Goal: Task Accomplishment & Management: Manage account settings

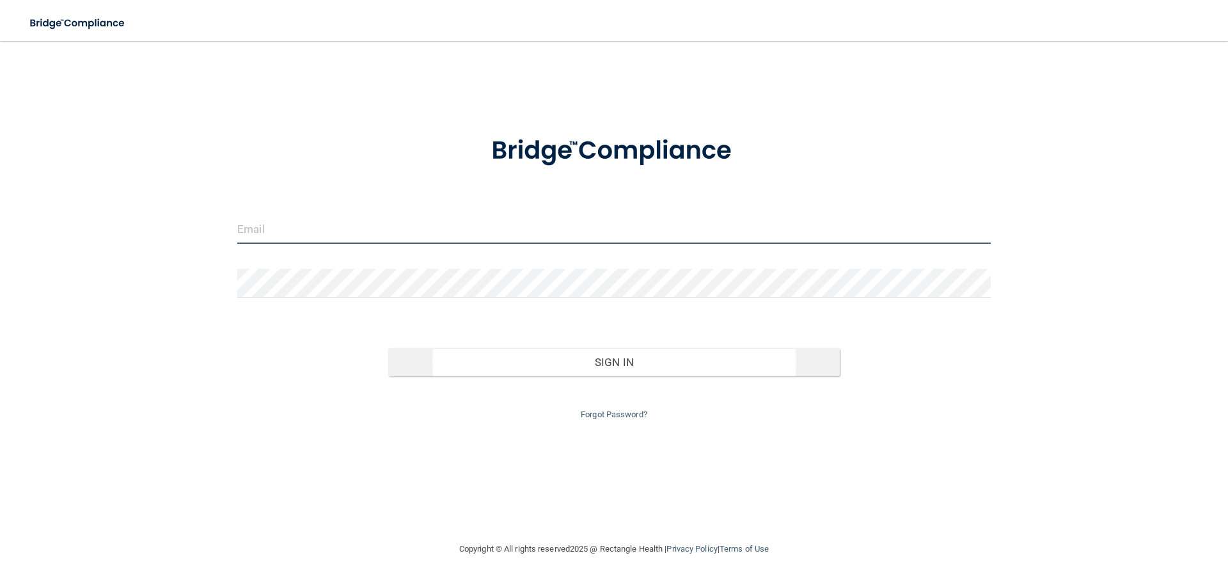
type input "[EMAIL_ADDRESS][DOMAIN_NAME]"
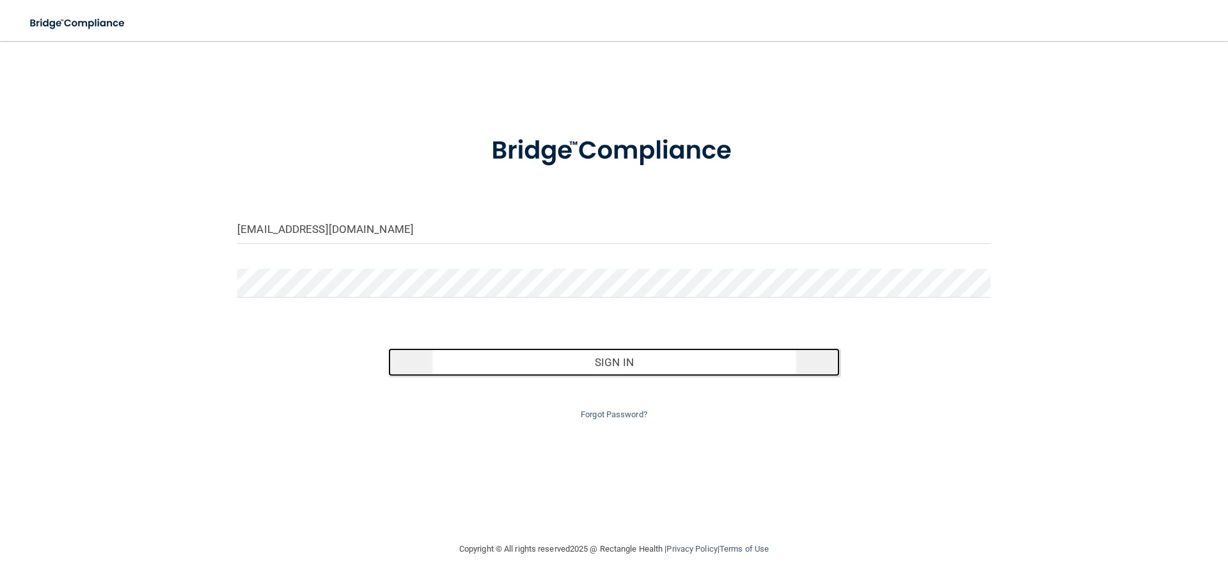
click at [624, 370] on button "Sign In" at bounding box center [614, 362] width 452 height 28
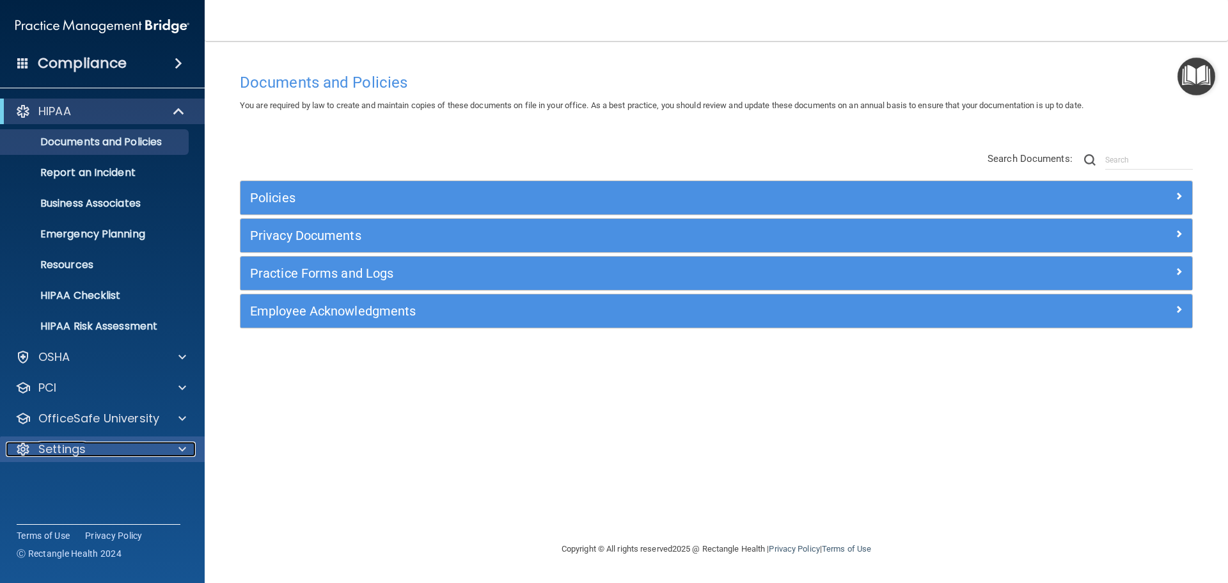
click at [181, 449] on span at bounding box center [182, 448] width 8 height 15
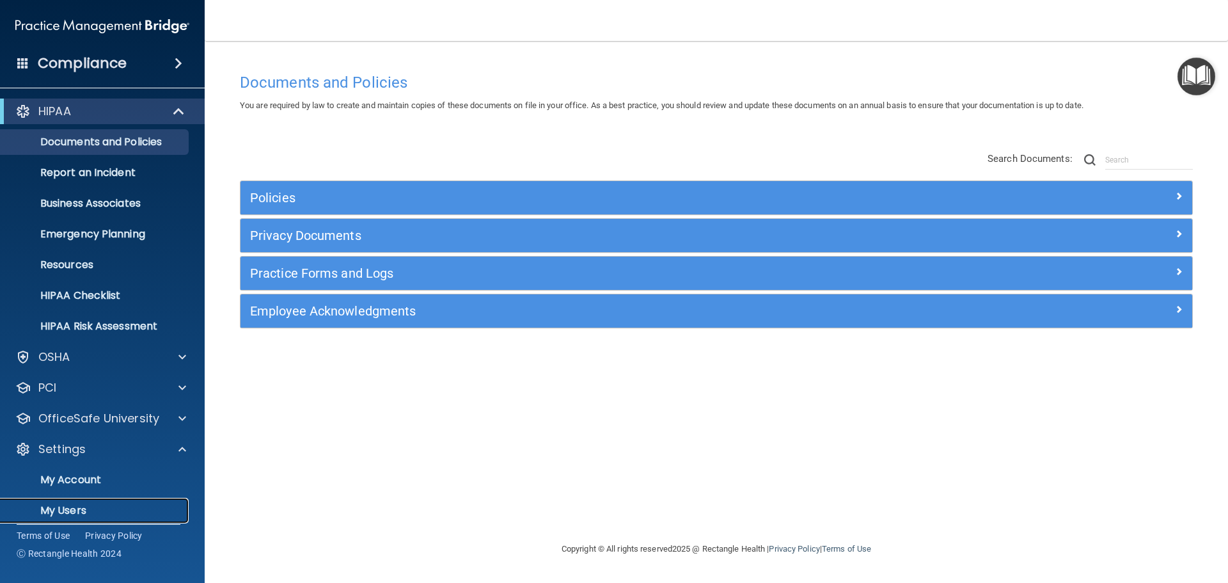
click at [104, 510] on p "My Users" at bounding box center [95, 510] width 175 height 13
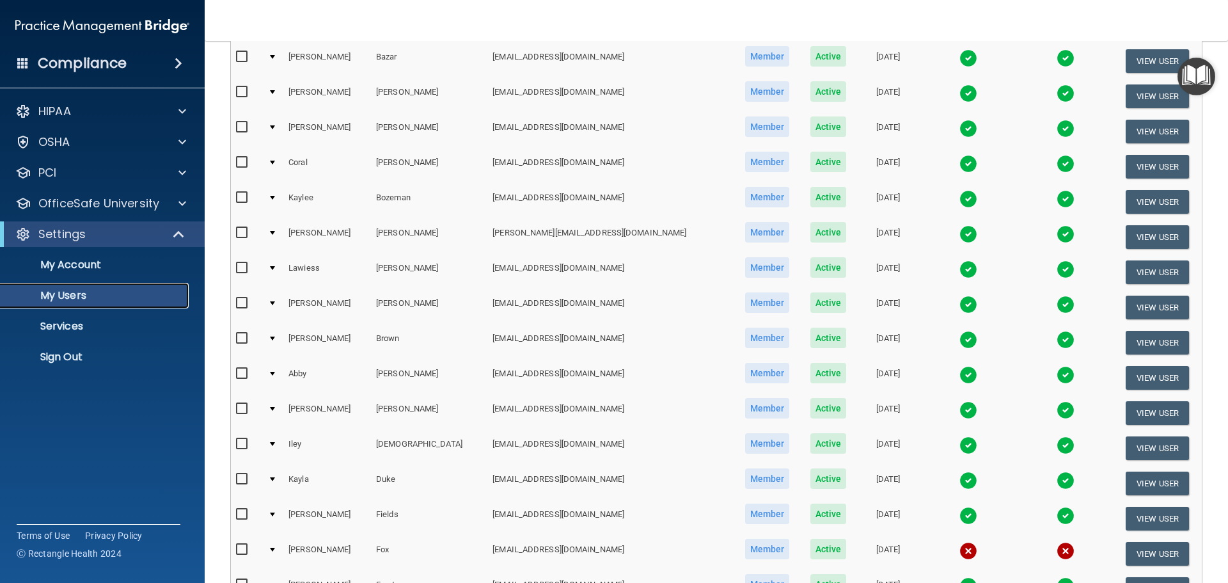
scroll to position [476, 0]
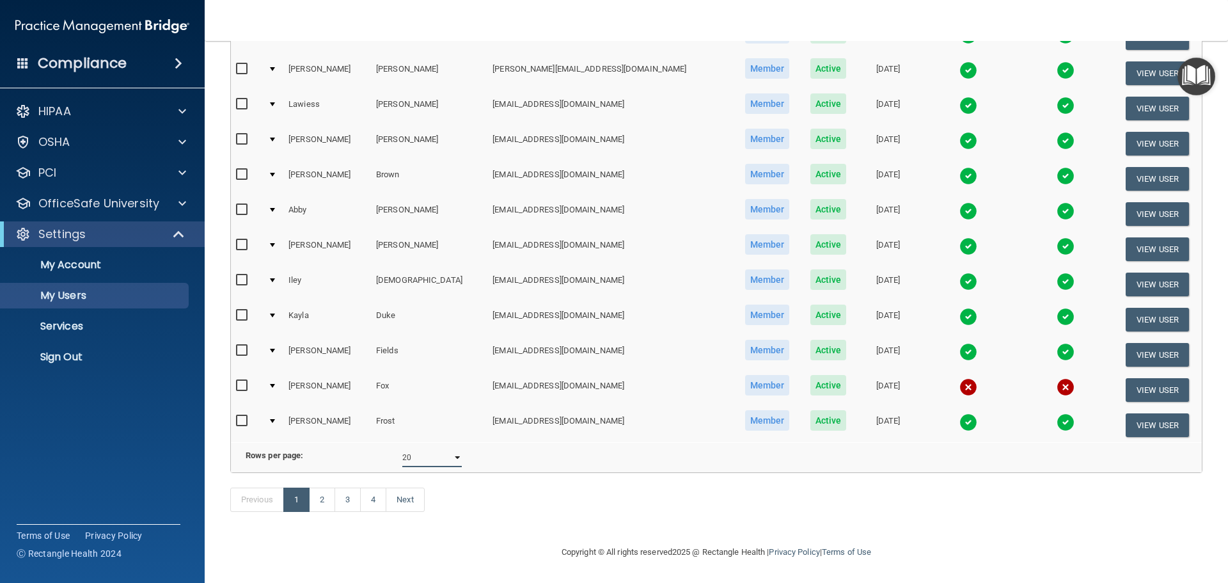
click at [455, 448] on select "10 20 30 40 all" at bounding box center [431, 457] width 59 height 19
select select "80"
click at [402, 448] on select "10 20 30 40 all" at bounding box center [431, 457] width 59 height 19
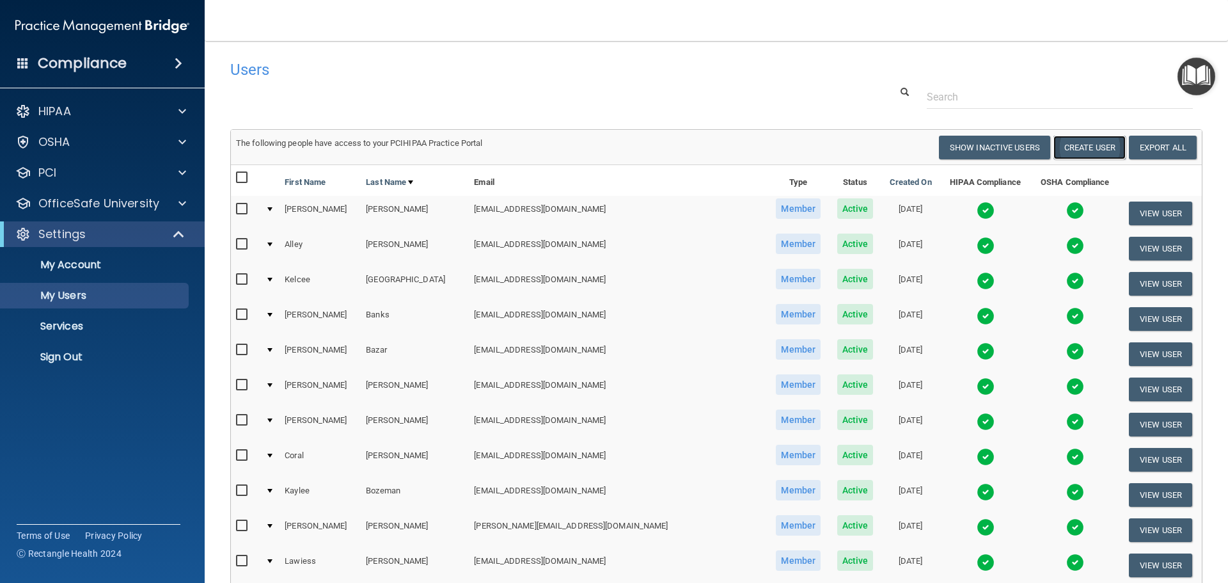
click at [1083, 146] on button "Create User" at bounding box center [1090, 148] width 72 height 24
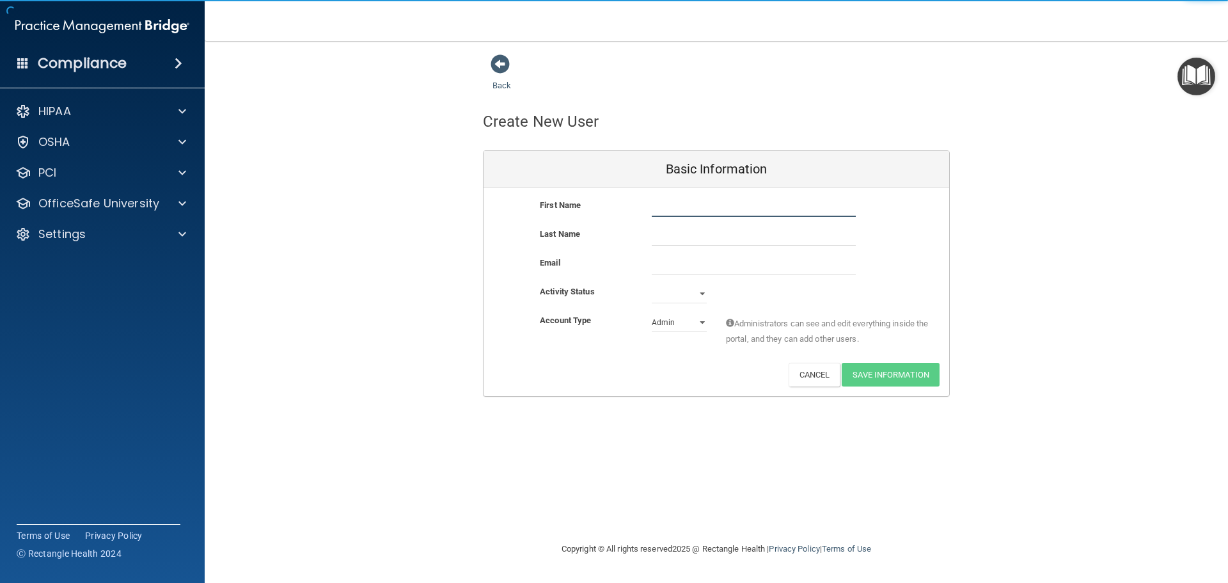
click at [662, 205] on input "text" at bounding box center [754, 207] width 204 height 19
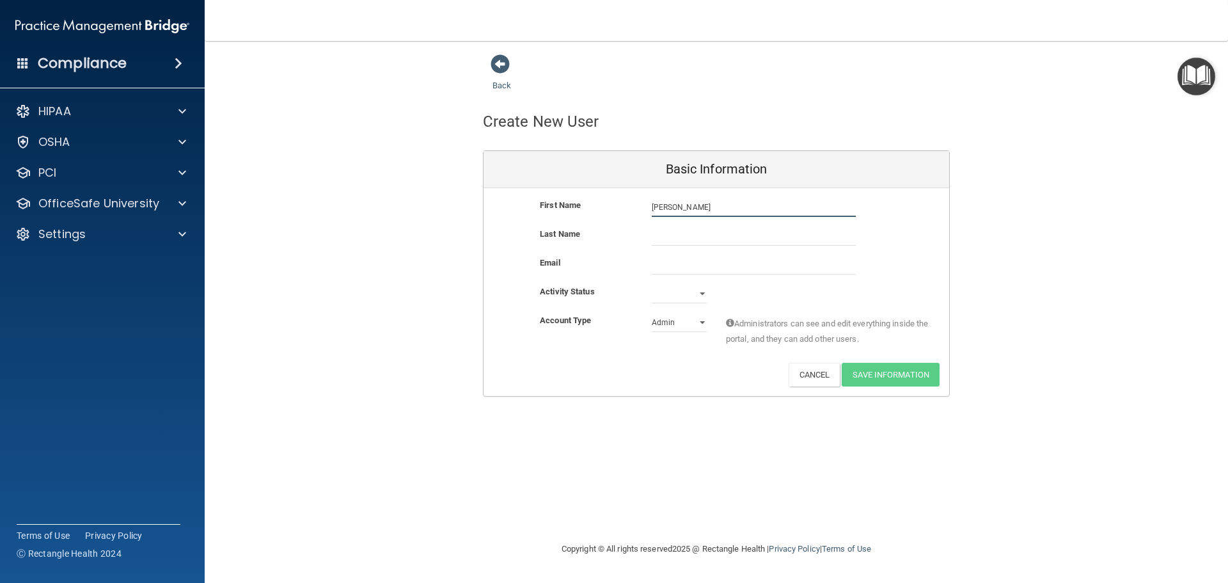
type input "[PERSON_NAME]"
click at [661, 266] on input "email" at bounding box center [754, 264] width 204 height 19
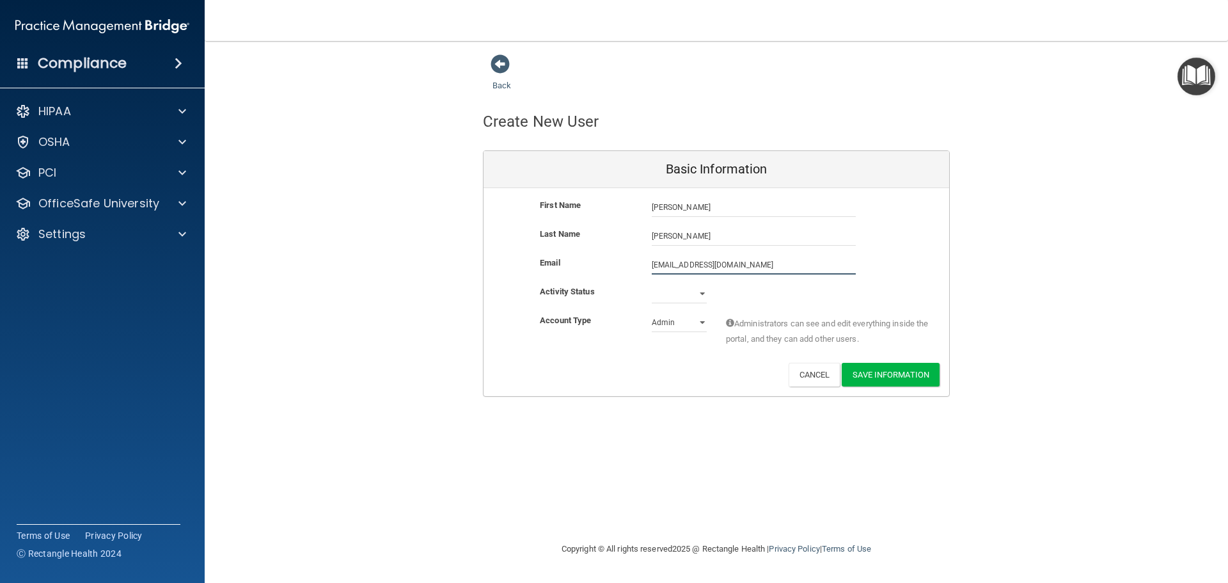
type input "[EMAIL_ADDRESS][DOMAIN_NAME]"
click at [700, 295] on select "Active Inactive" at bounding box center [679, 293] width 55 height 19
select select "active"
click at [652, 284] on select "Active Inactive" at bounding box center [679, 293] width 55 height 19
click at [671, 326] on select "Admin Member" at bounding box center [679, 322] width 55 height 19
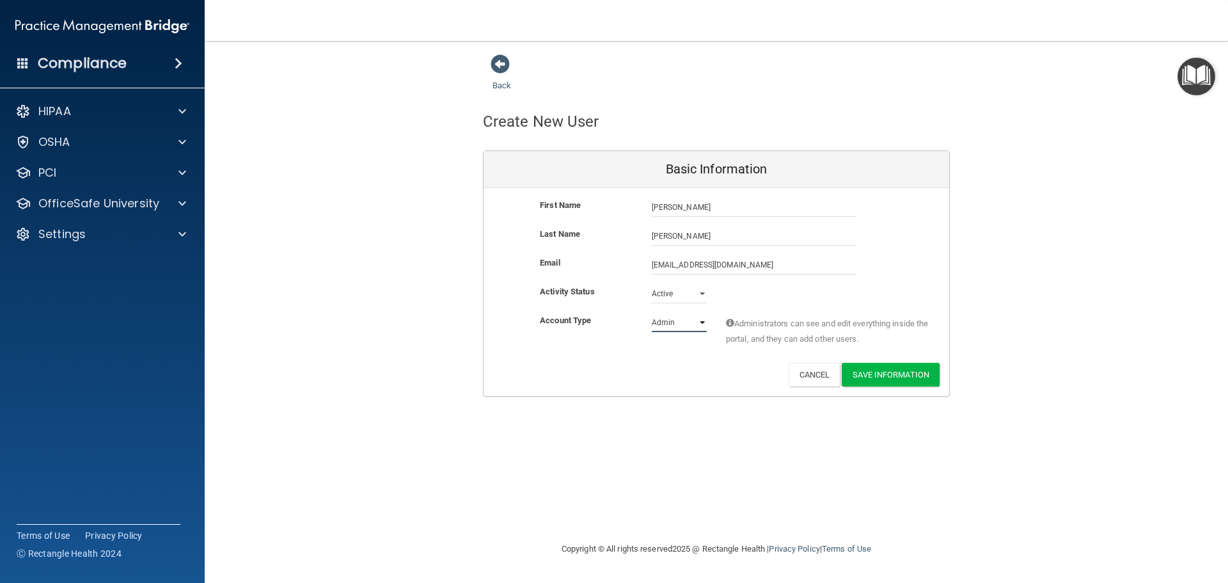
select select "practice_member"
click at [652, 313] on select "Admin Member" at bounding box center [679, 322] width 55 height 19
click at [894, 376] on button "Save Information" at bounding box center [891, 375] width 98 height 24
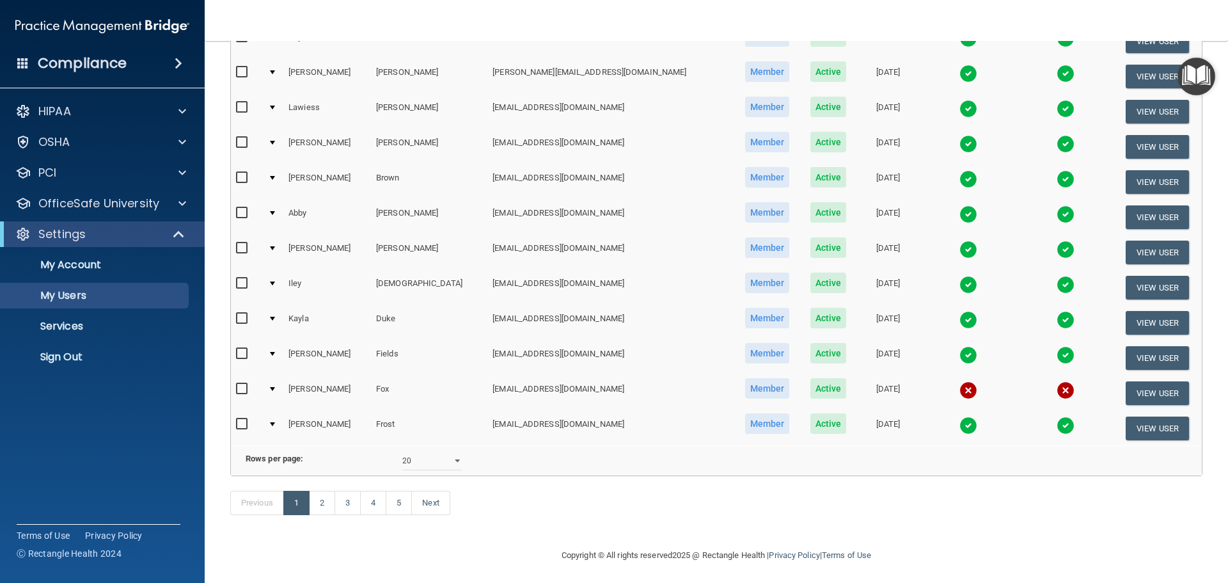
scroll to position [525, 0]
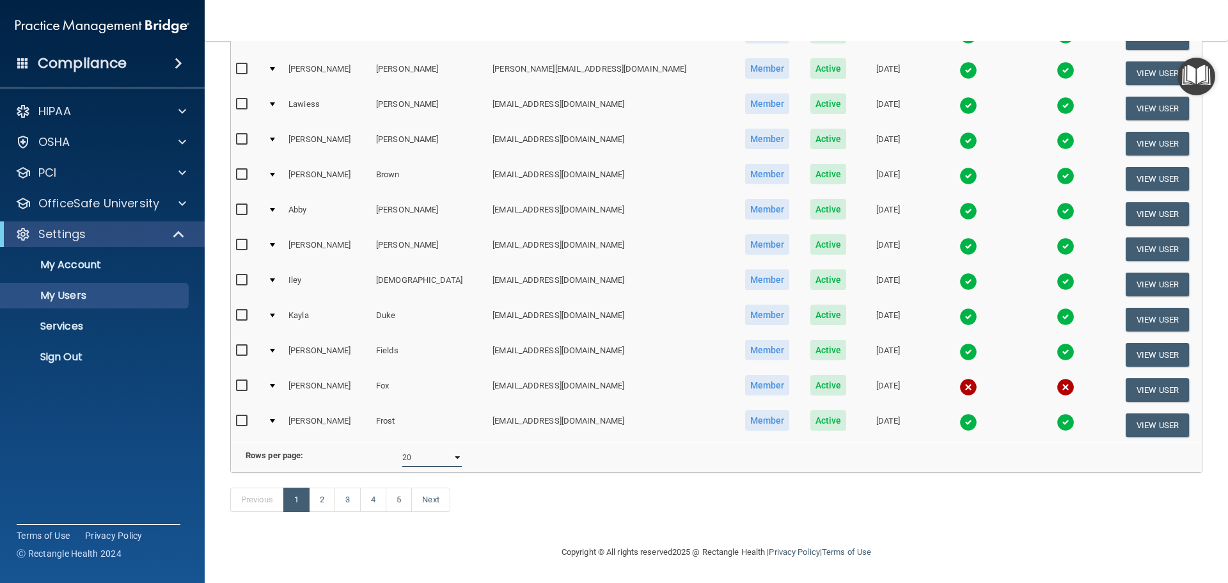
click at [432, 452] on select "10 20 30 40 all" at bounding box center [431, 457] width 59 height 19
select select "81"
click at [402, 448] on select "10 20 30 40 all" at bounding box center [431, 457] width 59 height 19
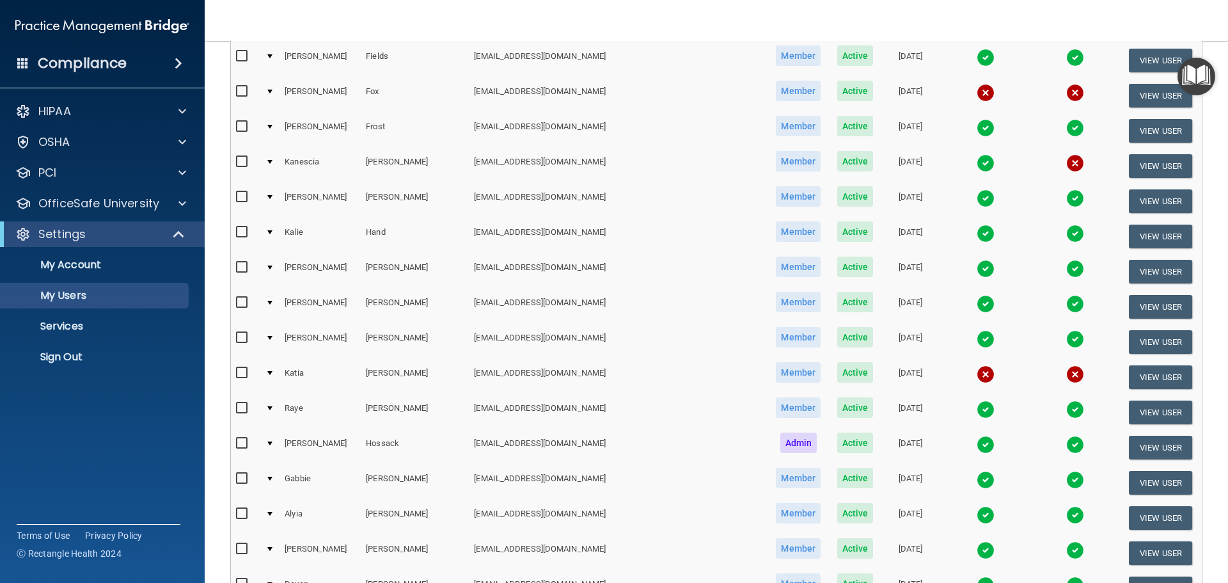
scroll to position [768, 0]
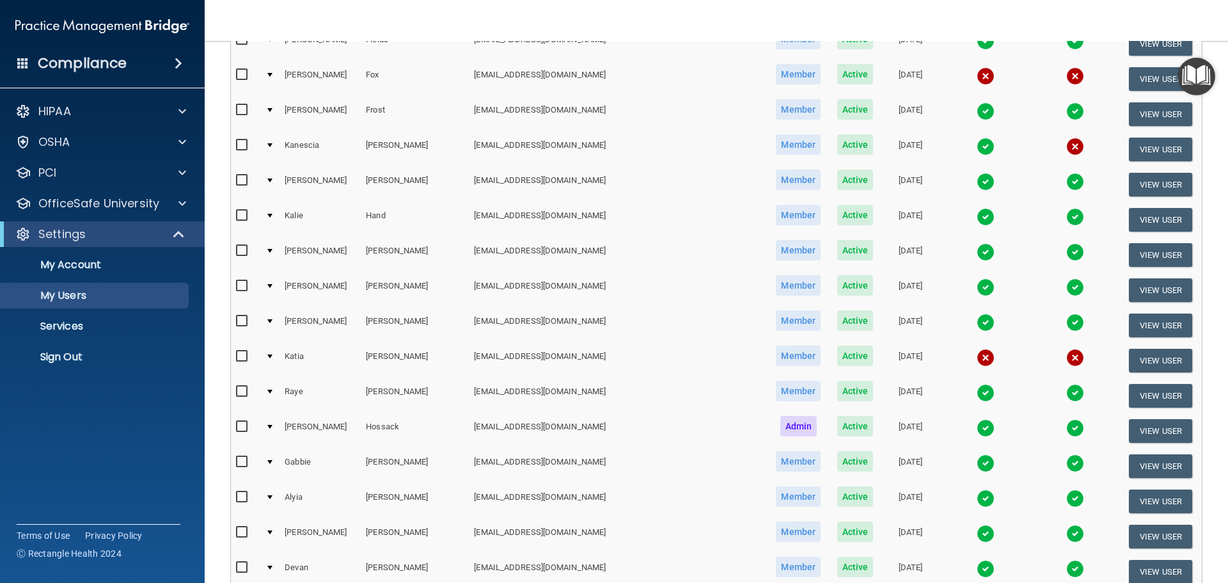
click at [242, 425] on input "checkbox" at bounding box center [243, 427] width 15 height 10
checkbox input "true"
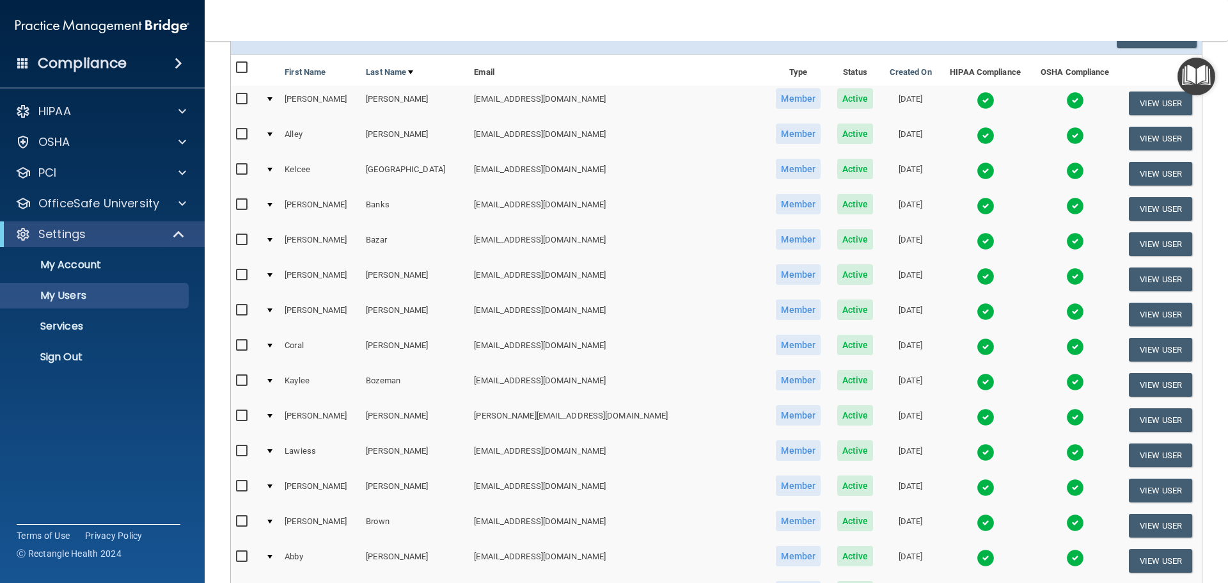
scroll to position [0, 0]
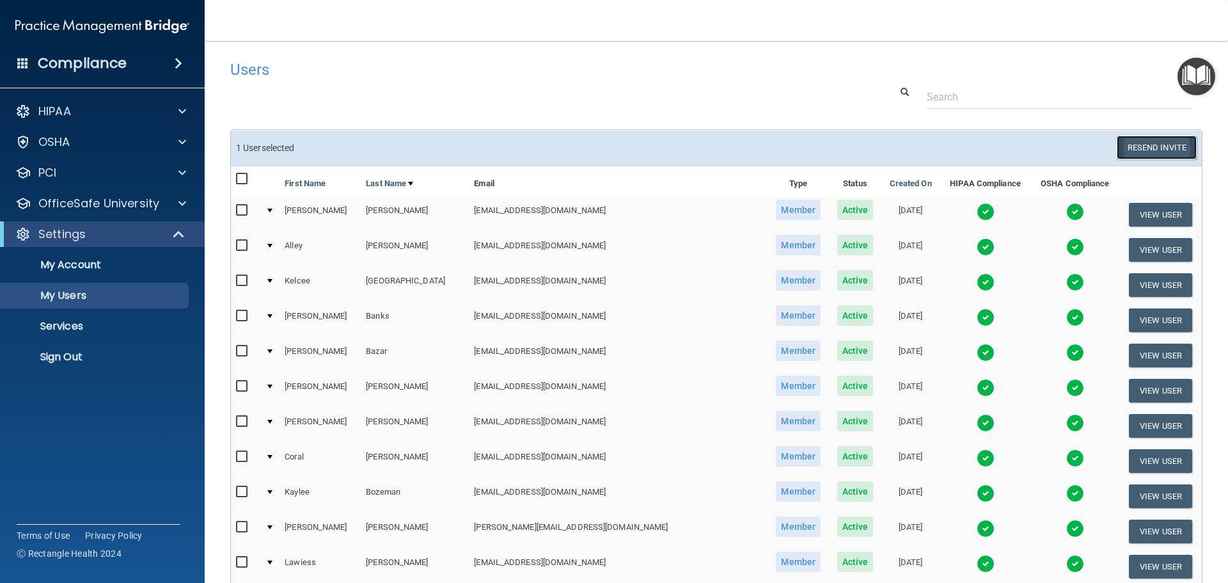
click at [1148, 146] on button "Resend Invite" at bounding box center [1157, 148] width 80 height 24
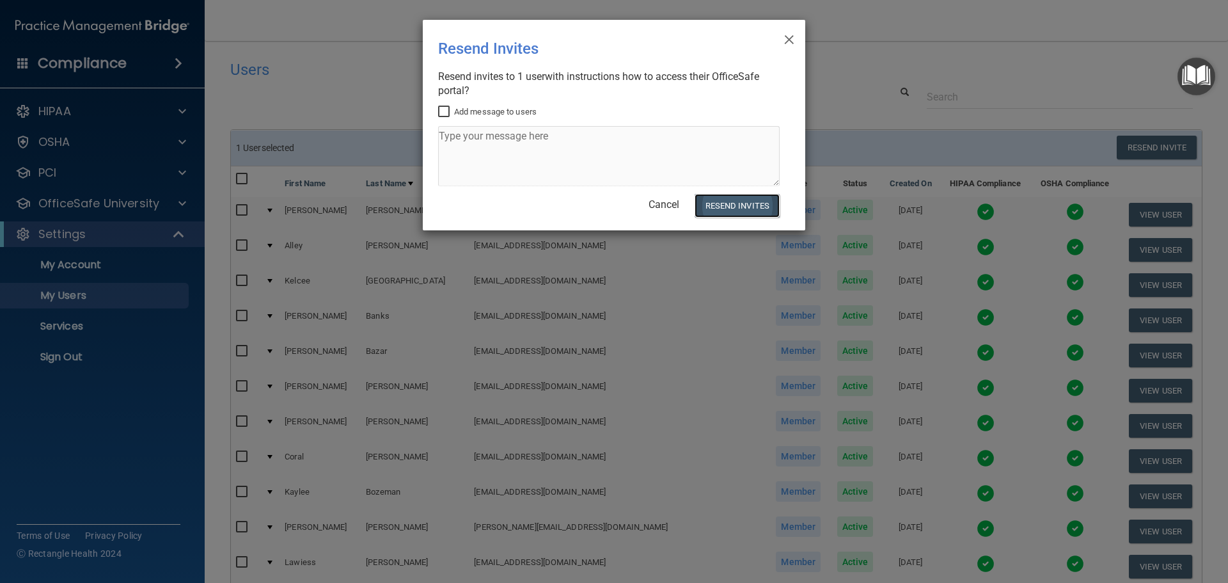
click at [722, 209] on button "Resend Invites" at bounding box center [737, 206] width 85 height 24
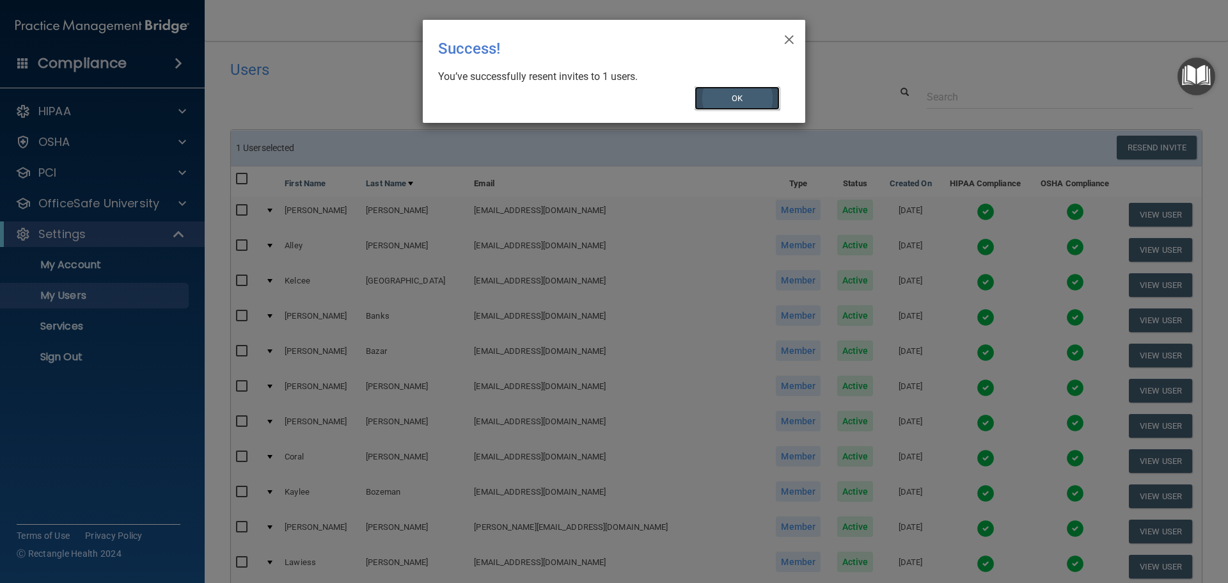
click at [759, 100] on button "OK" at bounding box center [738, 98] width 86 height 24
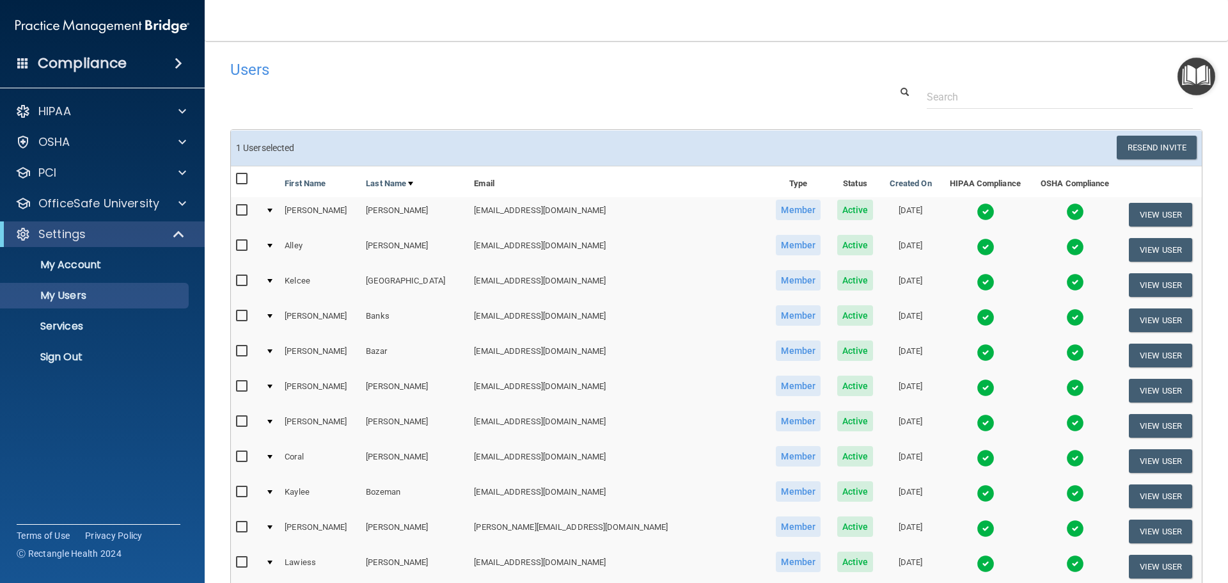
click at [241, 174] on input "checkbox" at bounding box center [243, 179] width 15 height 10
checkbox input "true"
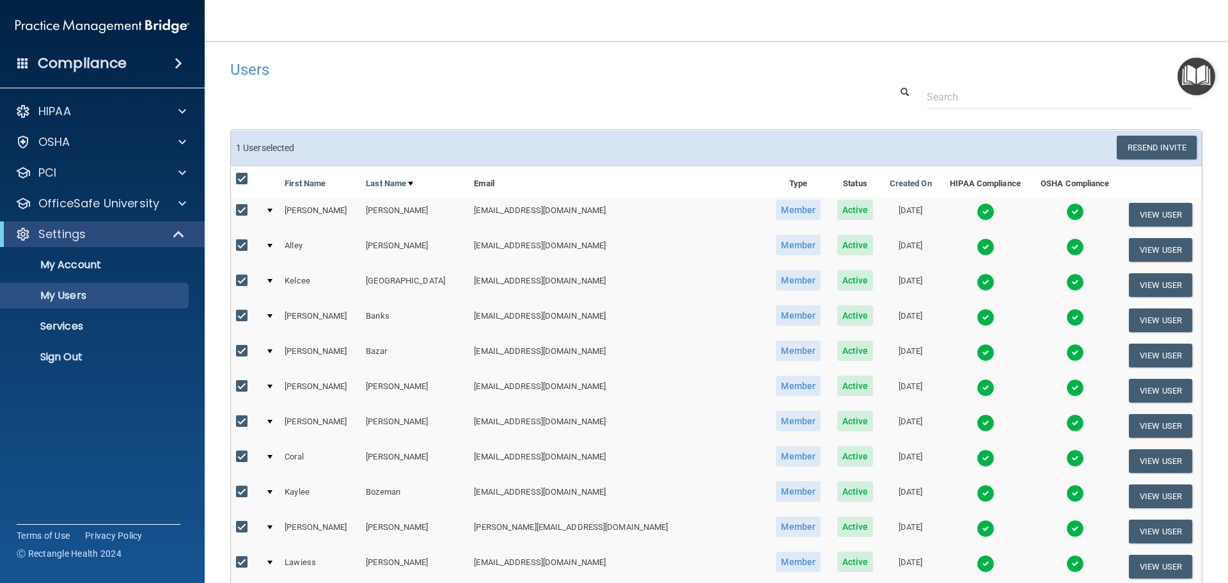
checkbox input "true"
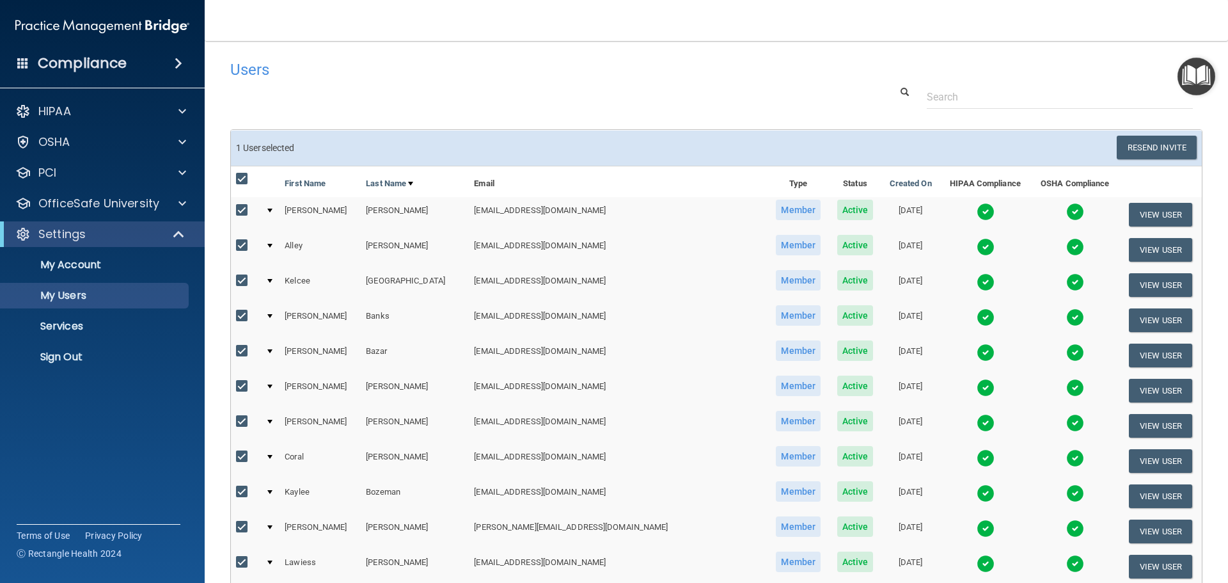
checkbox input "true"
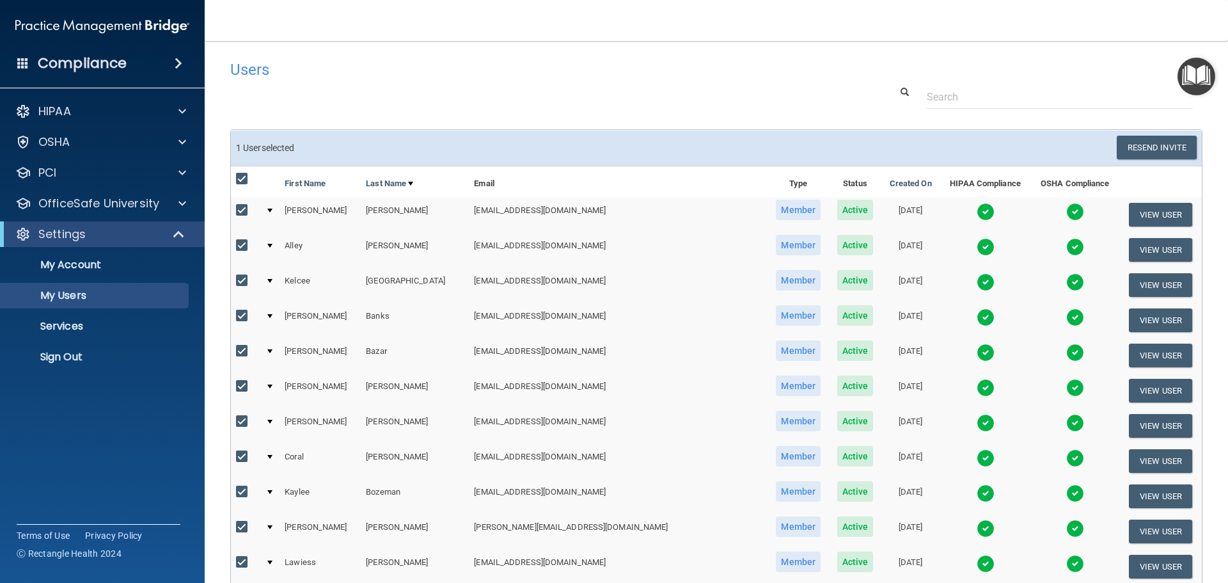
checkbox input "true"
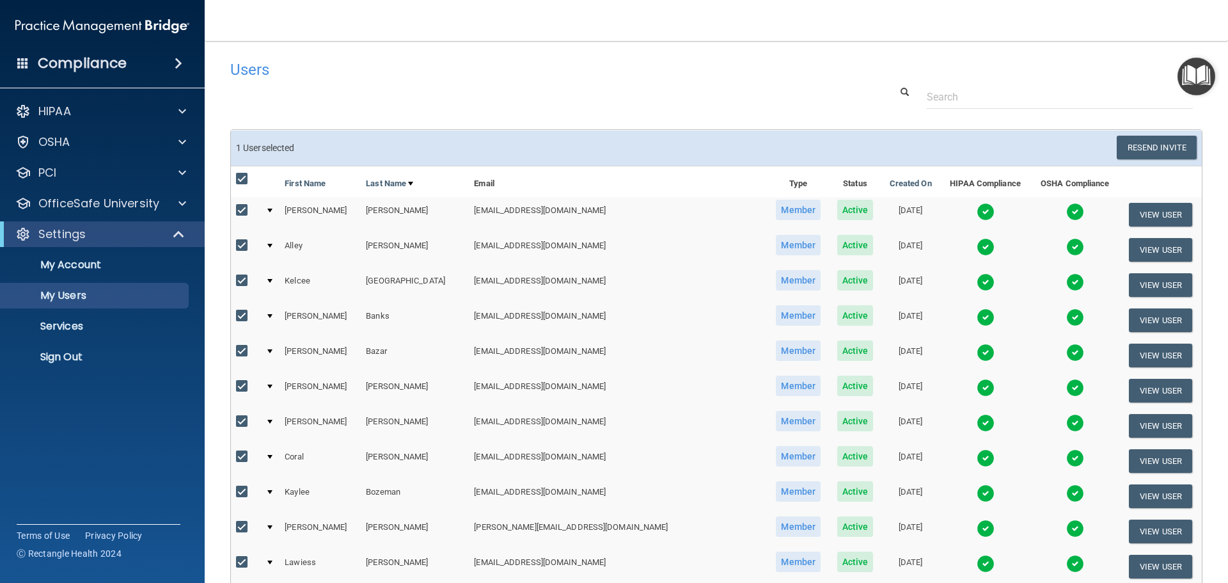
checkbox input "true"
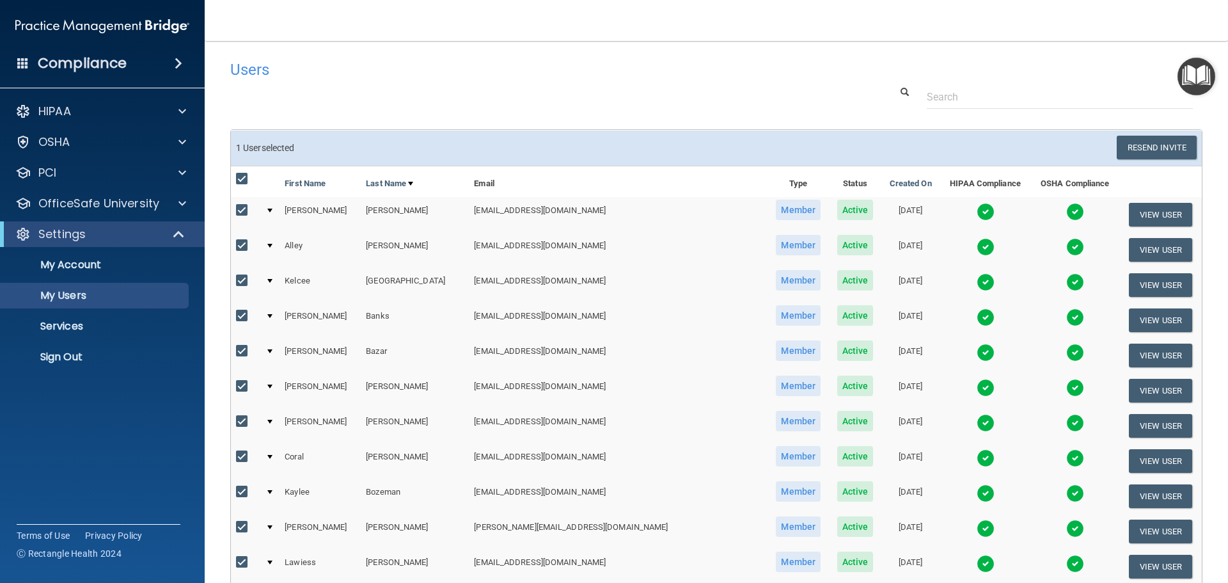
checkbox input "true"
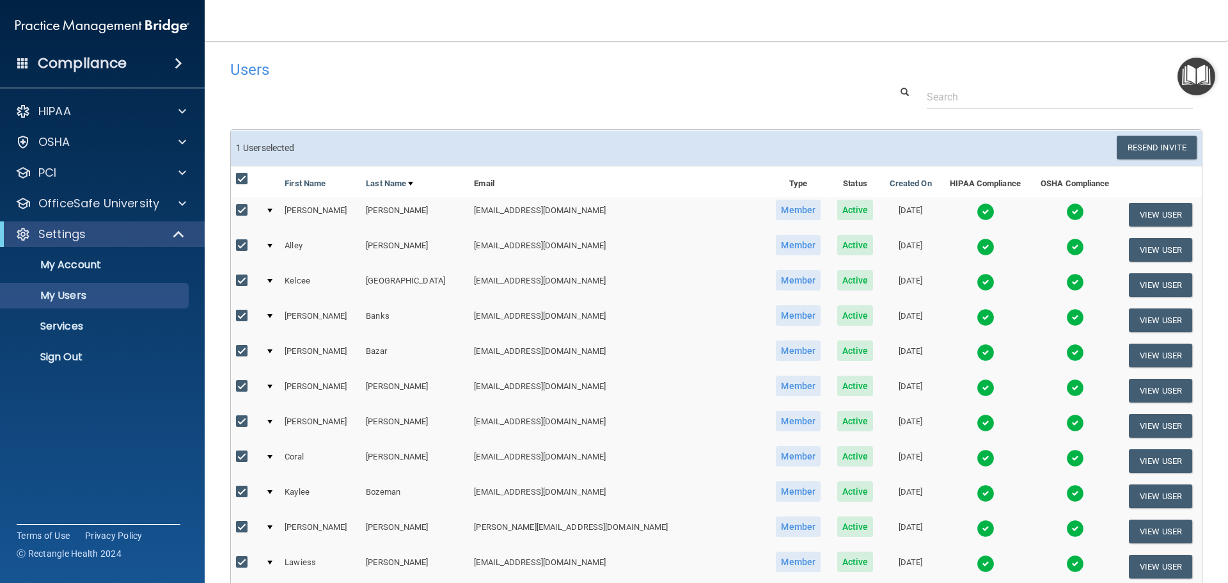
checkbox input "true"
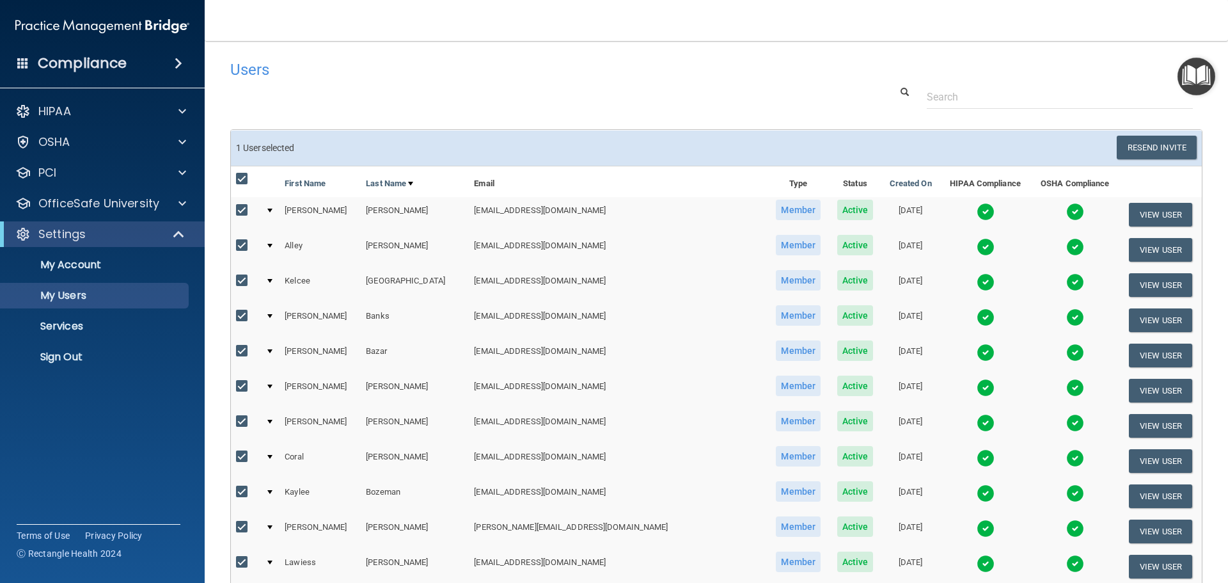
checkbox input "true"
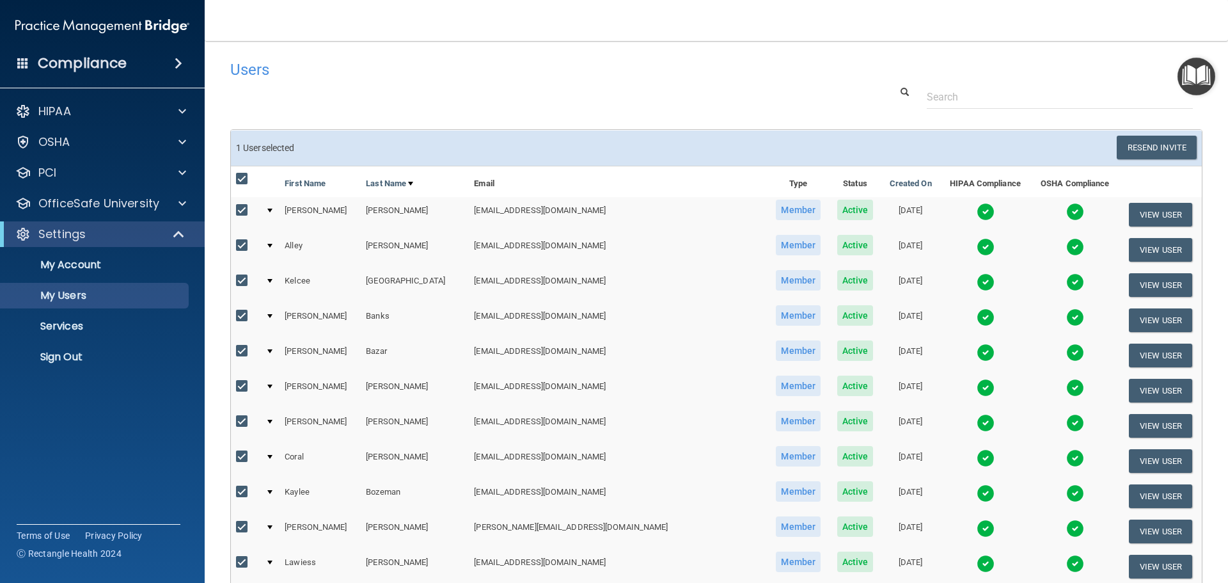
checkbox input "true"
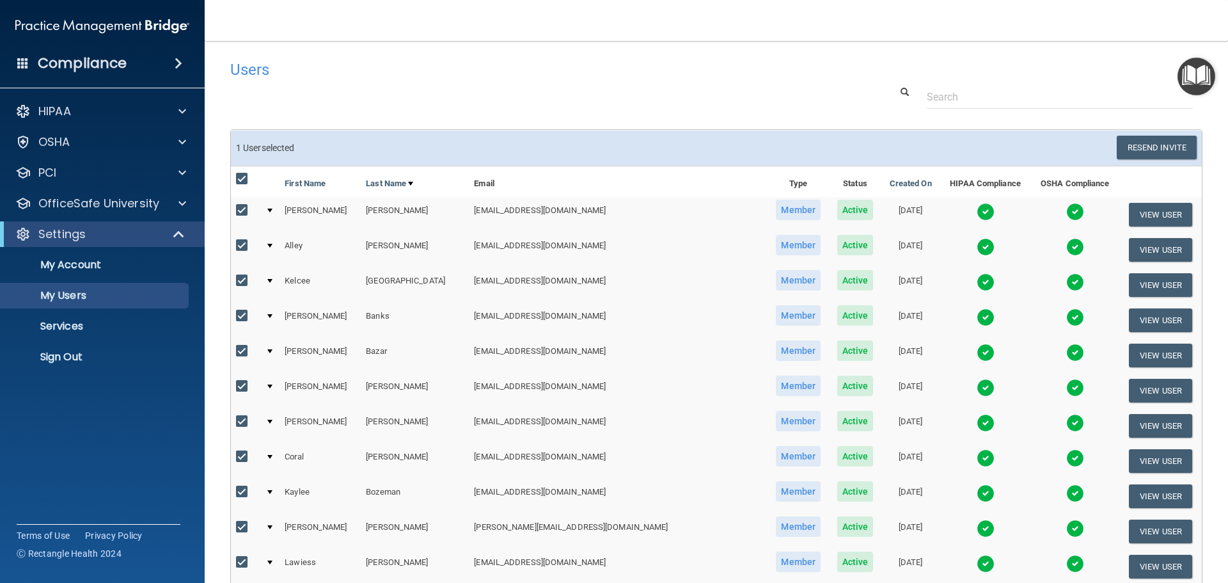
checkbox input "true"
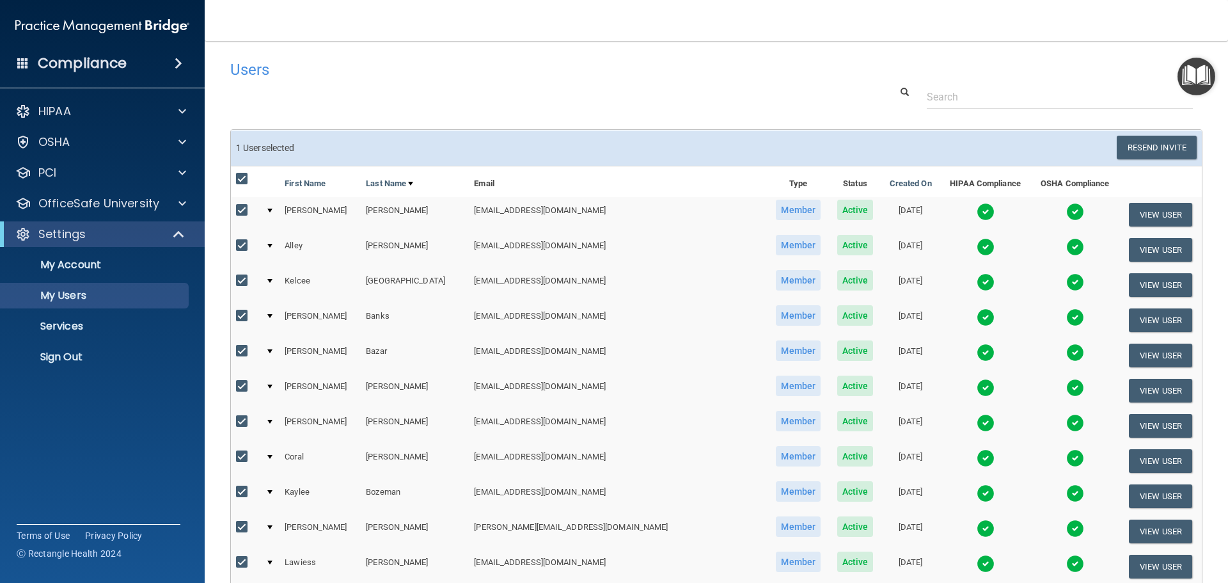
checkbox input "true"
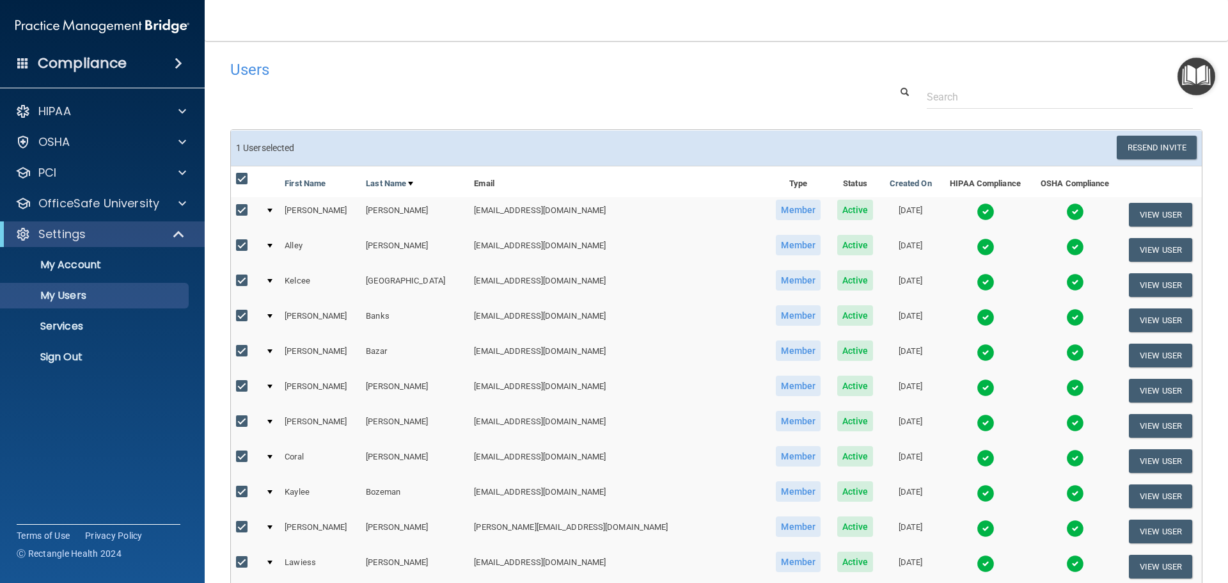
checkbox input "true"
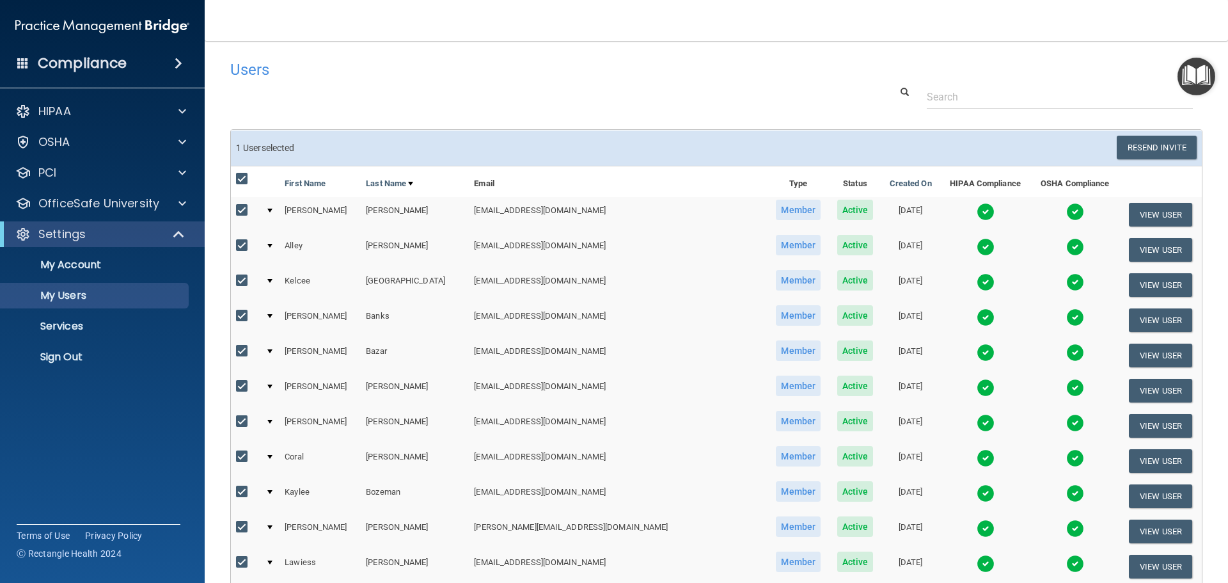
checkbox input "true"
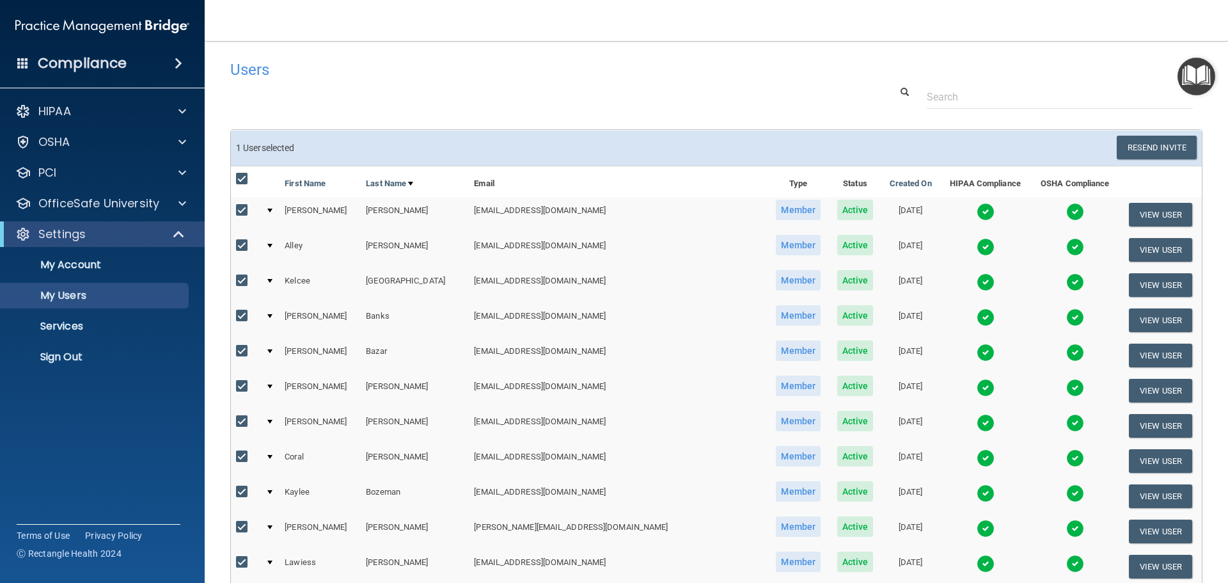
checkbox input "true"
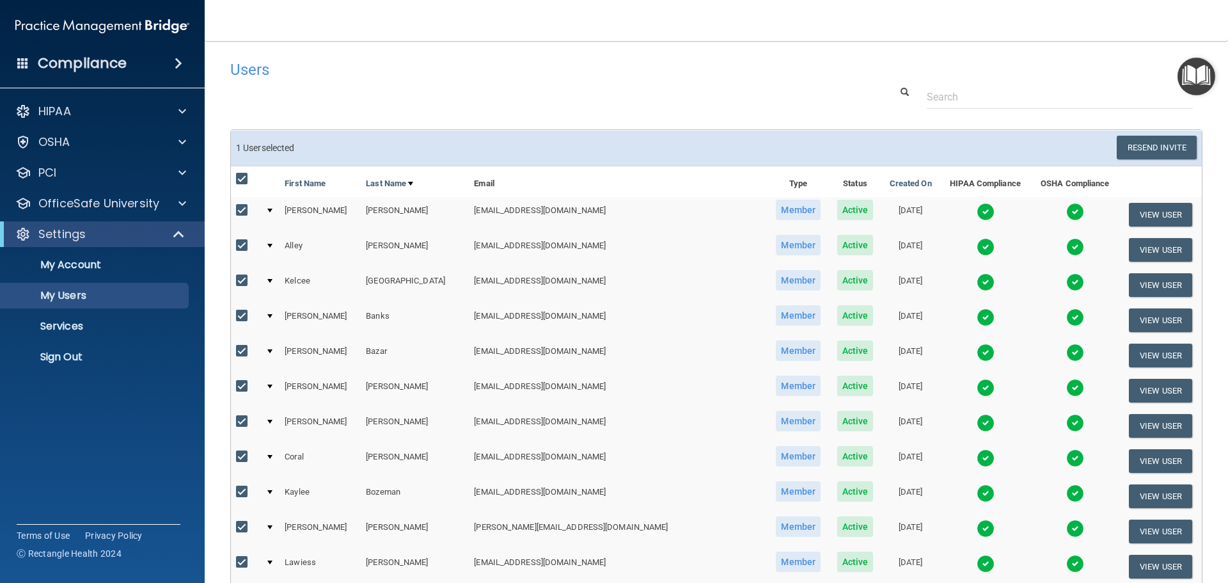
checkbox input "true"
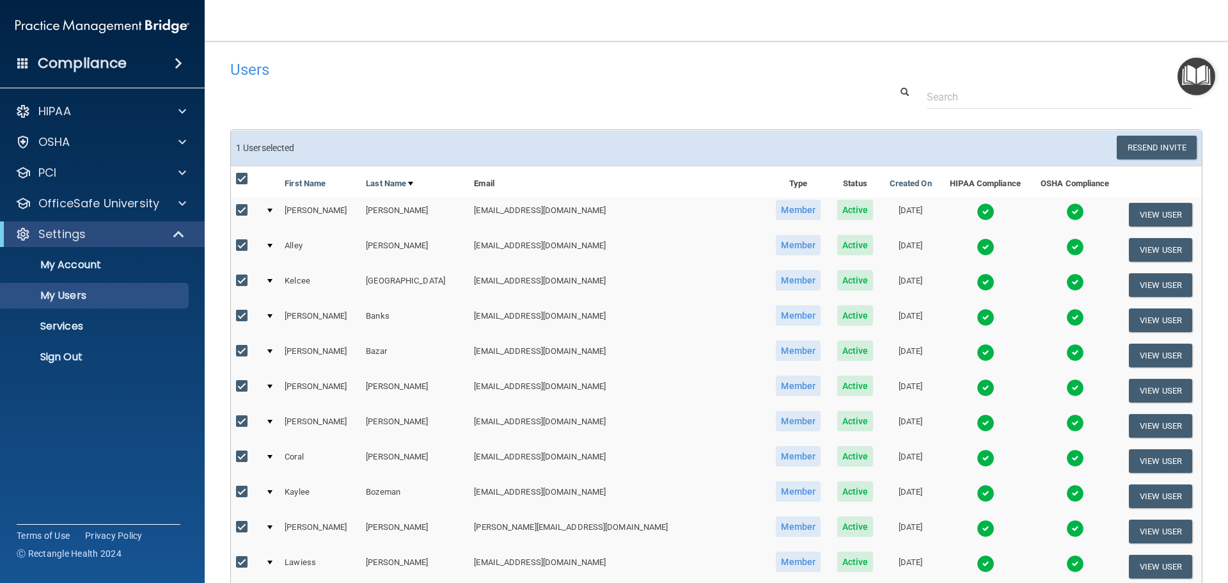
checkbox input "true"
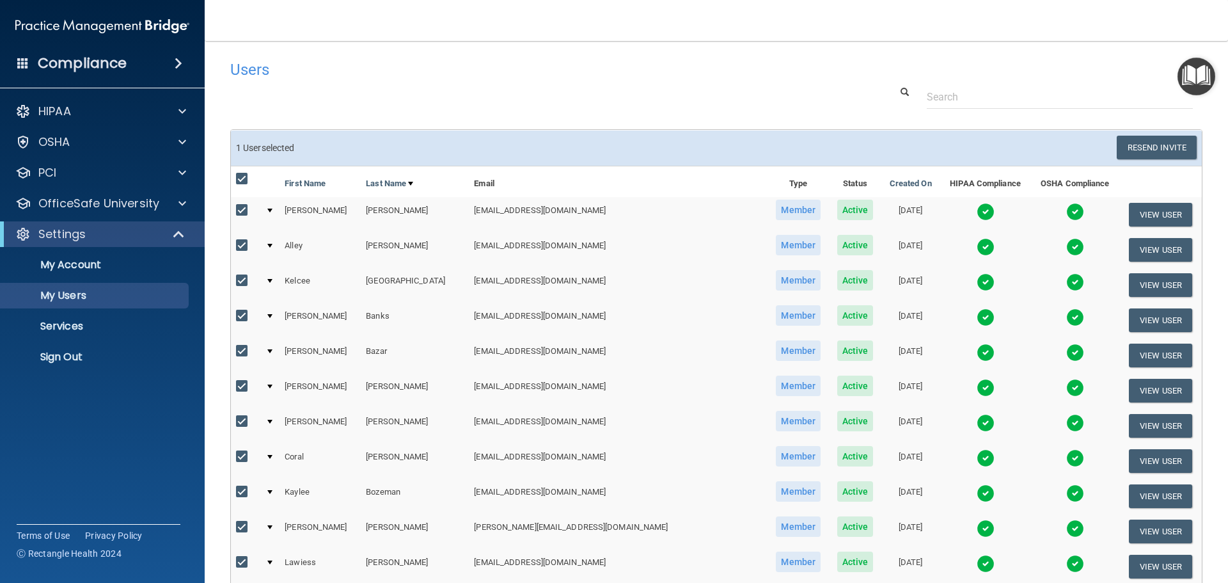
checkbox input "true"
click at [241, 174] on input "checkbox" at bounding box center [243, 179] width 15 height 10
checkbox input "false"
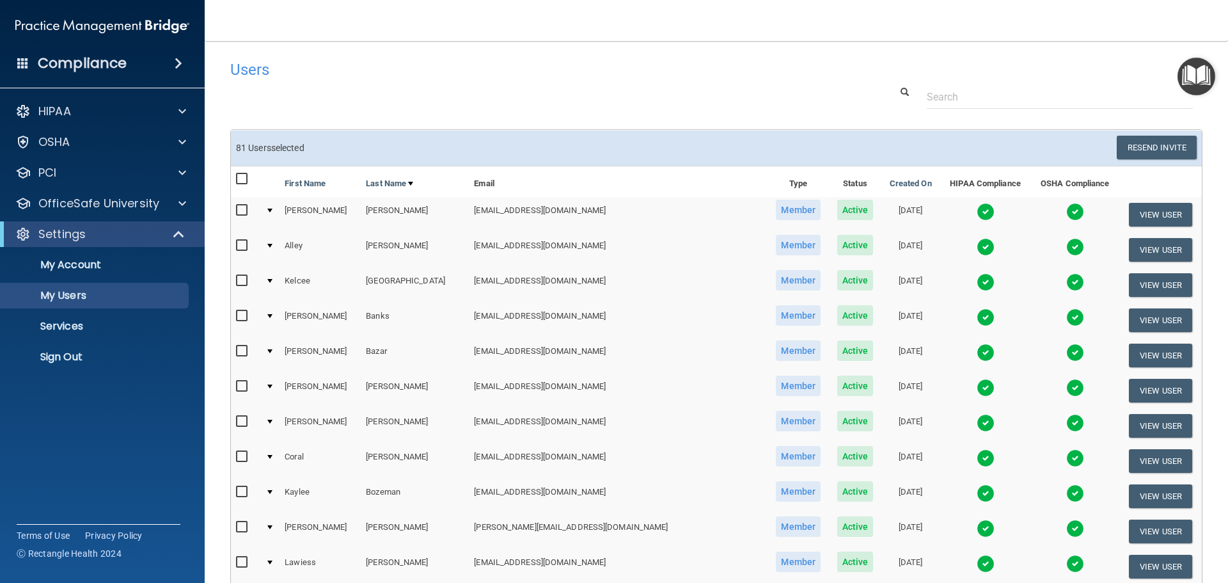
checkbox input "false"
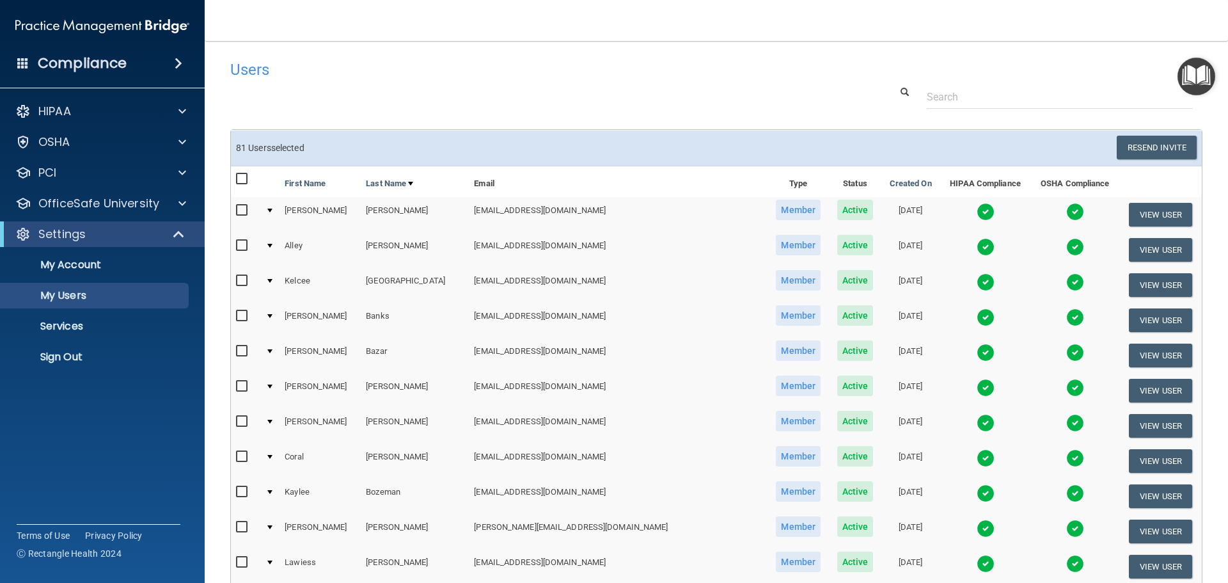
checkbox input "false"
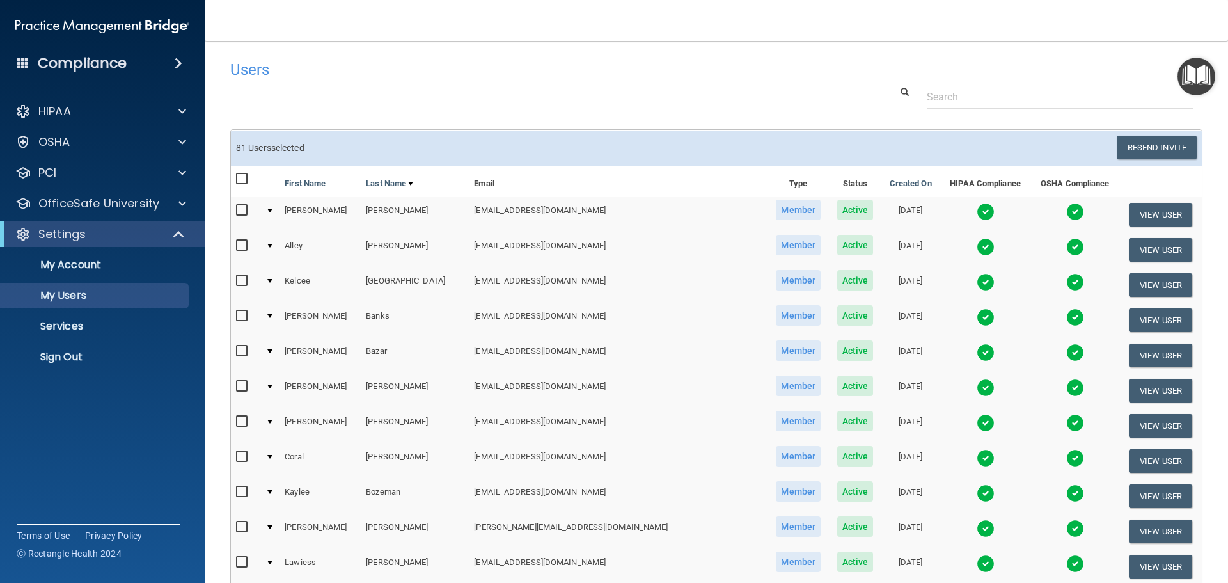
checkbox input "false"
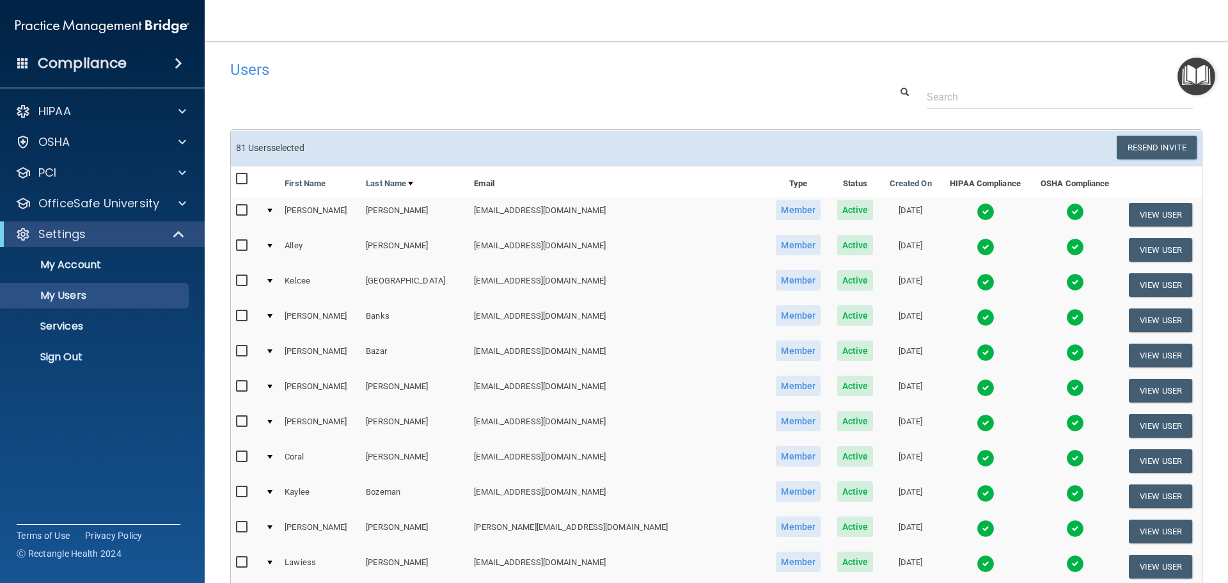
checkbox input "false"
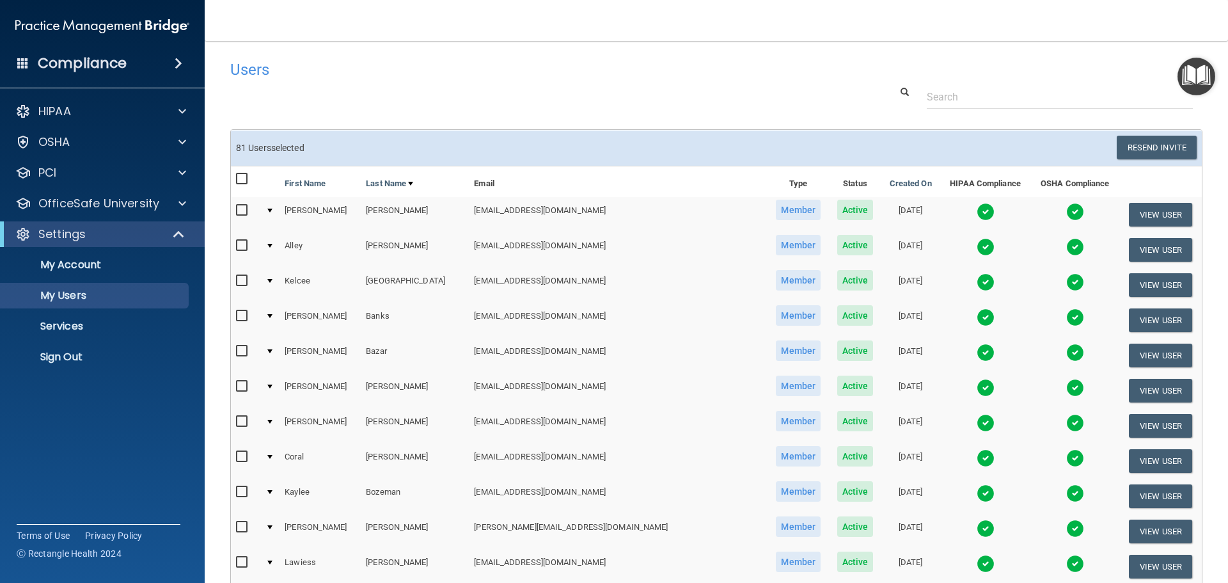
checkbox input "false"
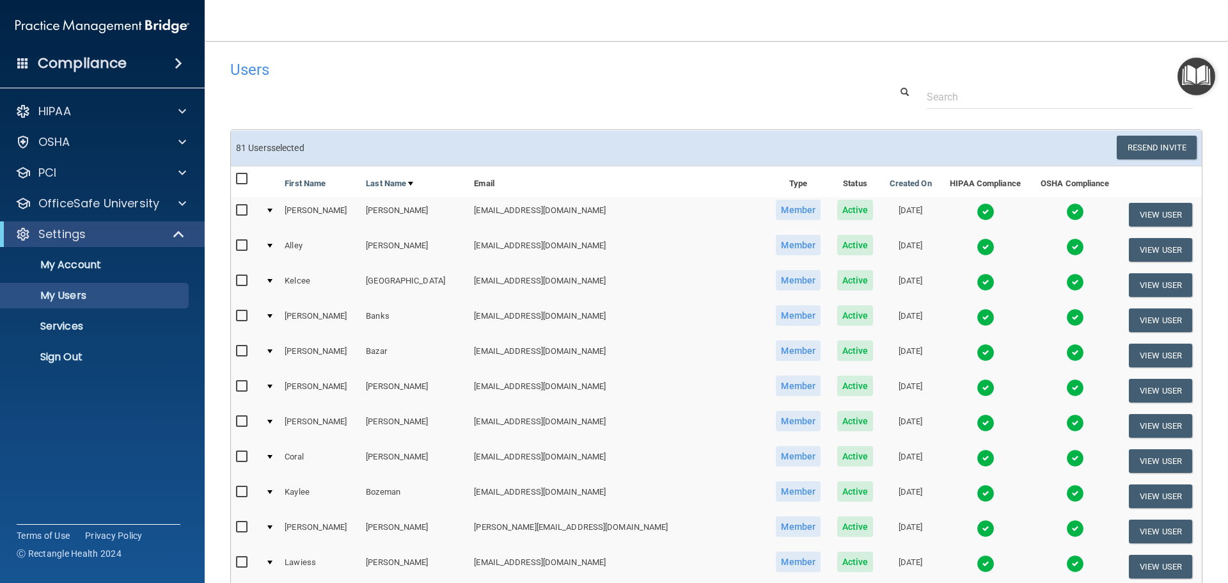
checkbox input "false"
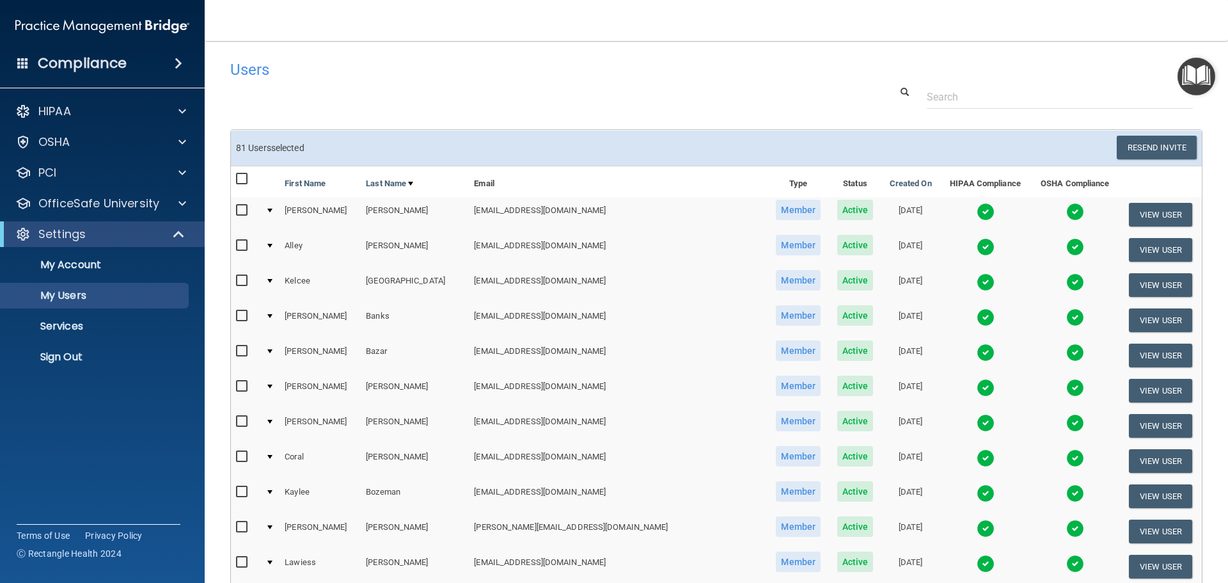
checkbox input "false"
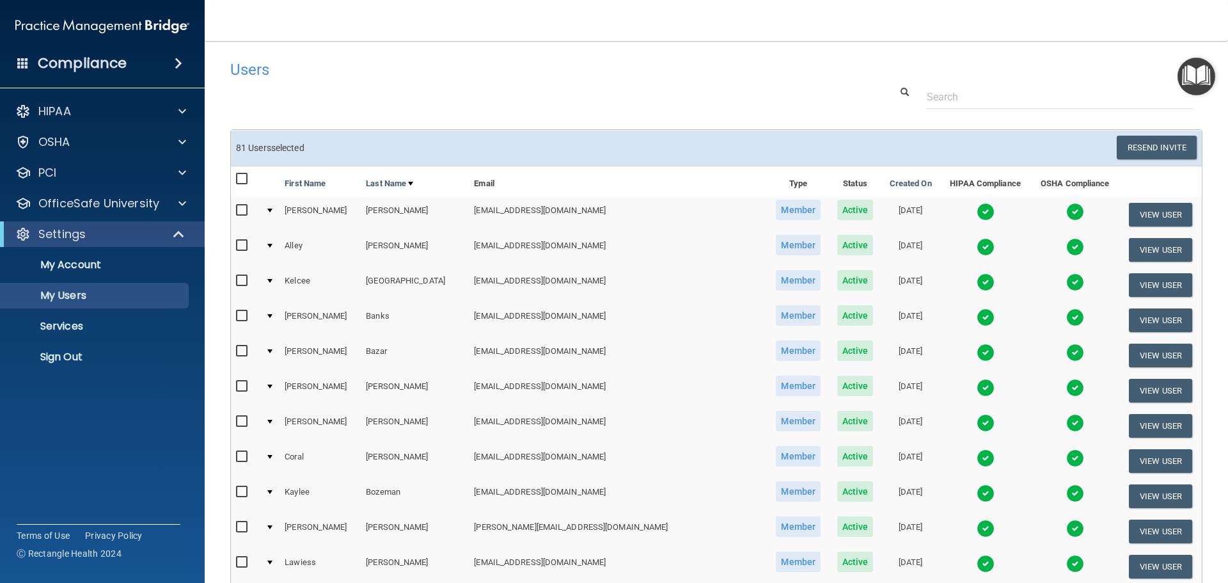
checkbox input "false"
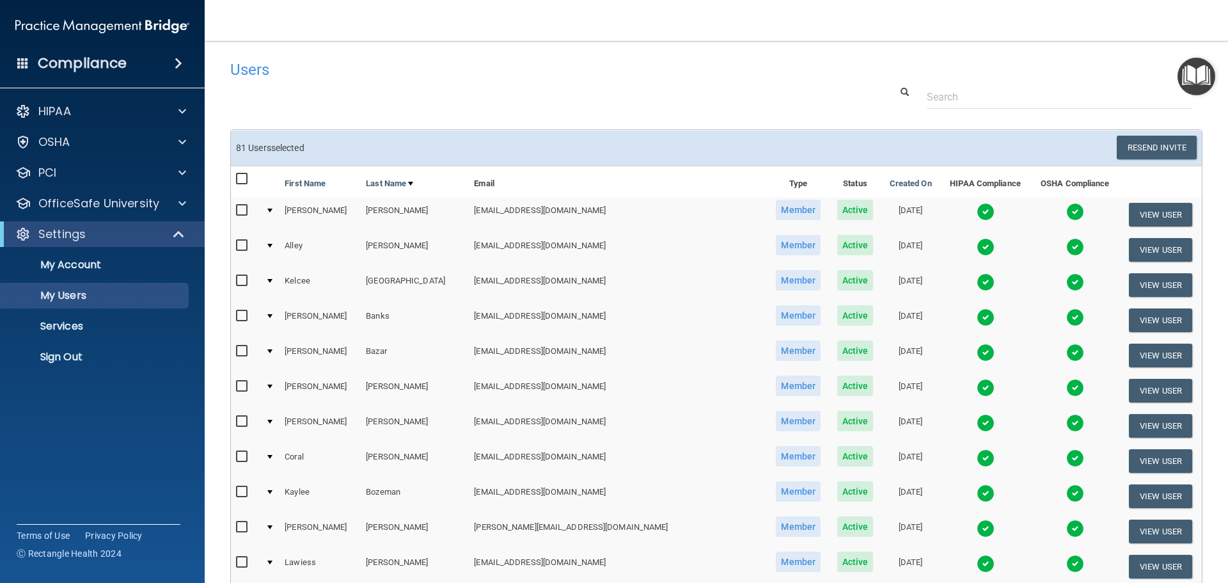
checkbox input "false"
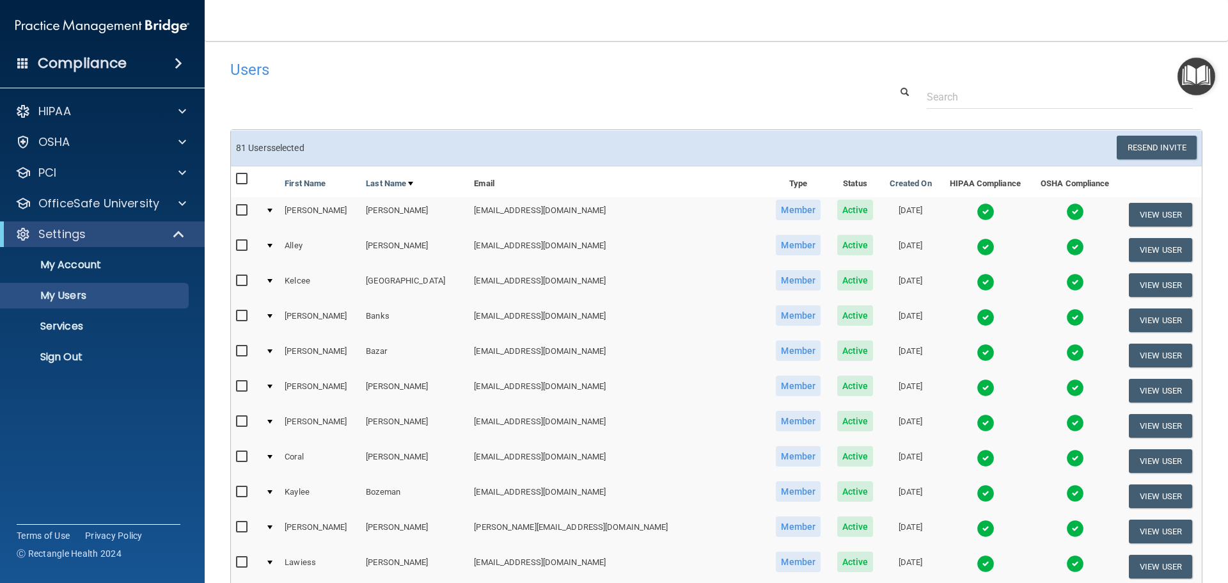
checkbox input "false"
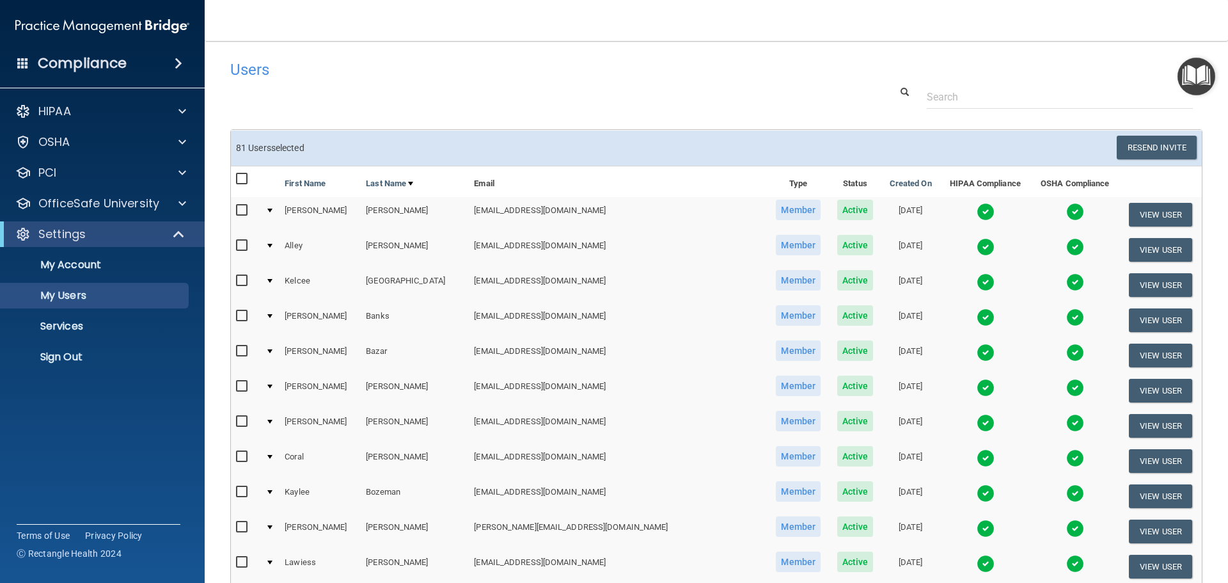
checkbox input "false"
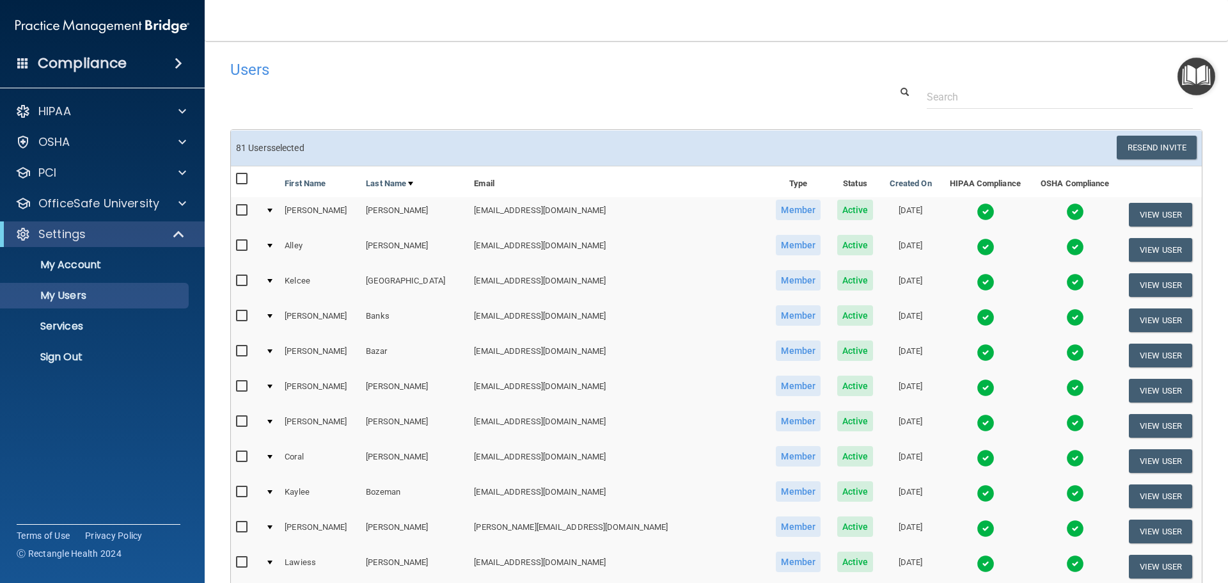
checkbox input "false"
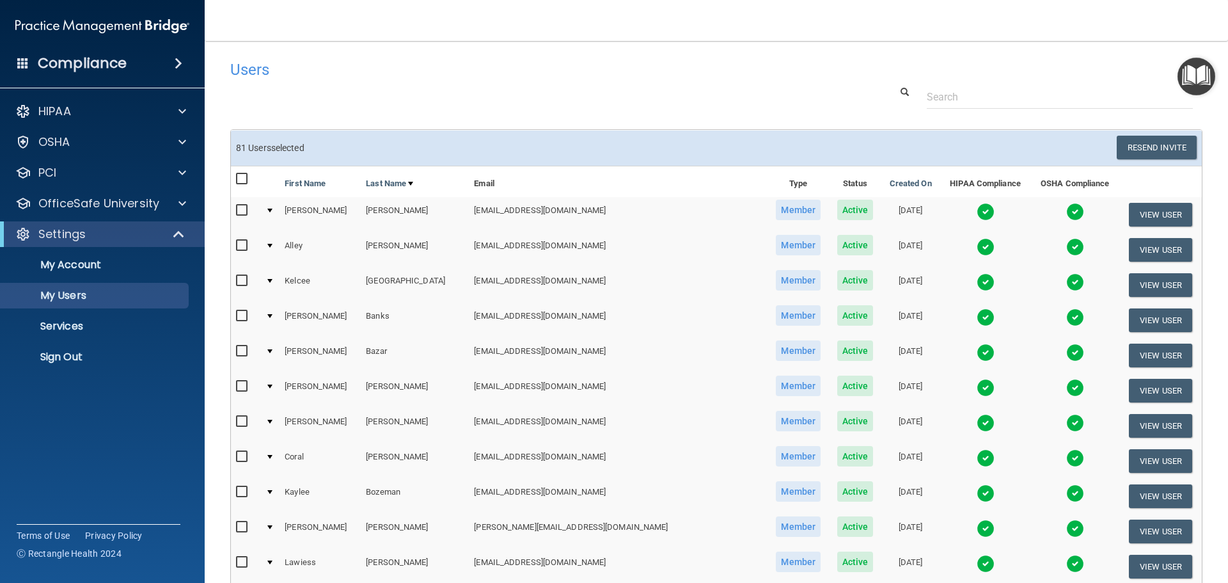
checkbox input "false"
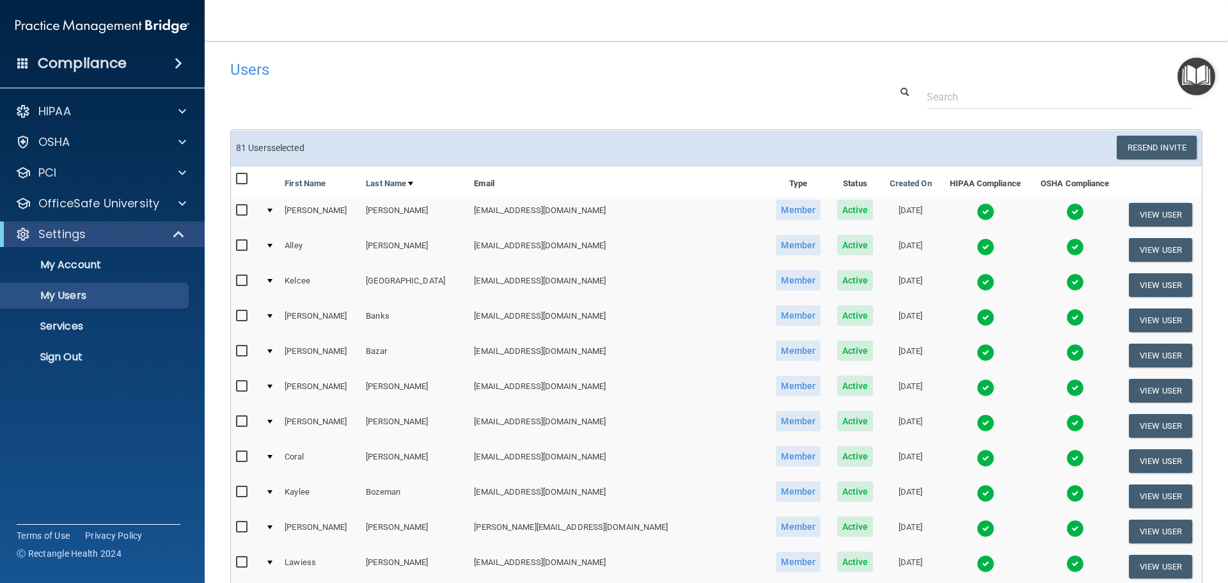
checkbox input "false"
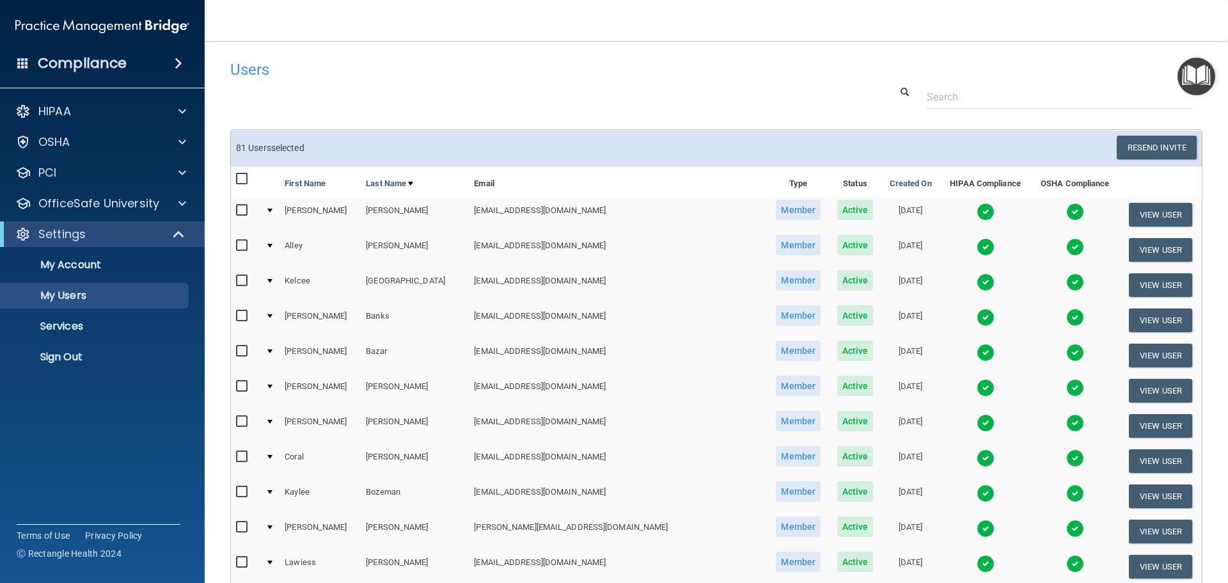
checkbox input "false"
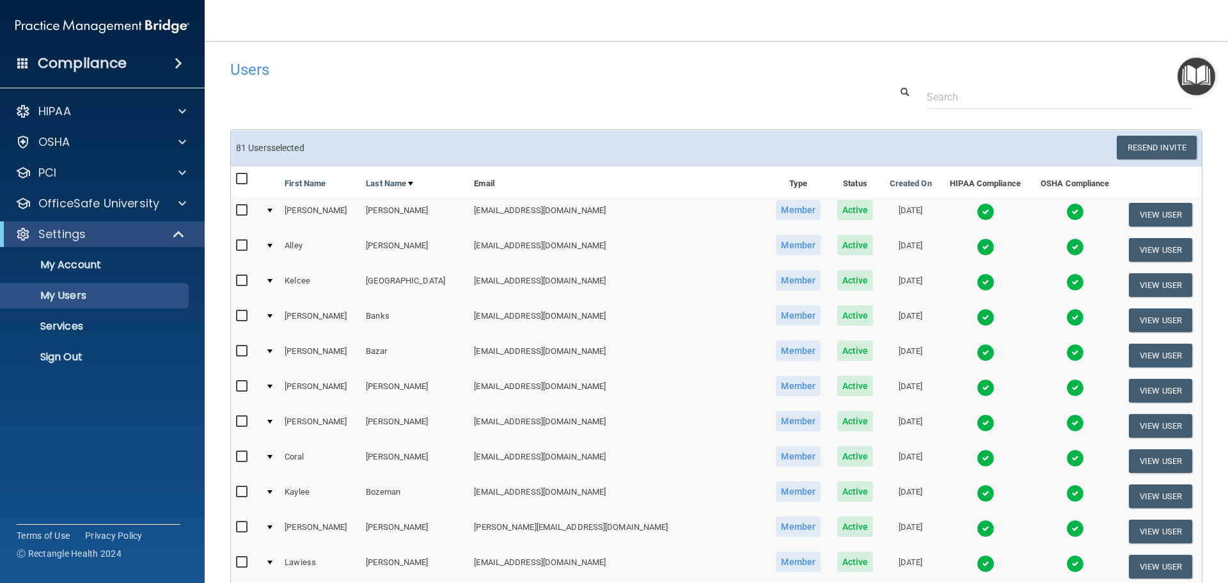
checkbox input "false"
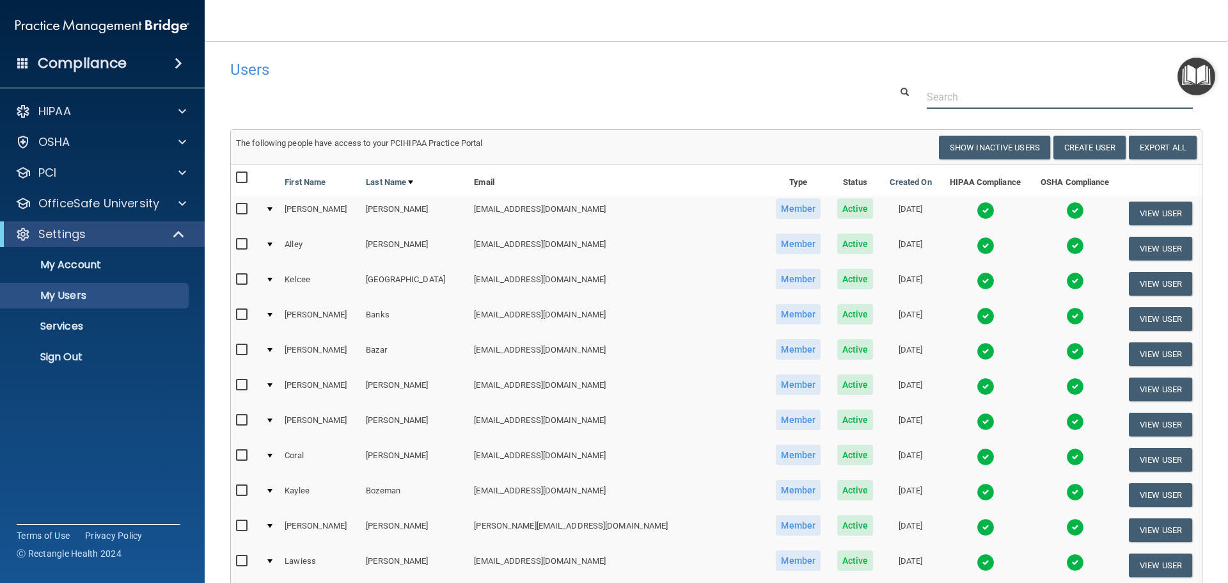
click at [994, 100] on input "text" at bounding box center [1060, 97] width 266 height 24
click at [71, 226] on p "Settings" at bounding box center [61, 233] width 47 height 15
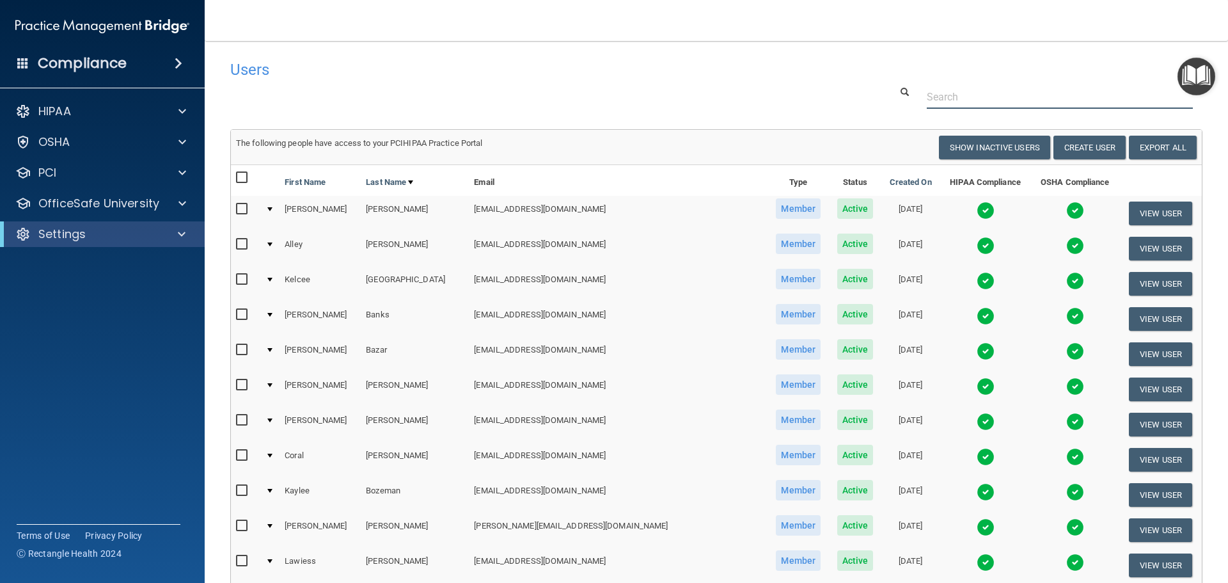
click at [940, 96] on input "text" at bounding box center [1060, 97] width 266 height 24
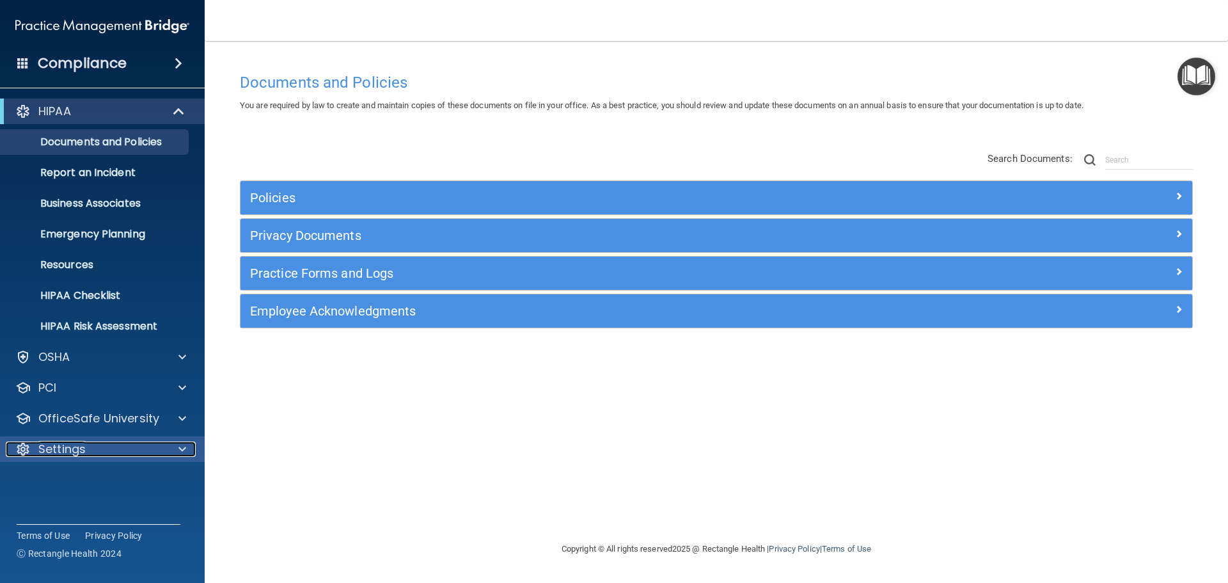
click at [68, 446] on p "Settings" at bounding box center [61, 448] width 47 height 15
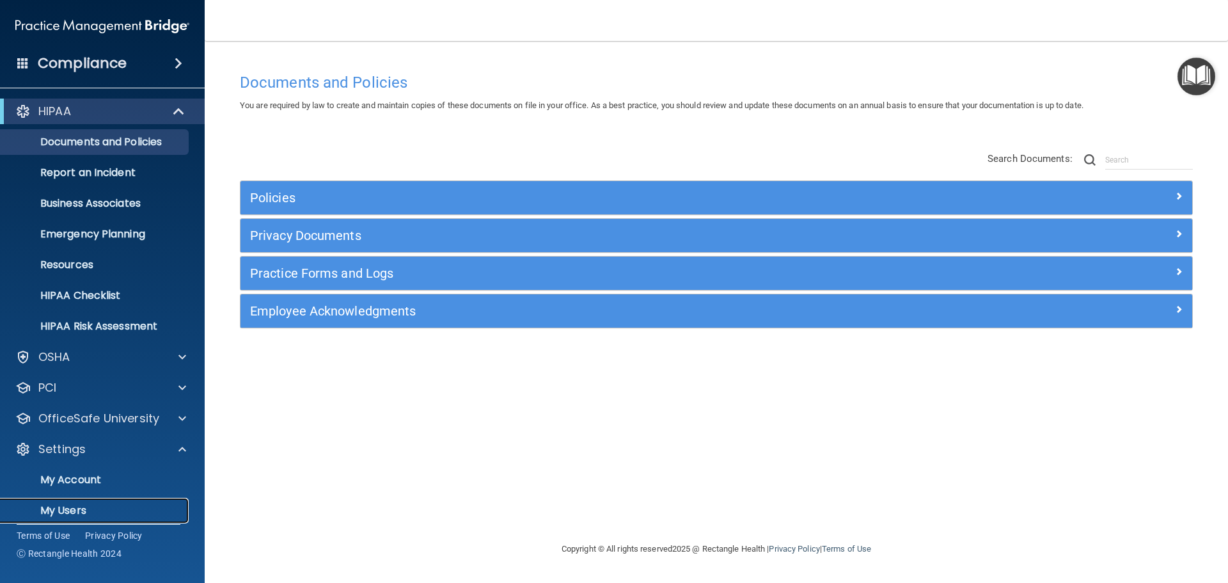
click at [75, 509] on p "My Users" at bounding box center [95, 510] width 175 height 13
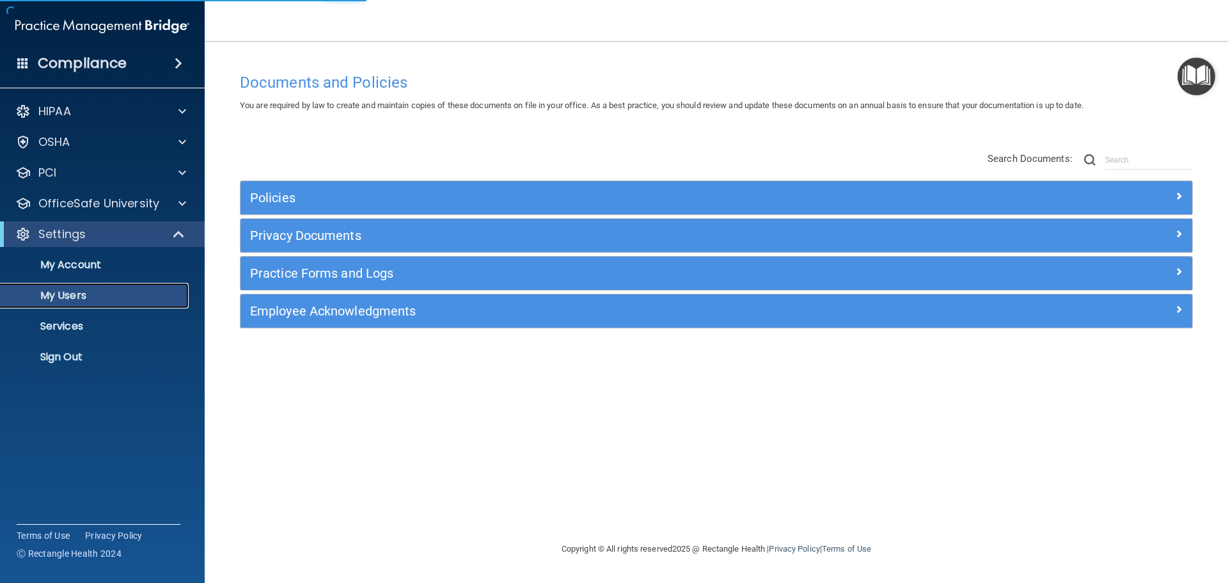
select select "20"
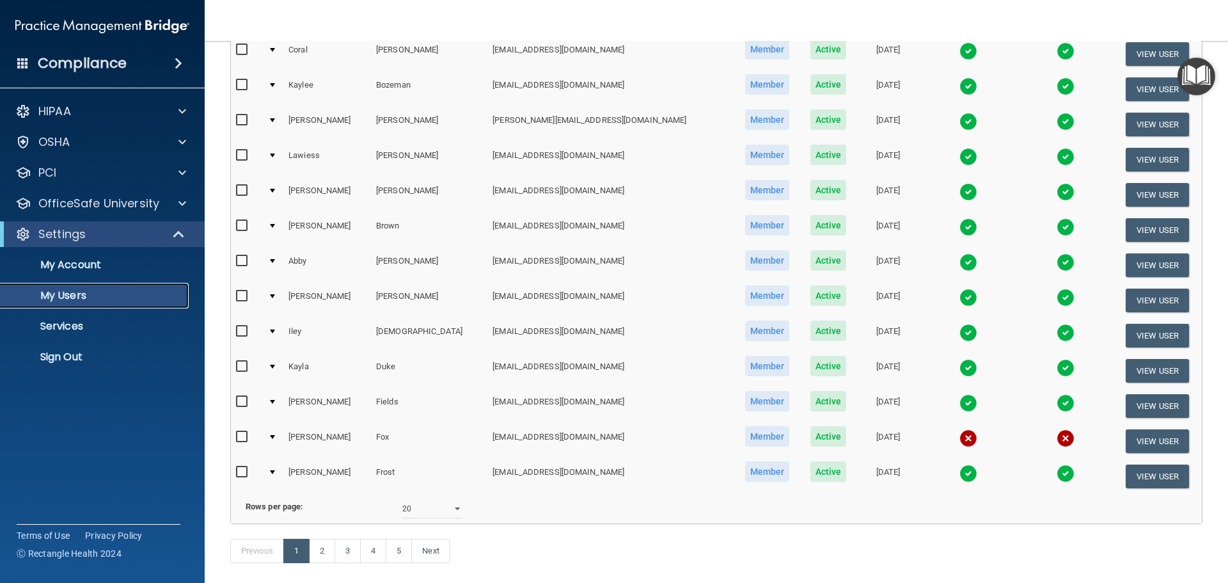
scroll to position [476, 0]
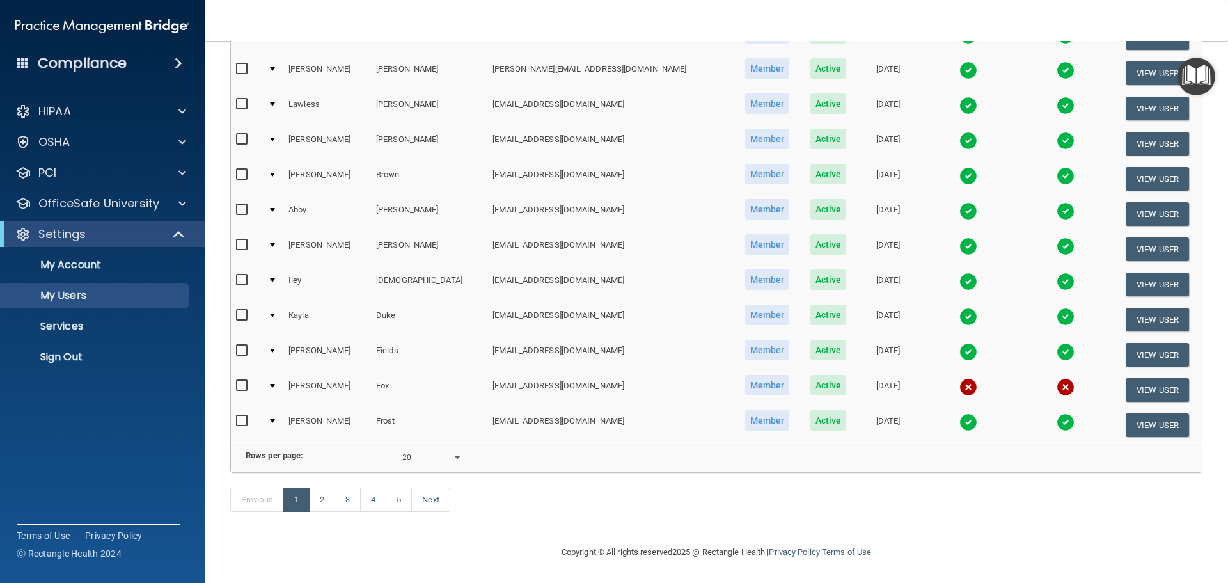
click at [238, 381] on input "checkbox" at bounding box center [243, 386] width 15 height 10
checkbox input "true"
click at [453, 450] on select "10 20 30 40 all" at bounding box center [431, 457] width 59 height 19
select select "81"
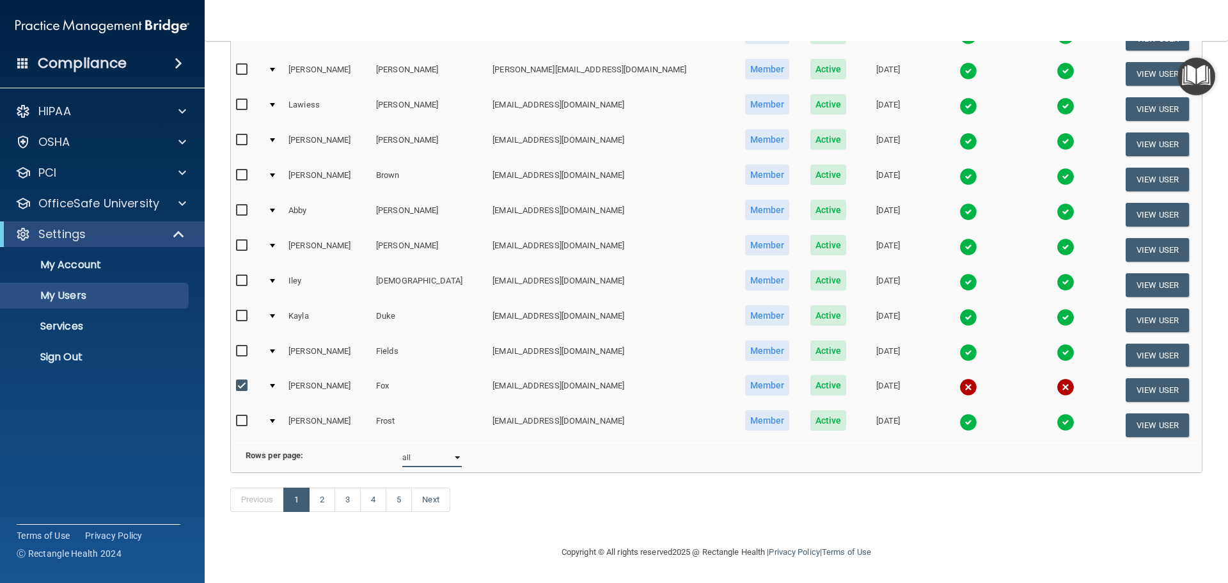
click at [402, 448] on select "10 20 30 40 all" at bounding box center [431, 457] width 59 height 19
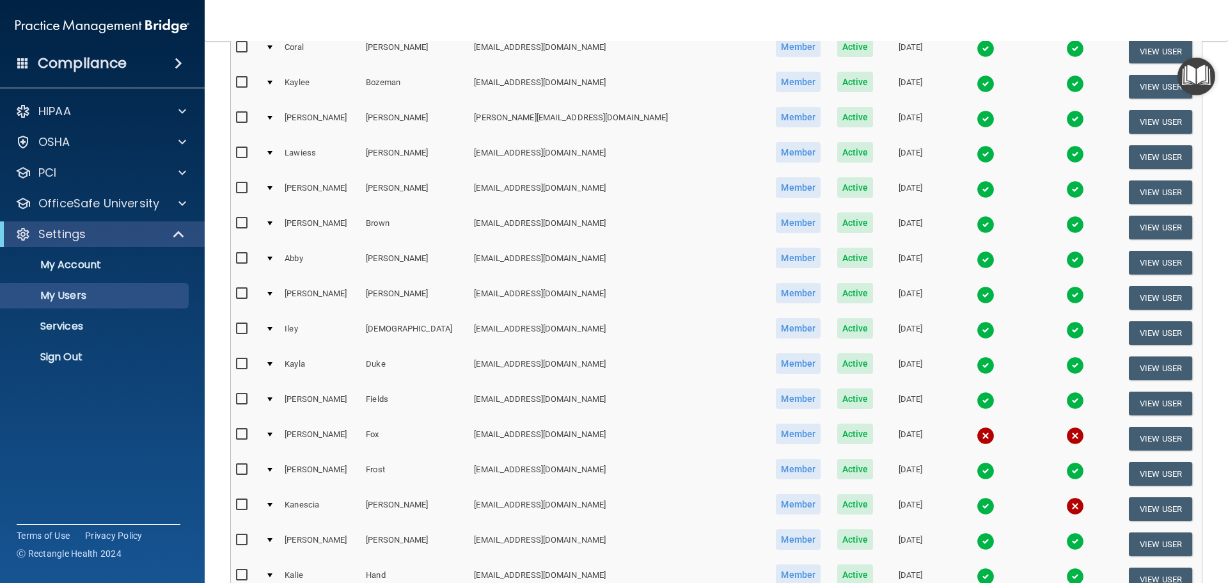
scroll to position [448, 0]
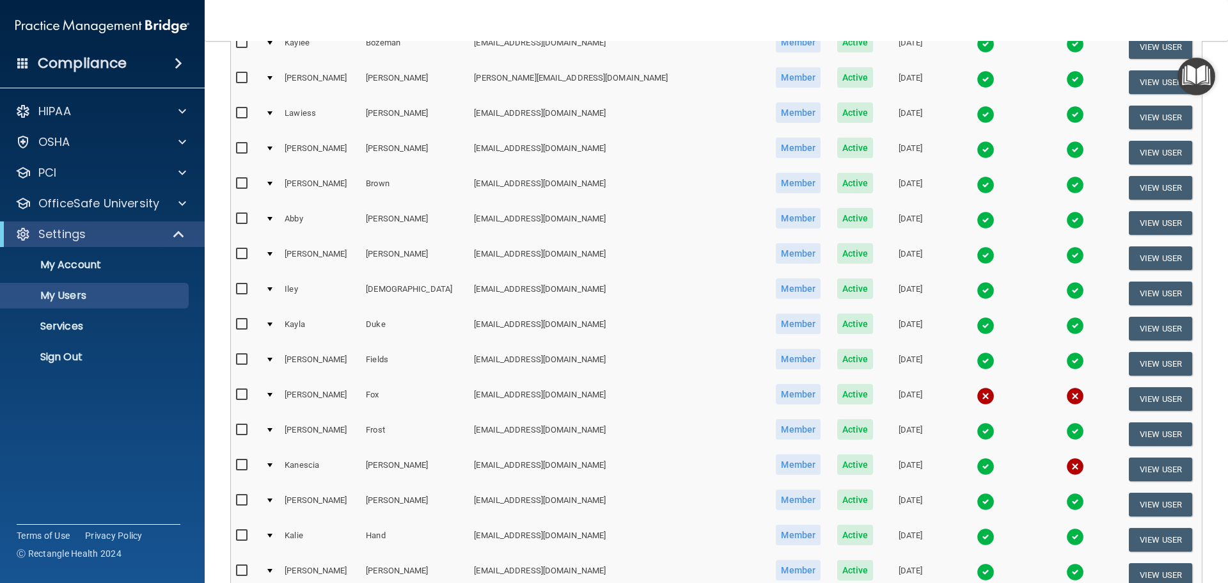
click at [241, 395] on input "checkbox" at bounding box center [243, 395] width 15 height 10
checkbox input "true"
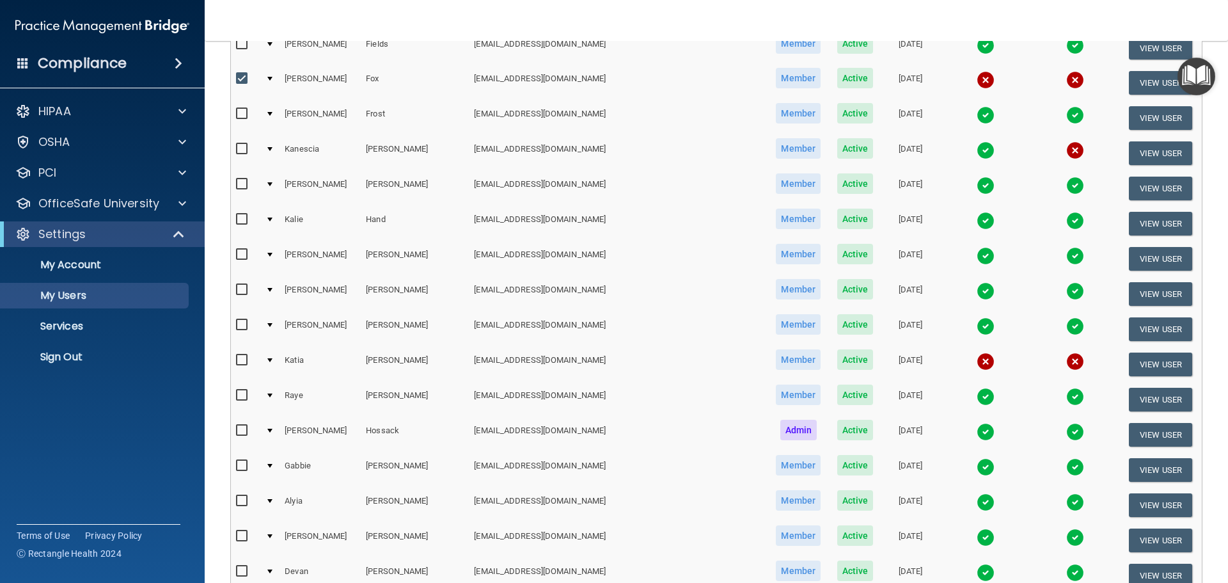
scroll to position [769, 0]
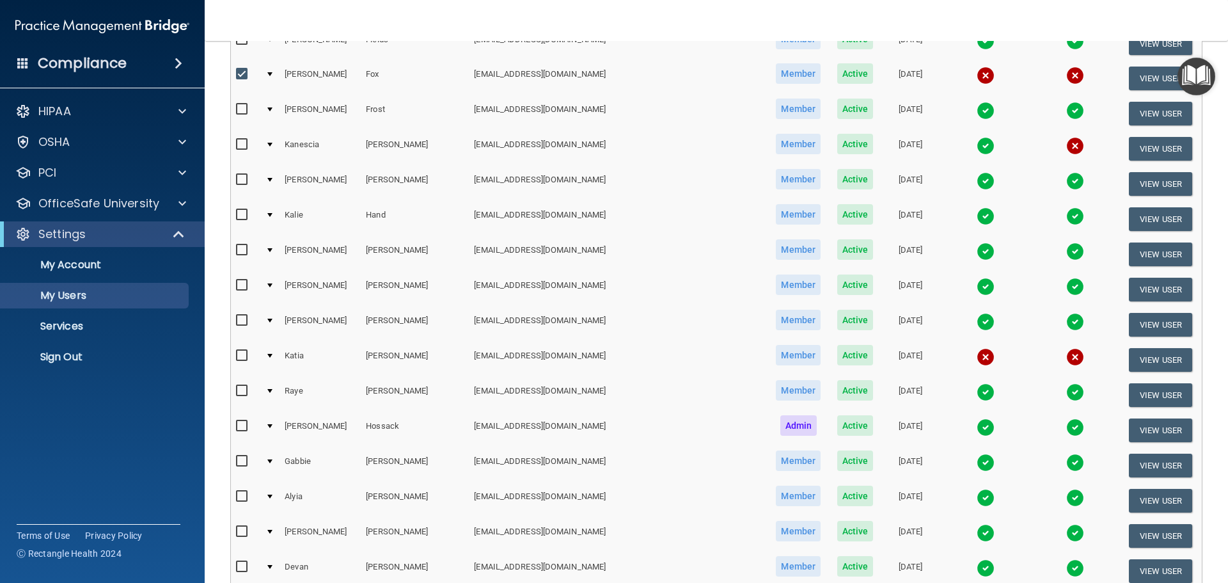
click at [241, 354] on input "checkbox" at bounding box center [243, 356] width 15 height 10
checkbox input "true"
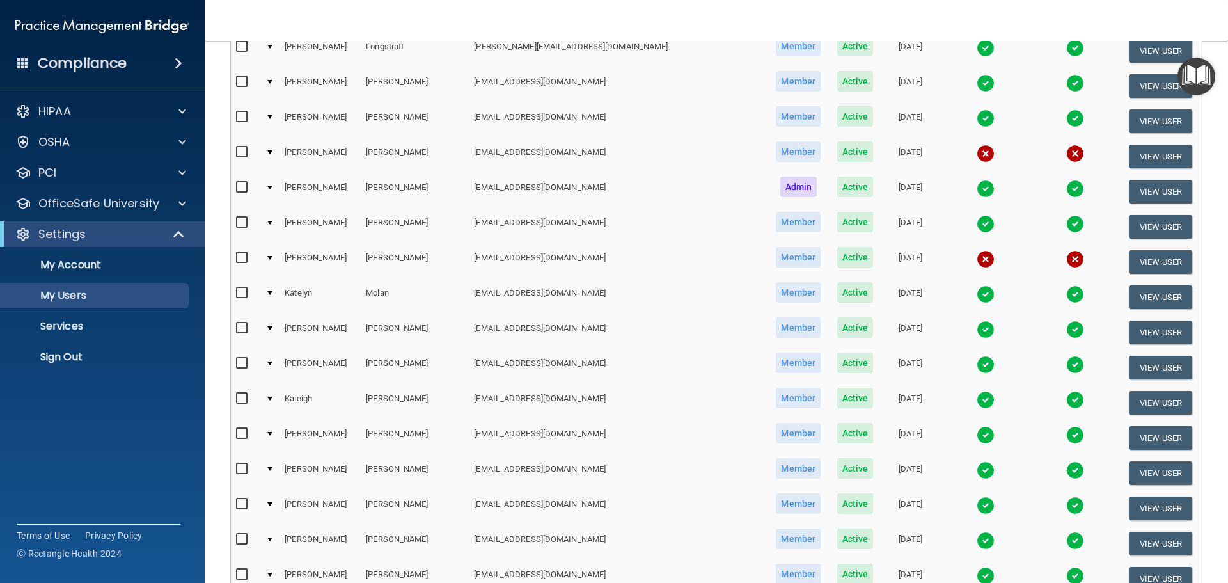
scroll to position [1536, 0]
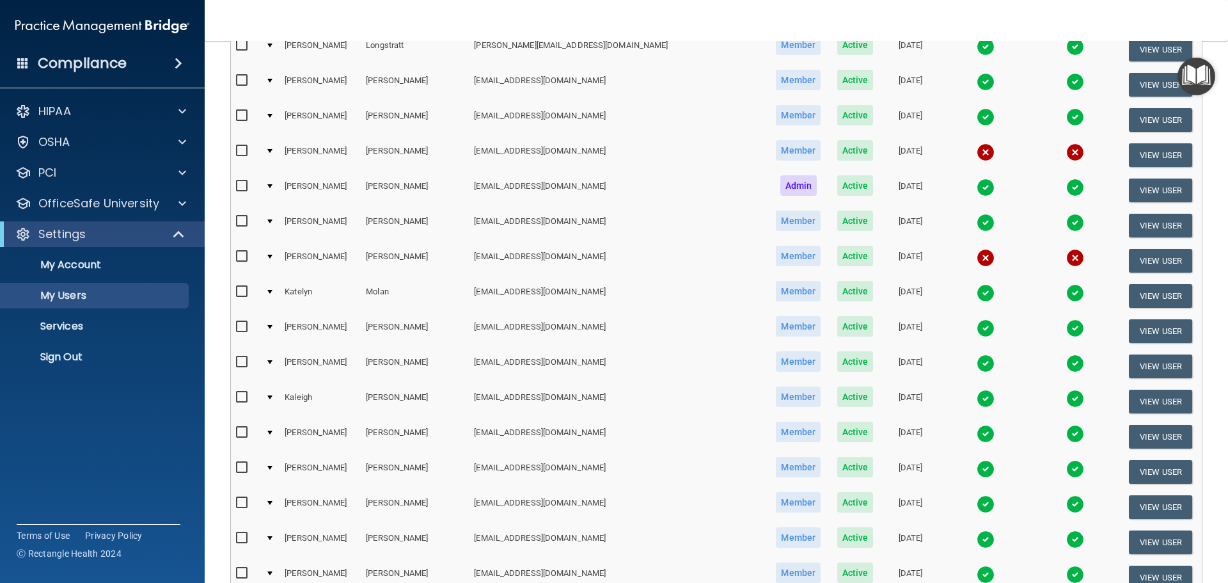
click at [241, 255] on input "checkbox" at bounding box center [243, 256] width 15 height 10
checkbox input "true"
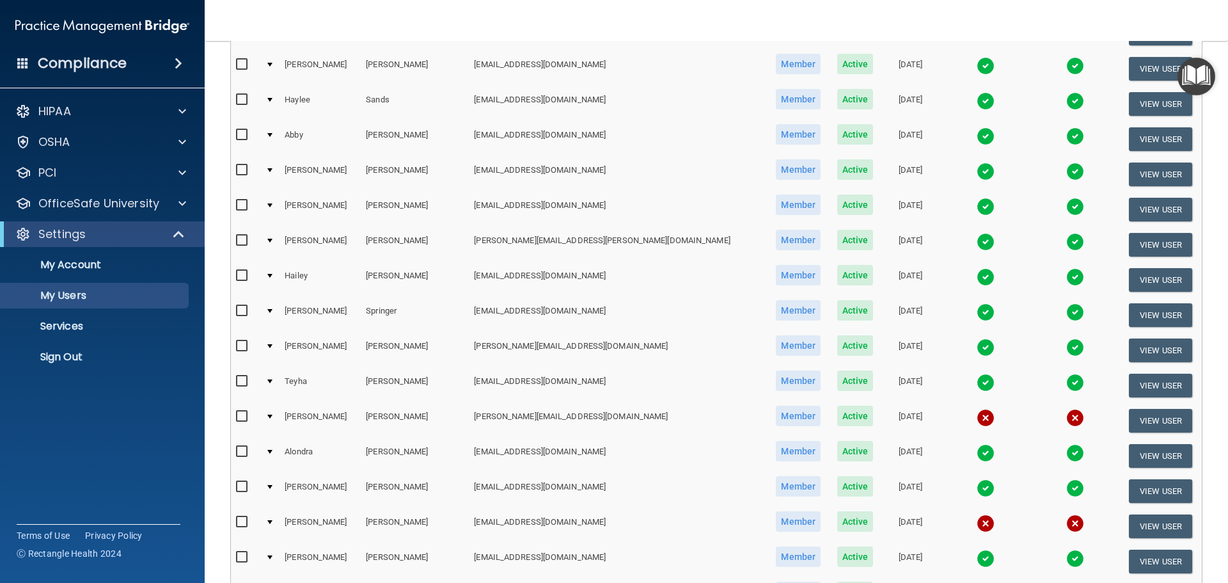
scroll to position [2304, 0]
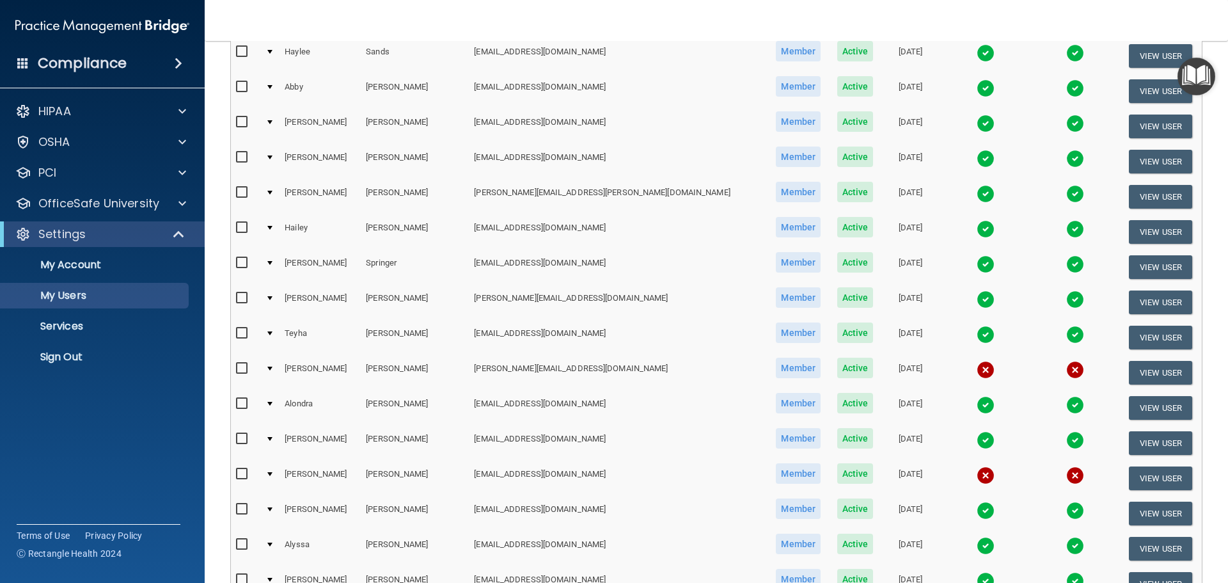
click at [240, 368] on input "checkbox" at bounding box center [243, 368] width 15 height 10
checkbox input "true"
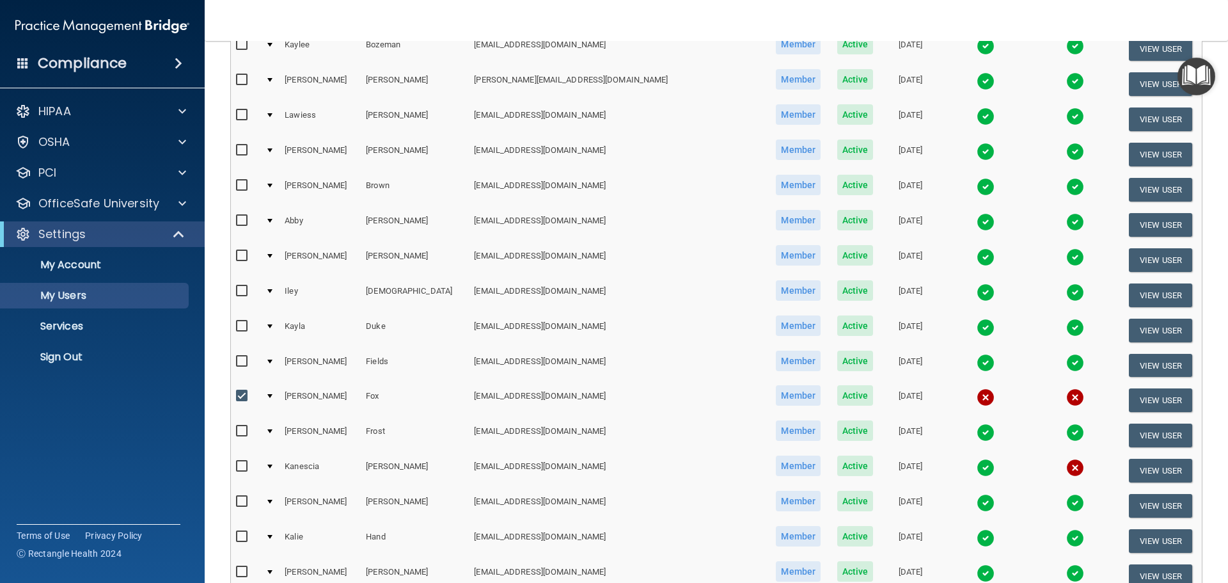
scroll to position [0, 0]
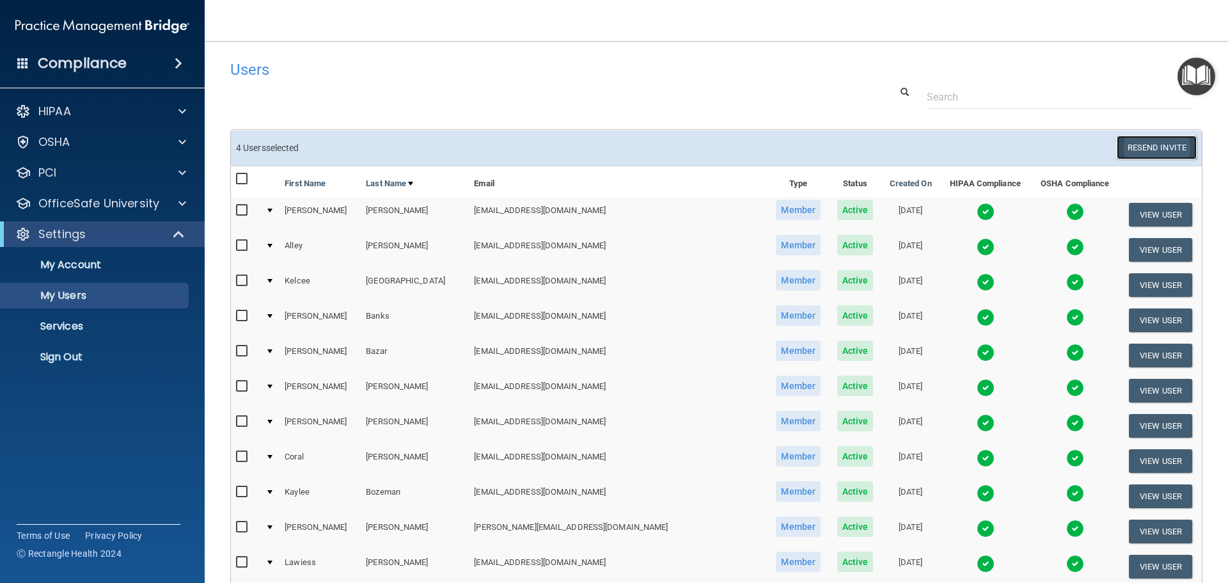
click at [1151, 143] on button "Resend Invite" at bounding box center [1157, 148] width 80 height 24
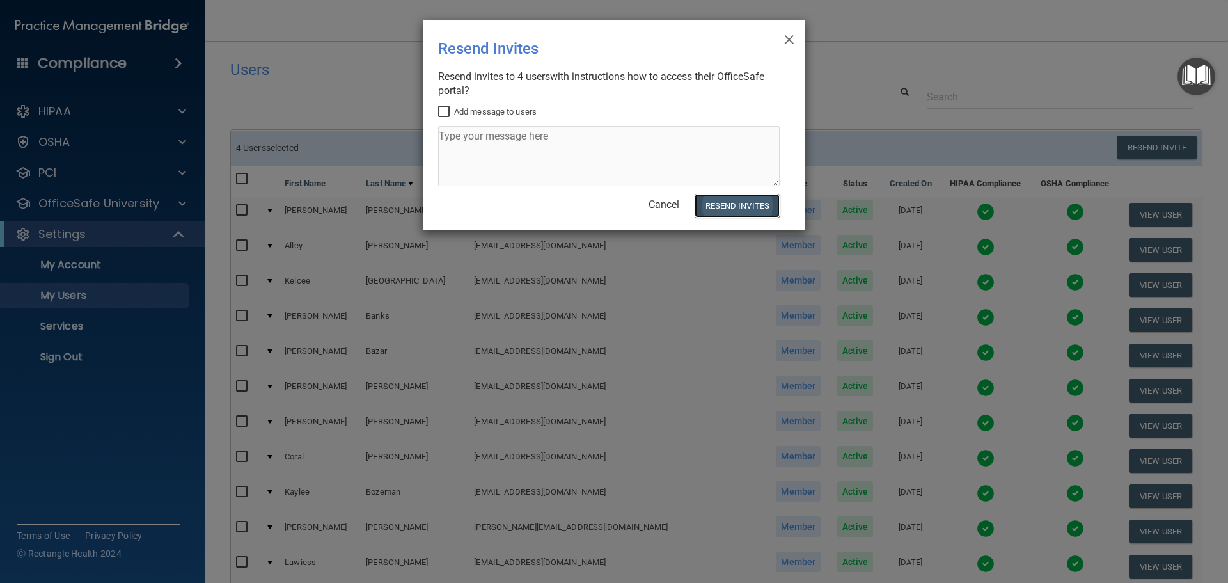
click at [743, 209] on button "Resend Invites" at bounding box center [737, 206] width 85 height 24
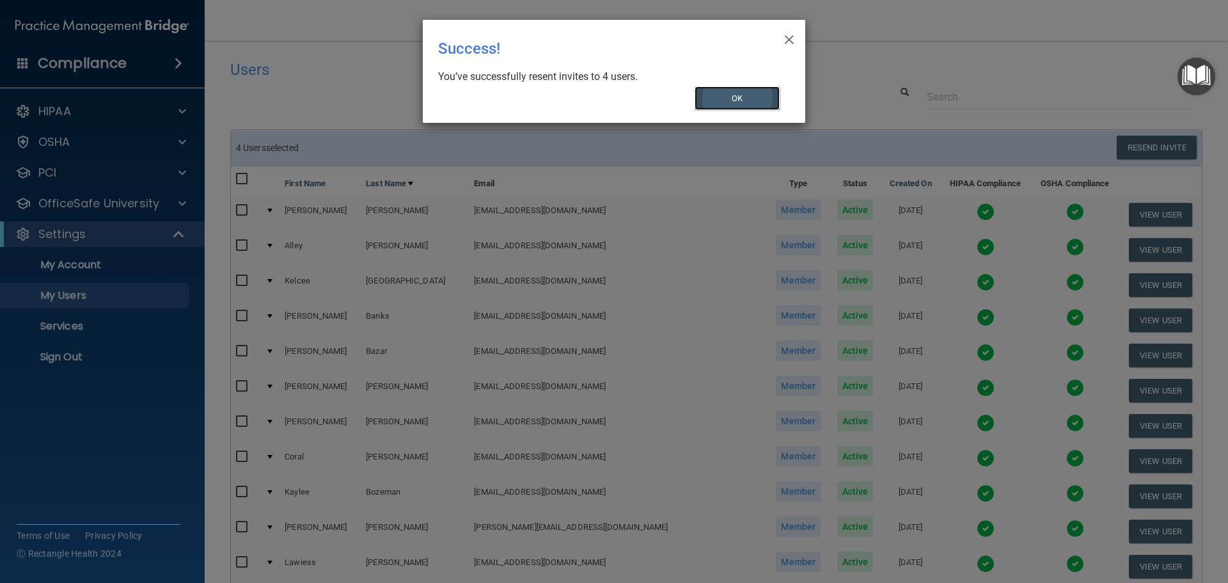
click at [748, 100] on button "OK" at bounding box center [738, 98] width 86 height 24
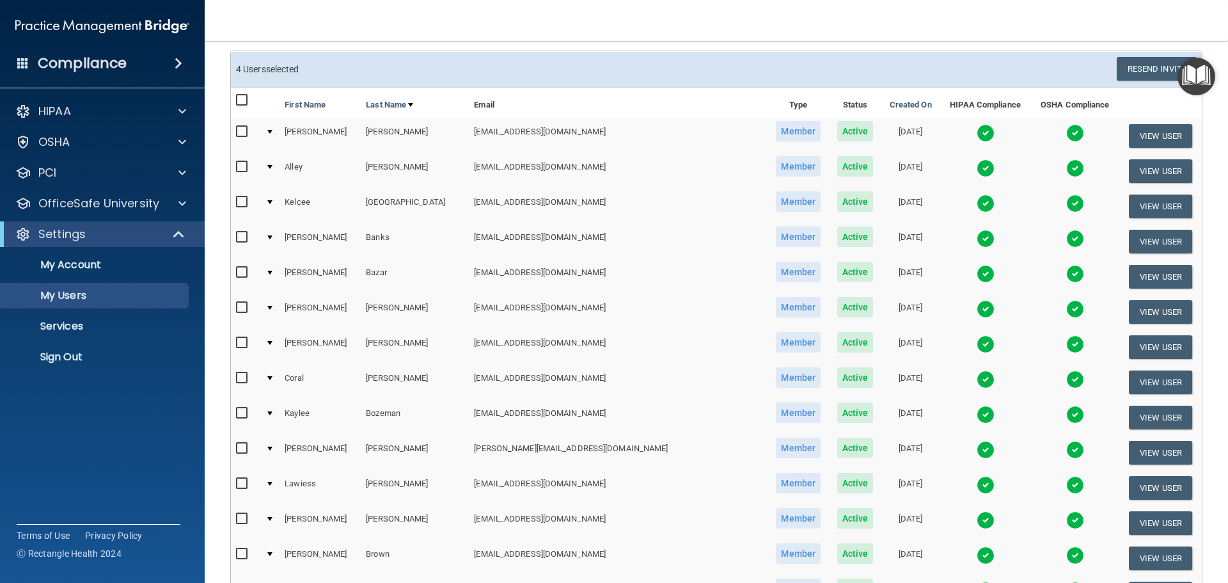
scroll to position [64, 0]
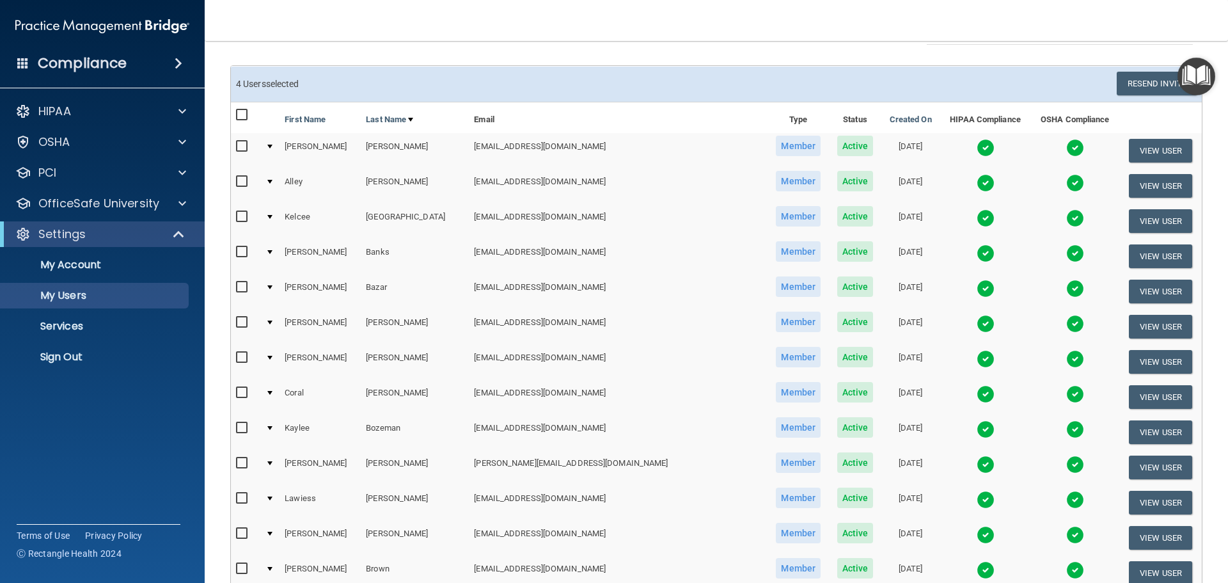
click at [246, 114] on input "checkbox" at bounding box center [243, 115] width 15 height 10
checkbox input "true"
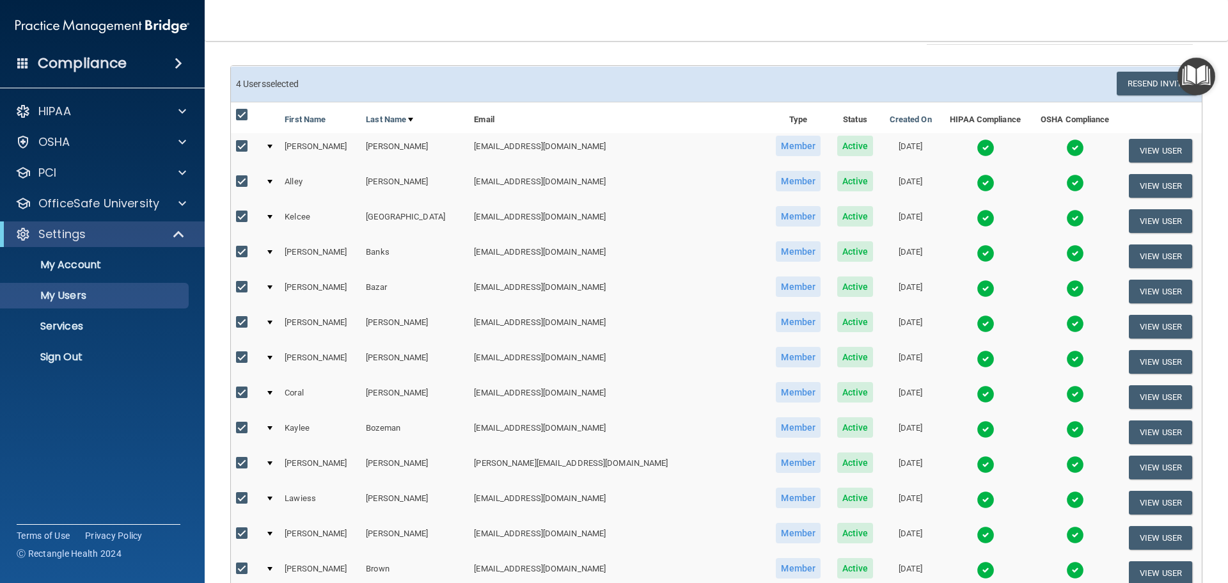
checkbox input "true"
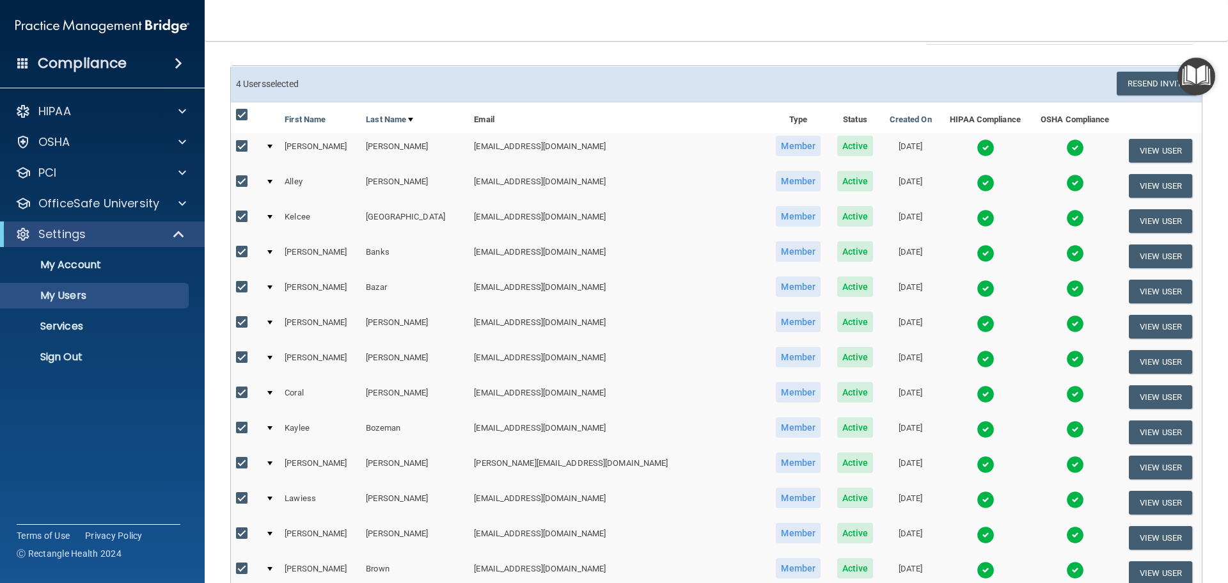
checkbox input "true"
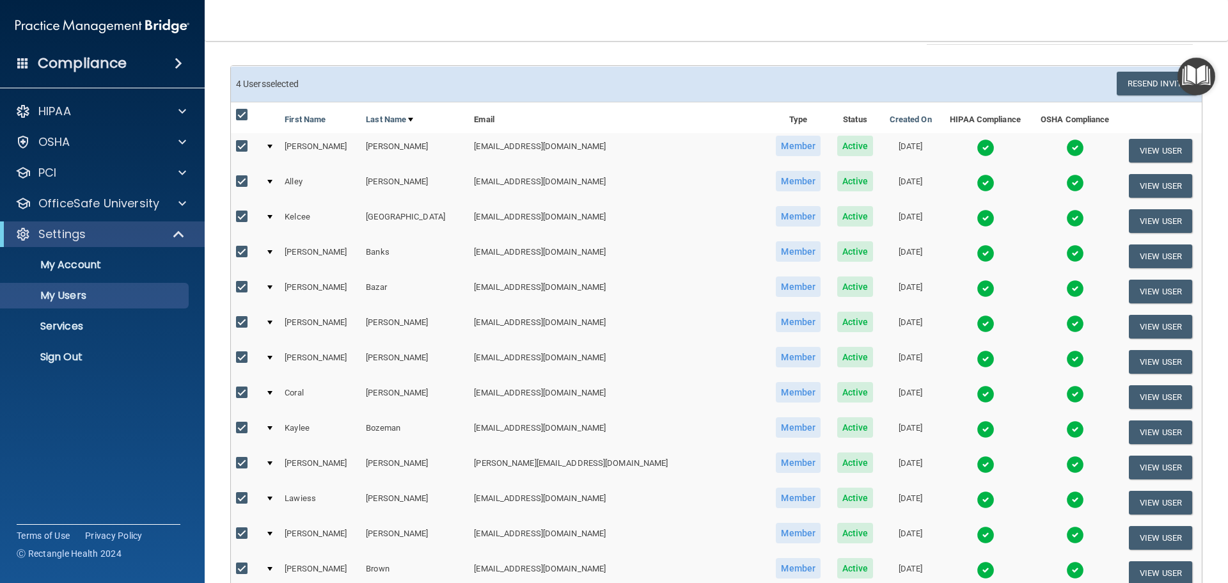
checkbox input "true"
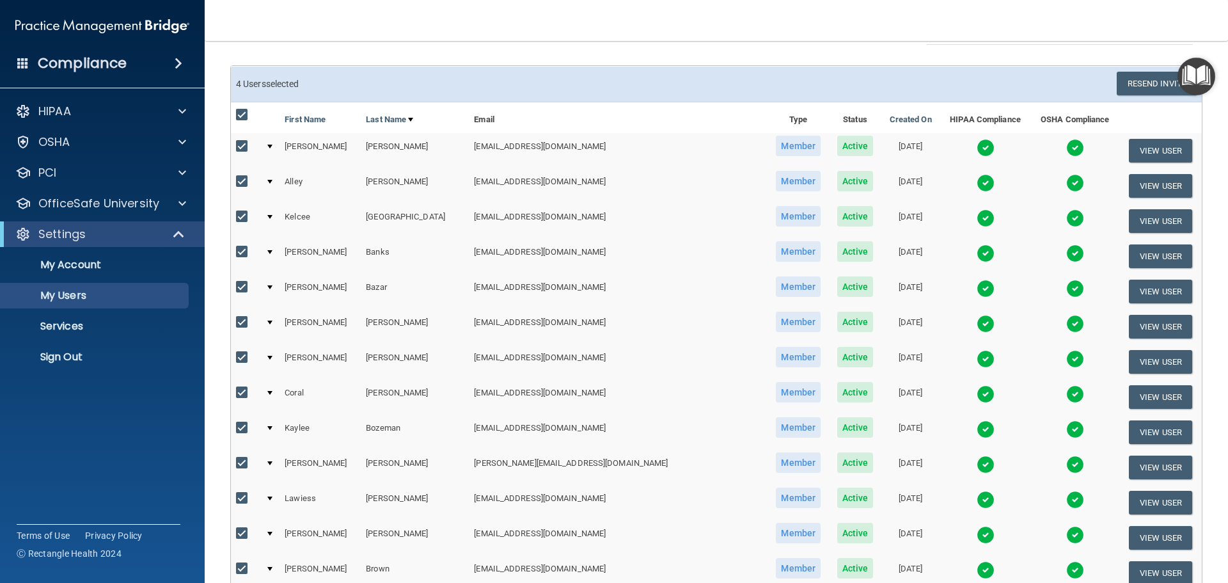
checkbox input "true"
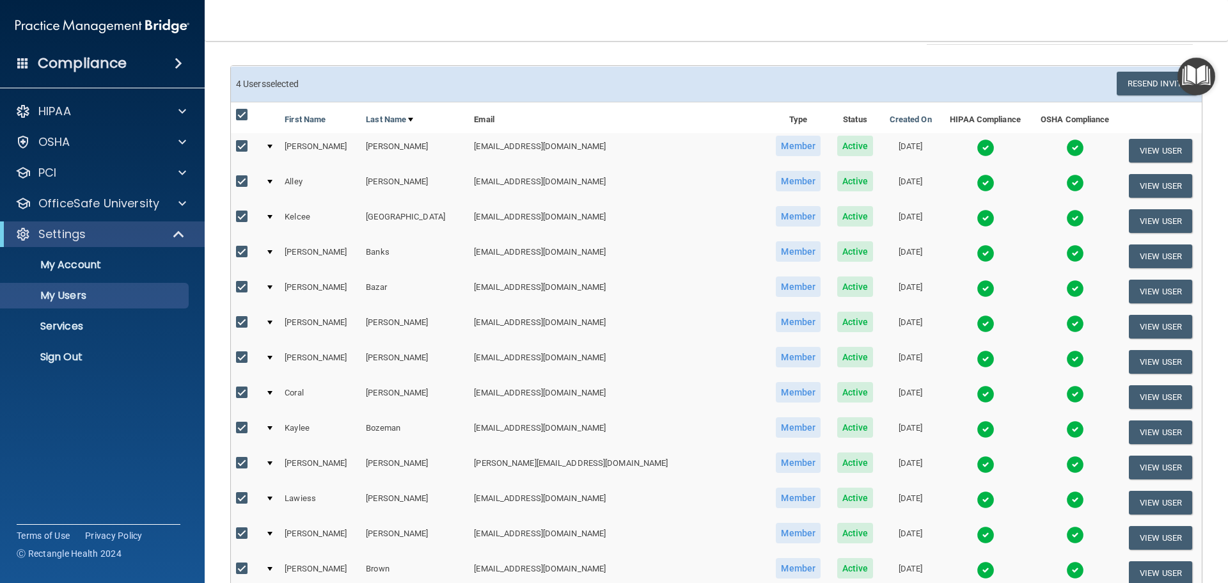
checkbox input "true"
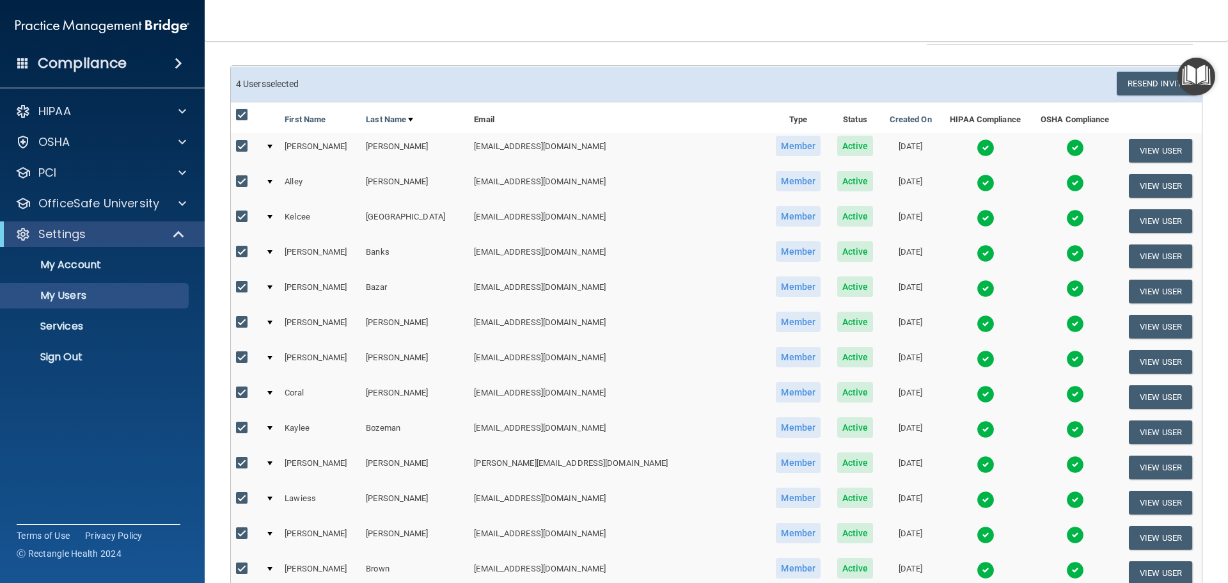
checkbox input "true"
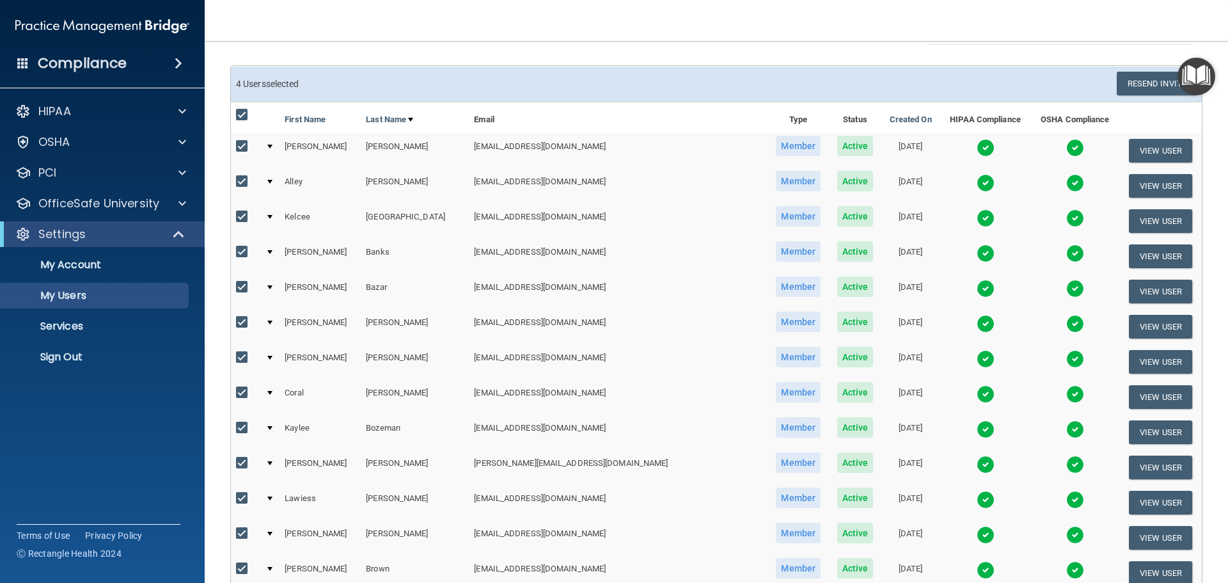
checkbox input "true"
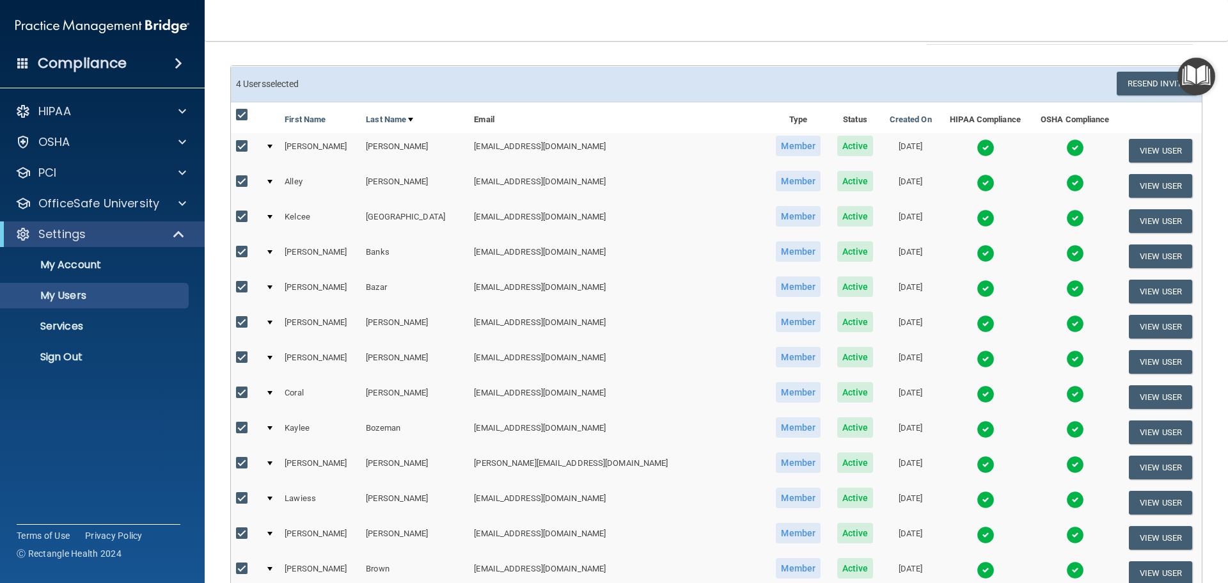
checkbox input "true"
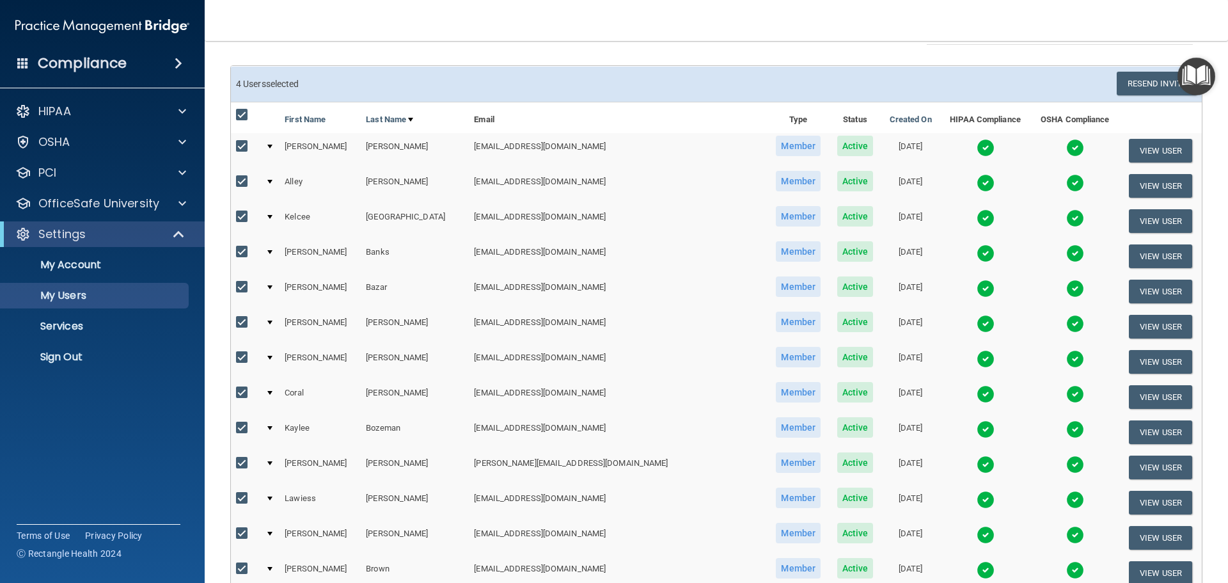
checkbox input "true"
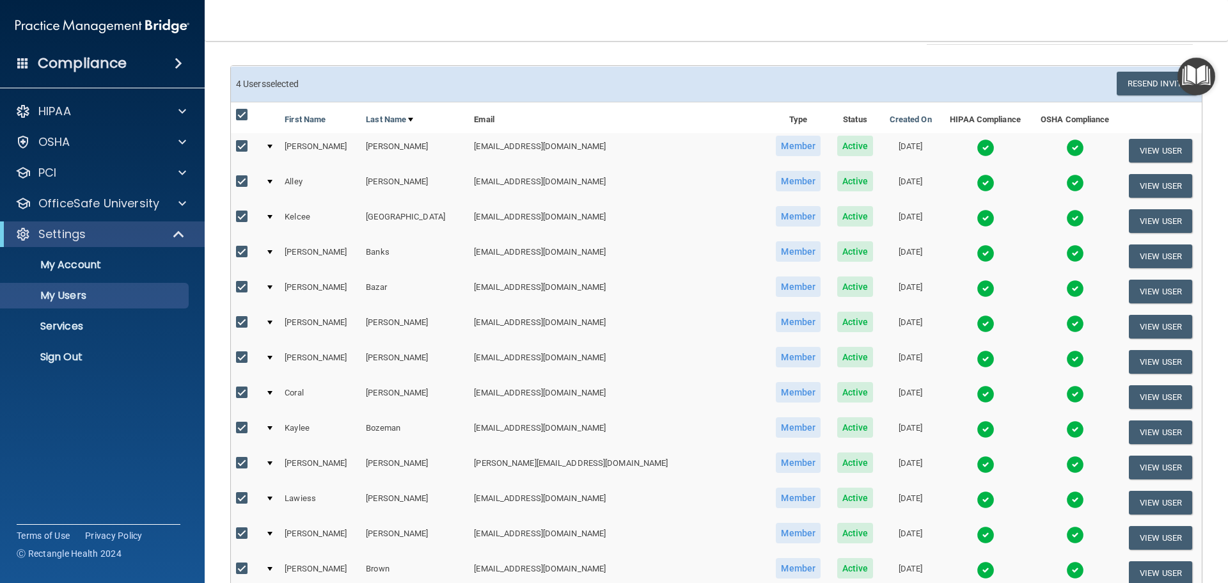
checkbox input "true"
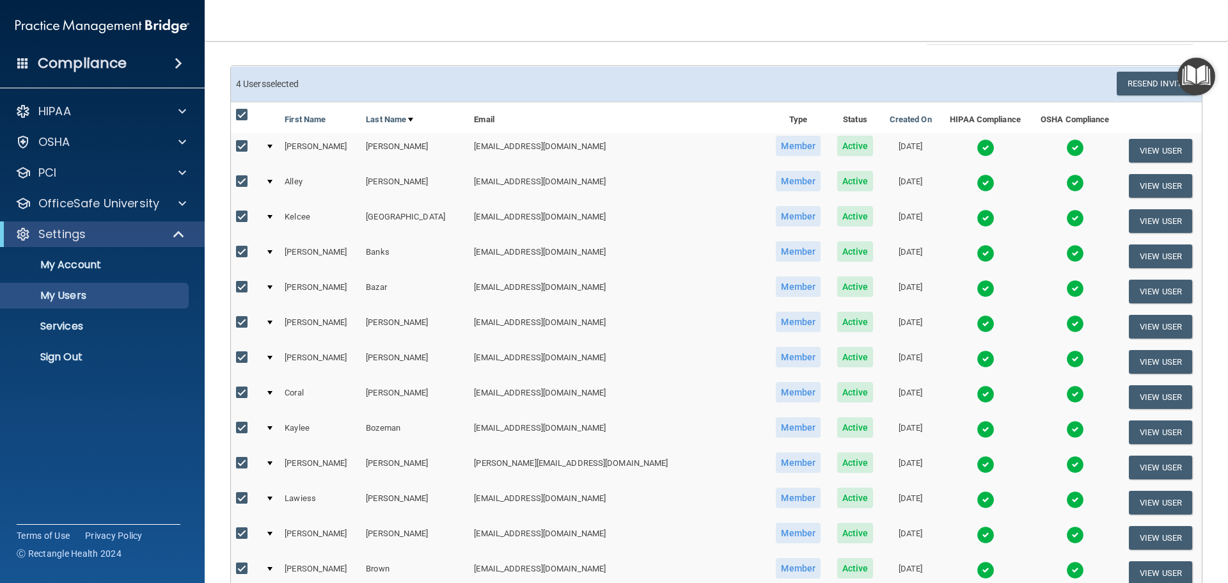
checkbox input "true"
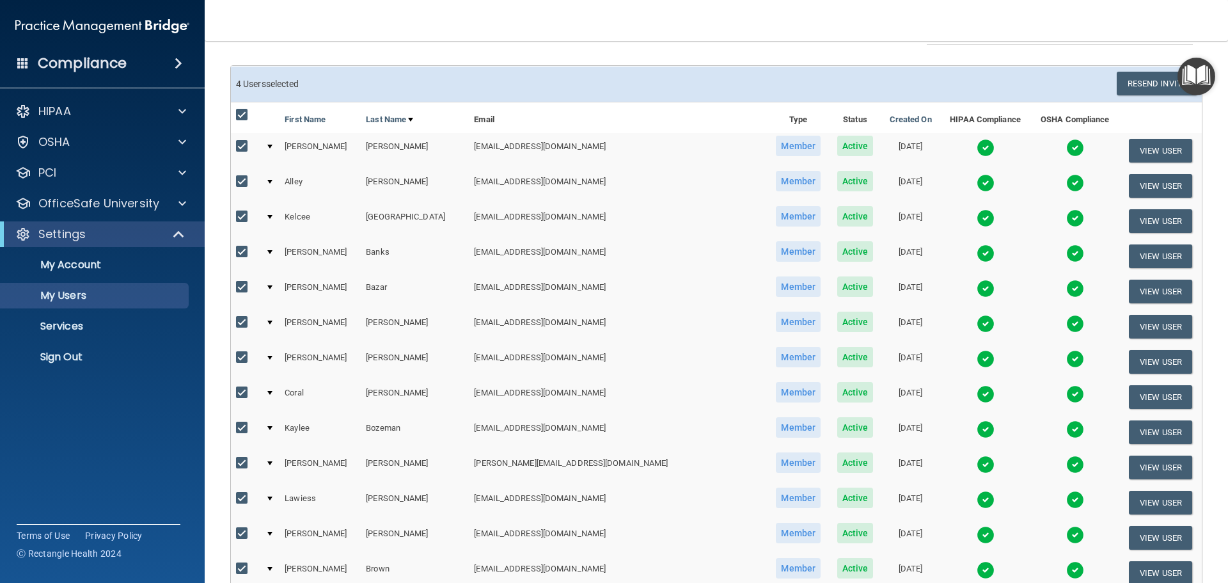
checkbox input "true"
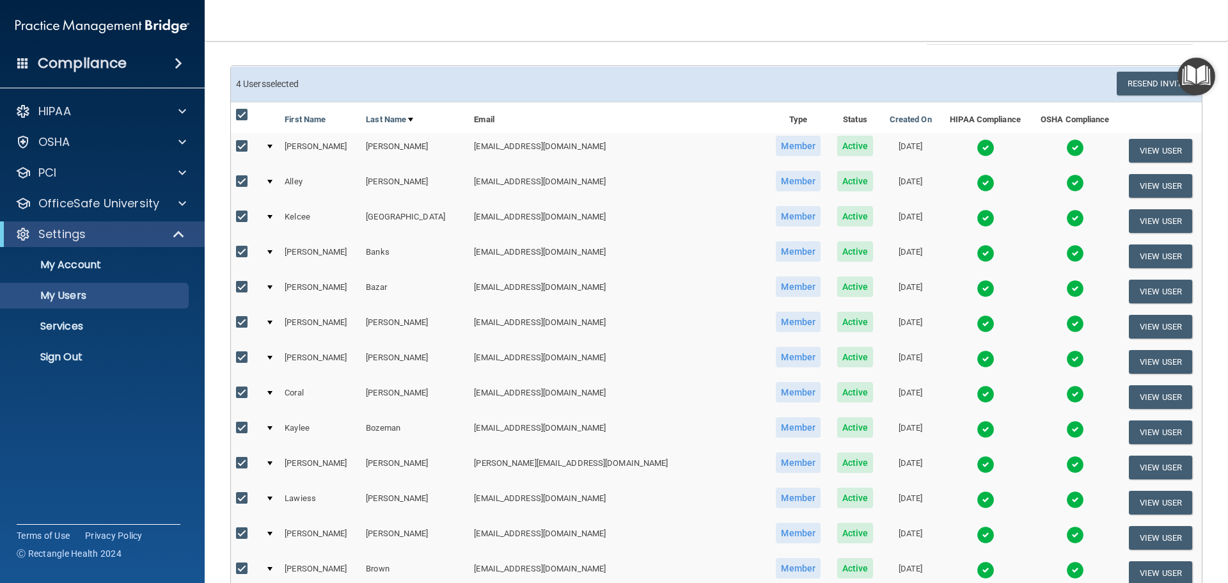
checkbox input "true"
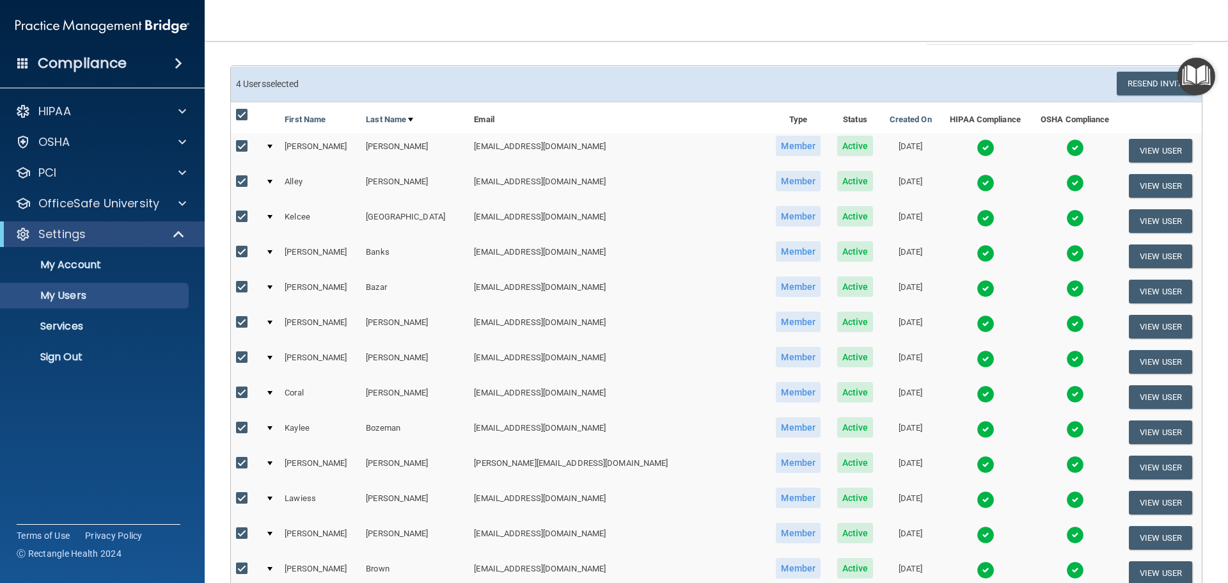
checkbox input "true"
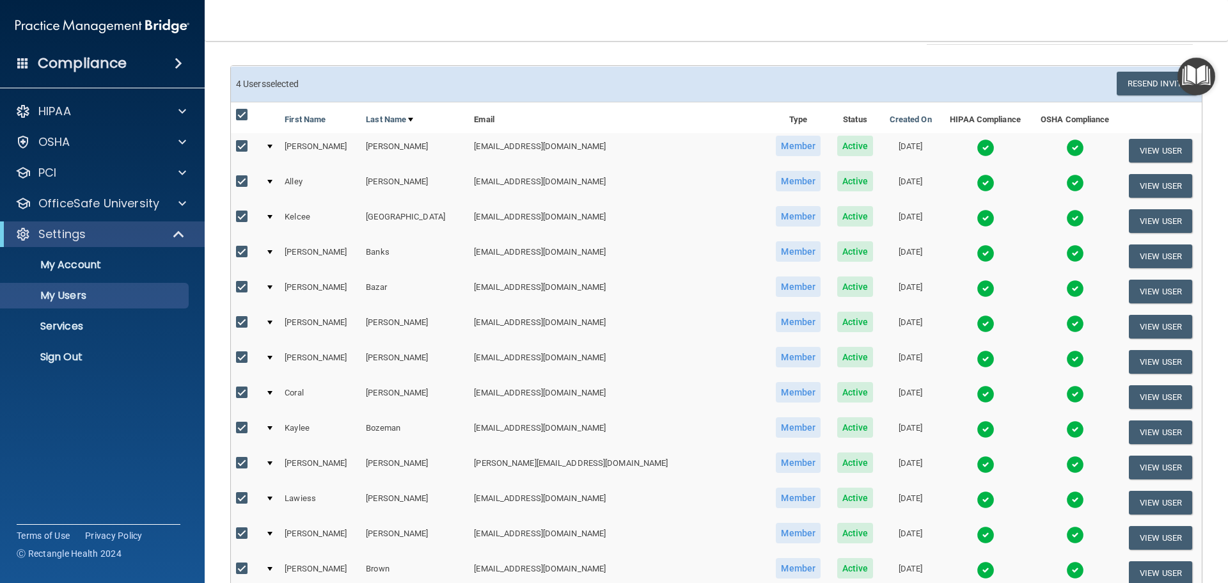
checkbox input "true"
click at [246, 114] on input "checkbox" at bounding box center [243, 115] width 15 height 10
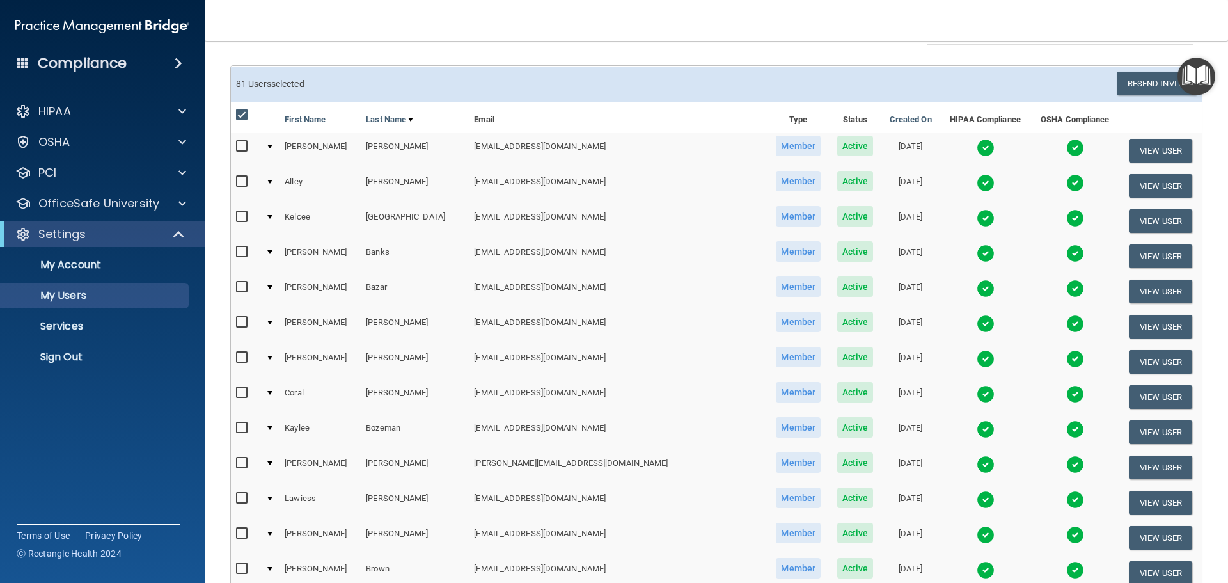
checkbox input "false"
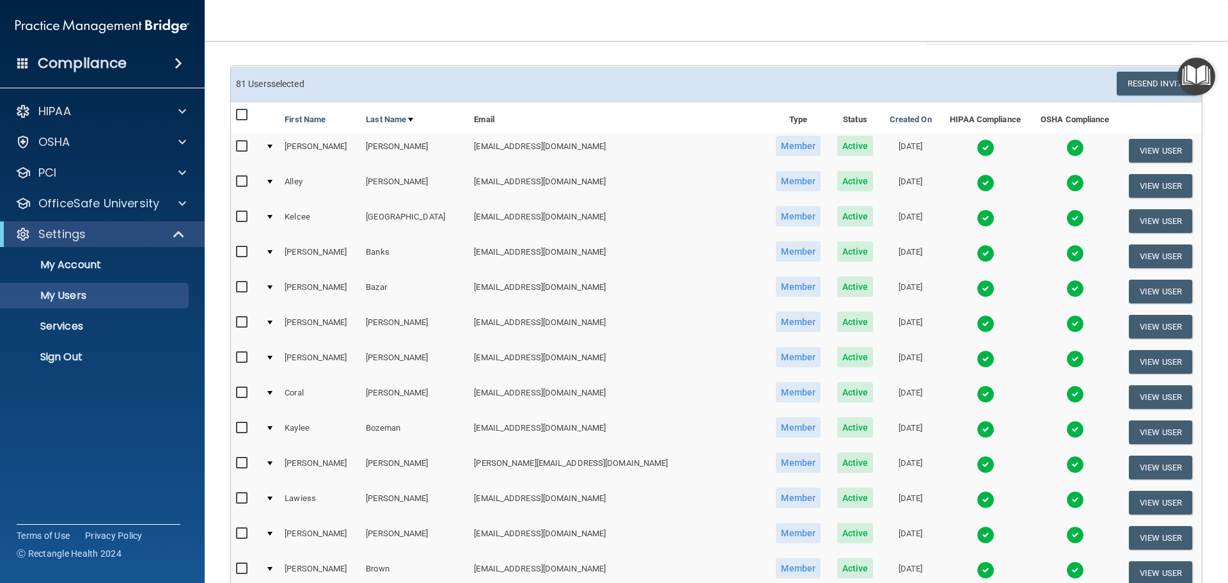
checkbox input "false"
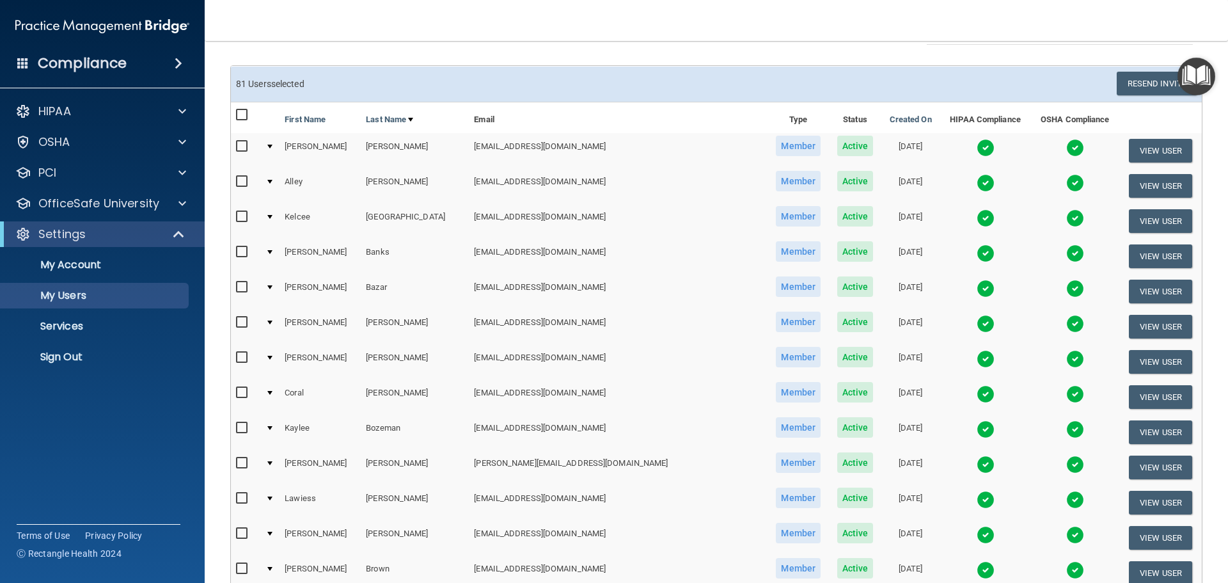
checkbox input "false"
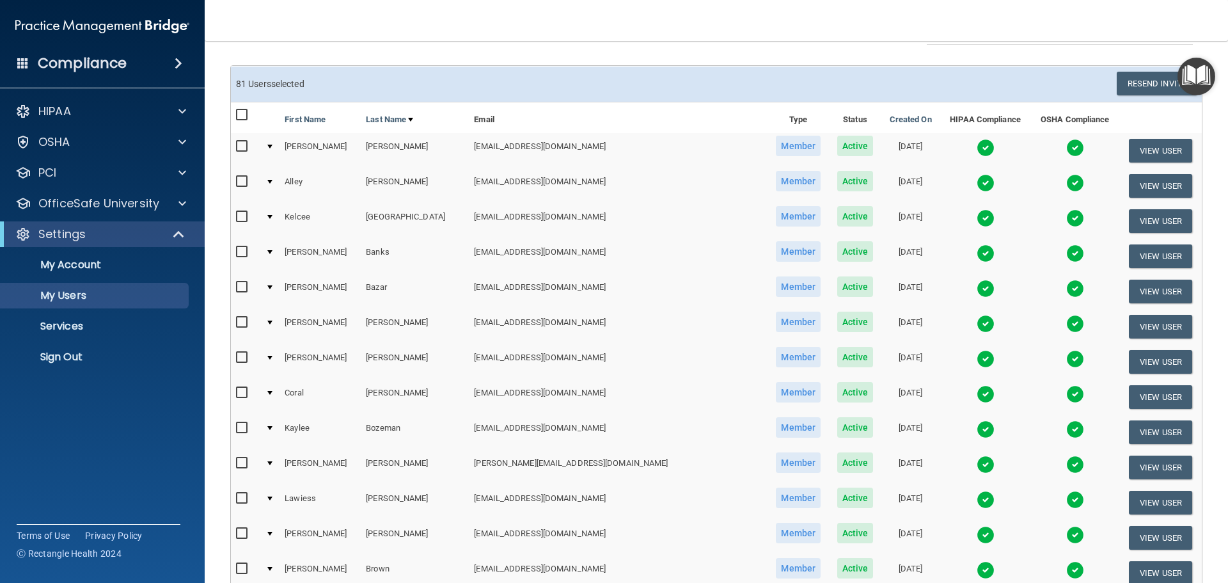
checkbox input "false"
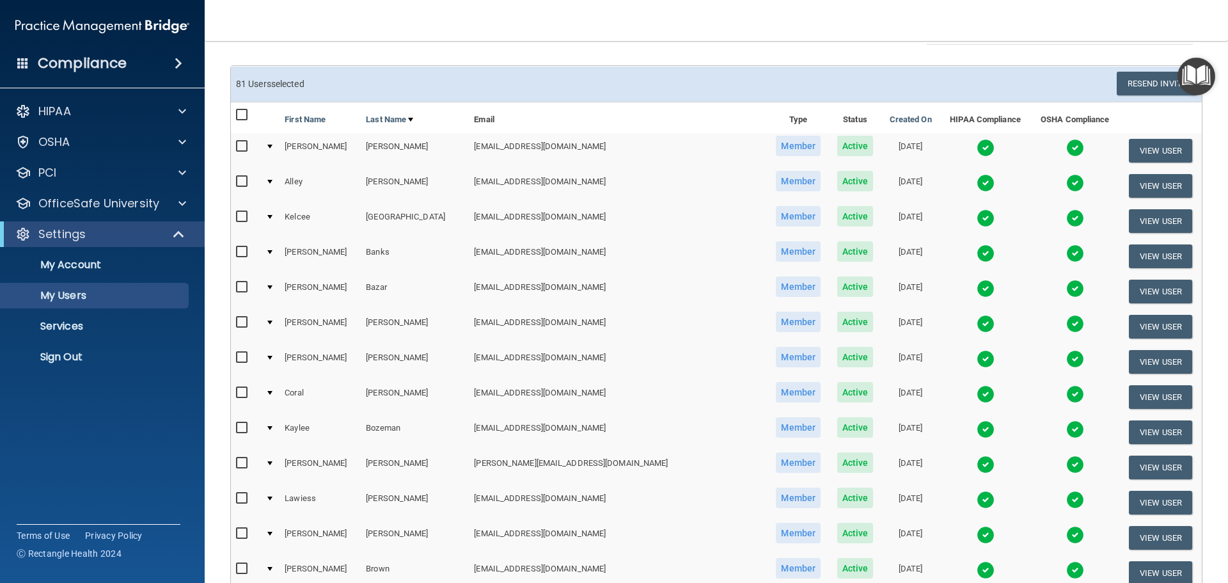
checkbox input "false"
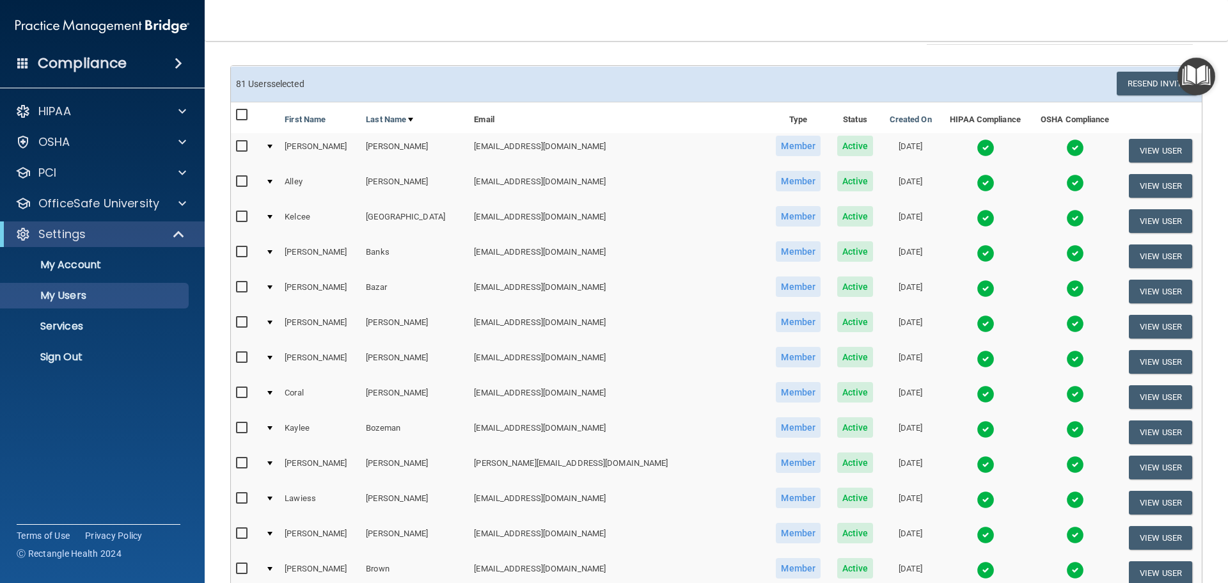
checkbox input "false"
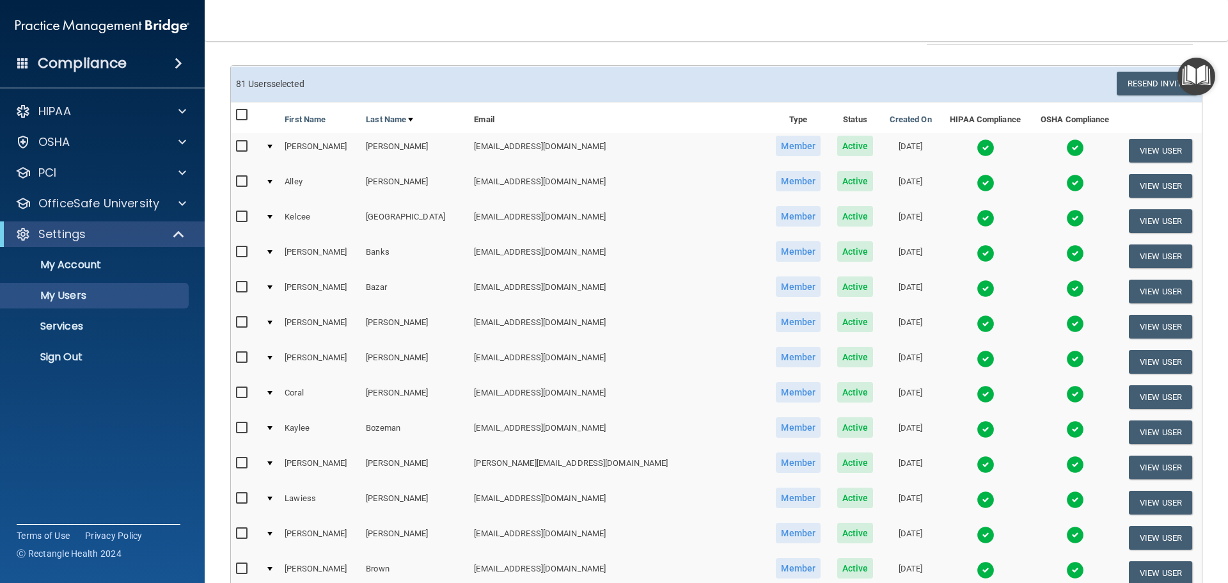
checkbox input "false"
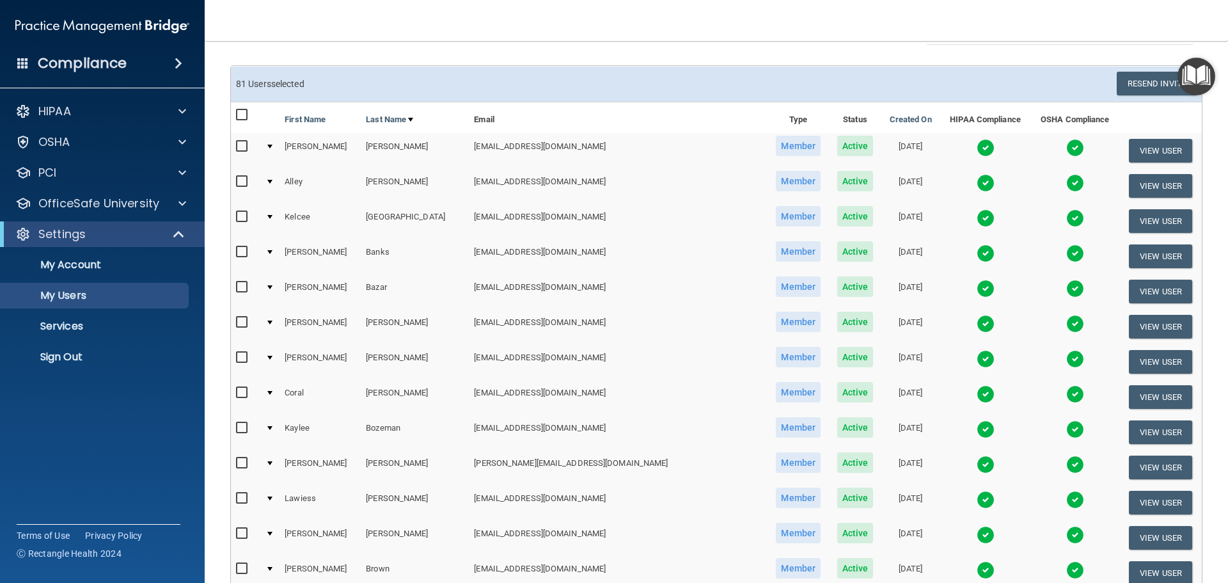
checkbox input "false"
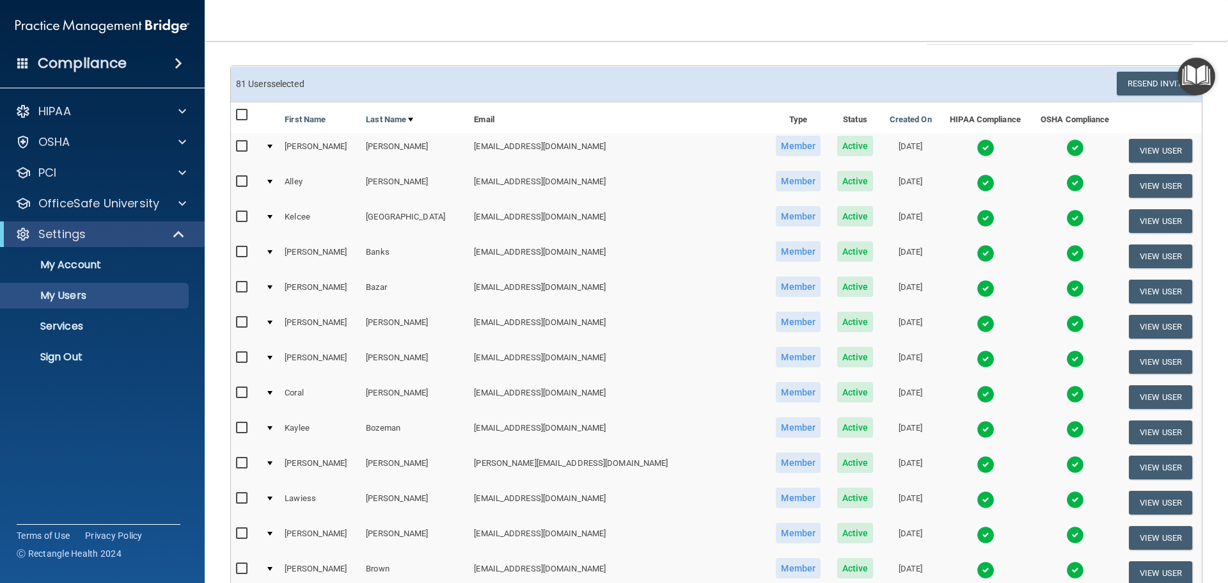
checkbox input "false"
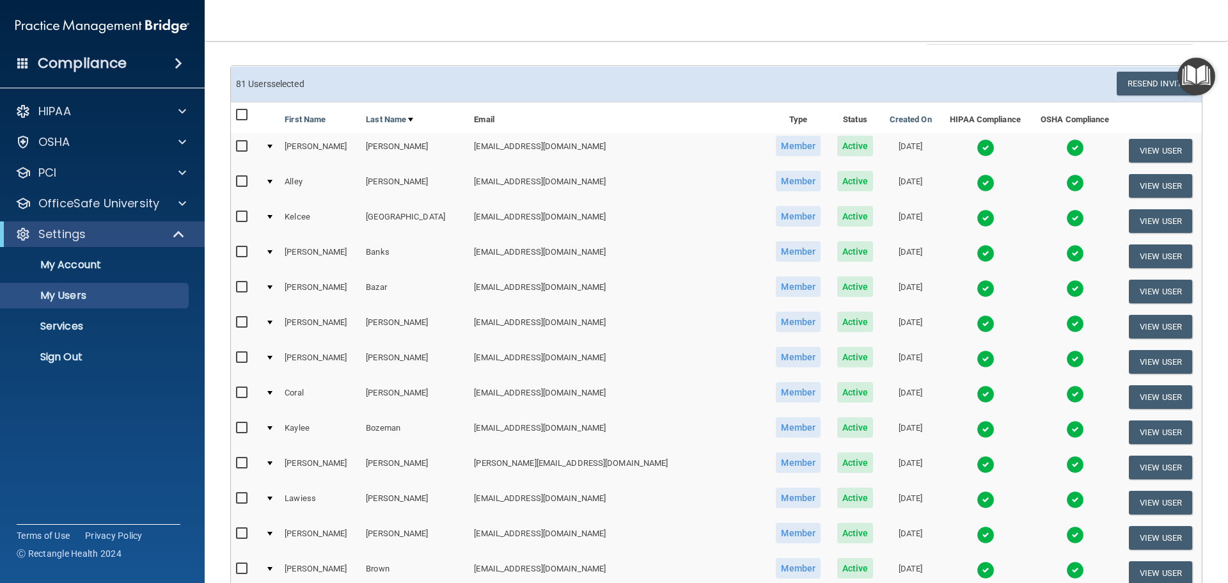
checkbox input "false"
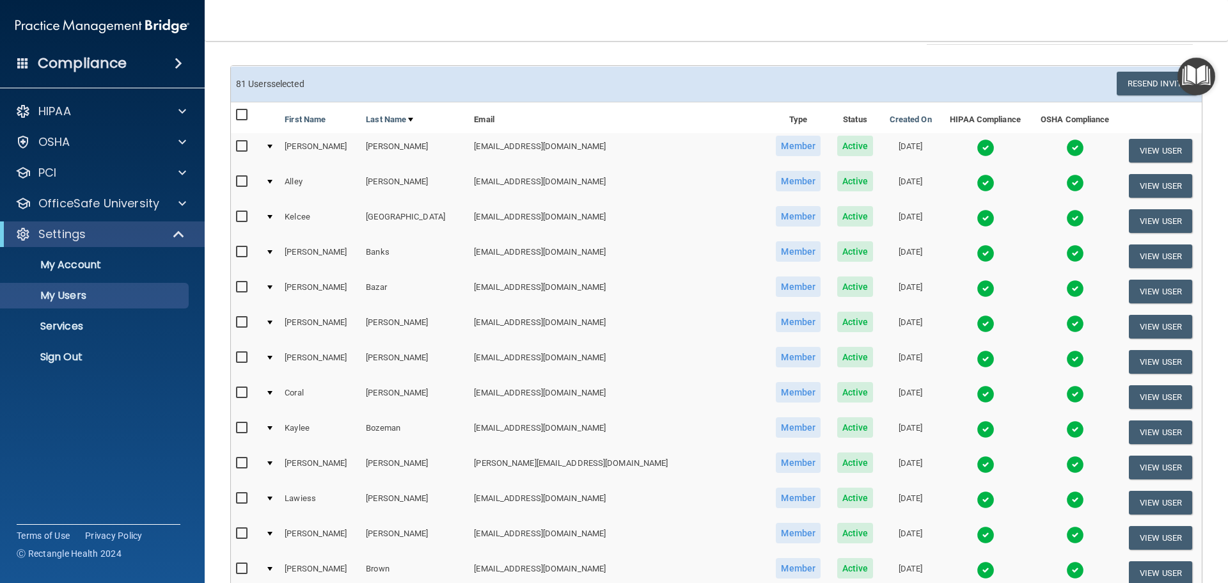
checkbox input "false"
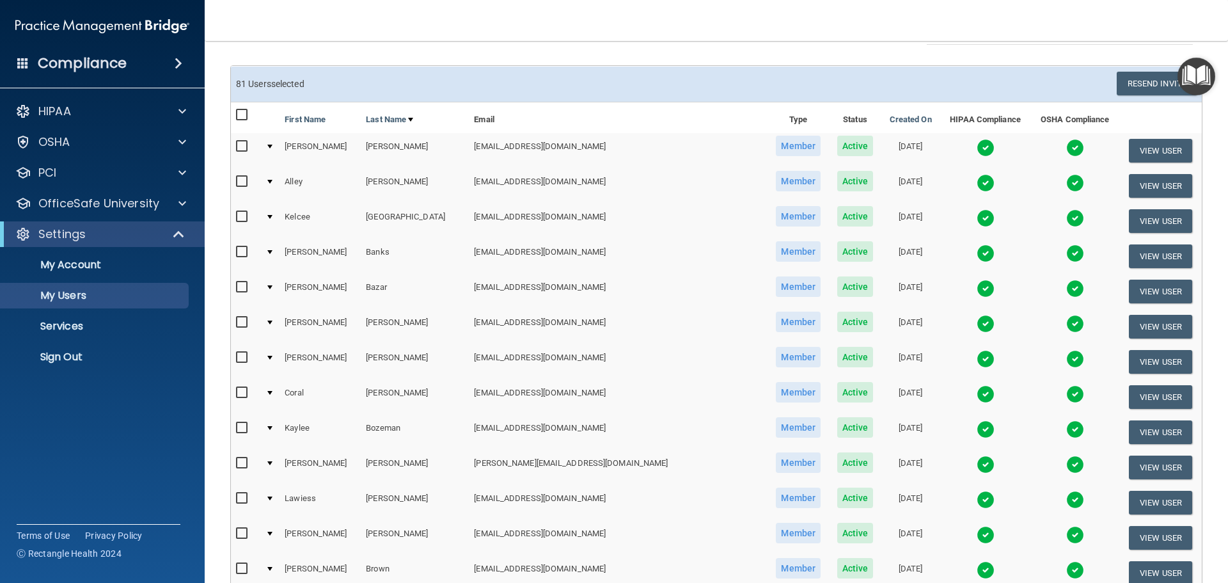
checkbox input "false"
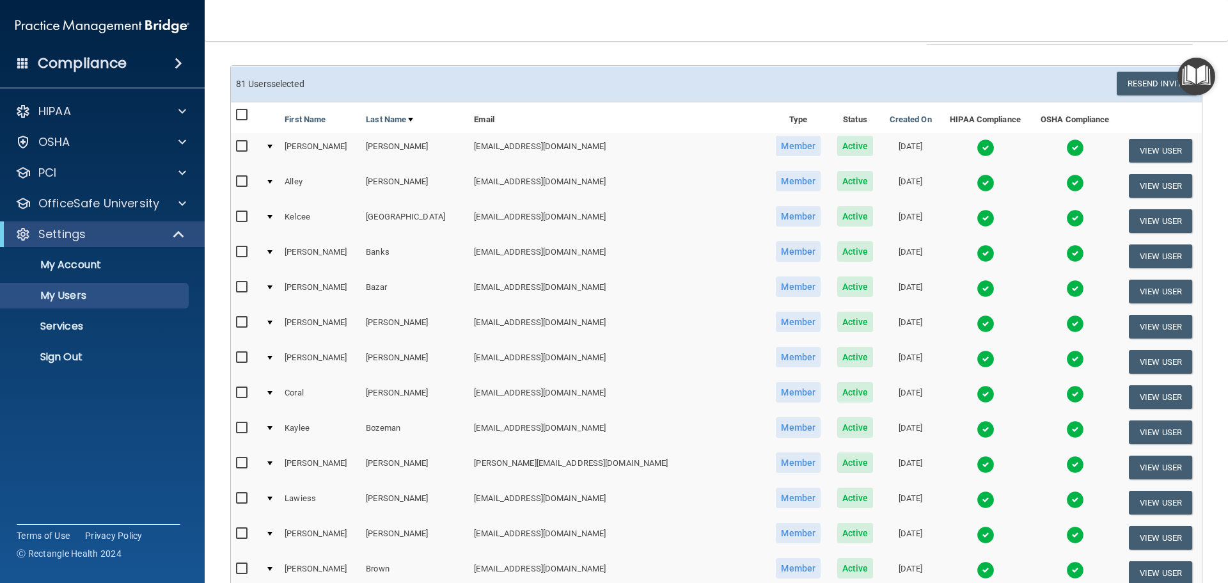
checkbox input "false"
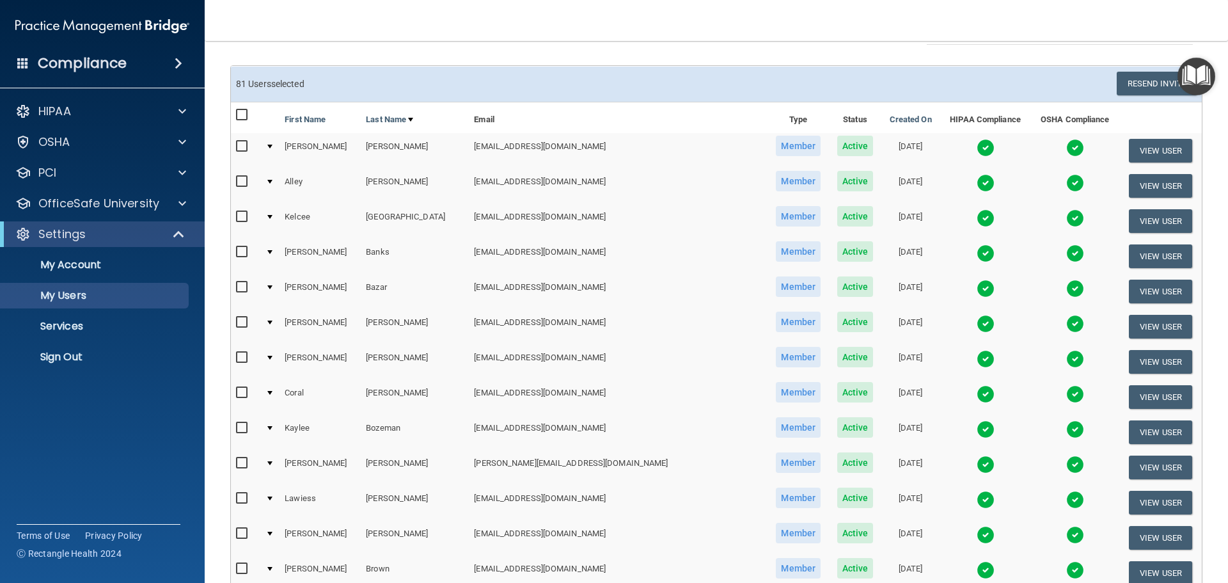
checkbox input "false"
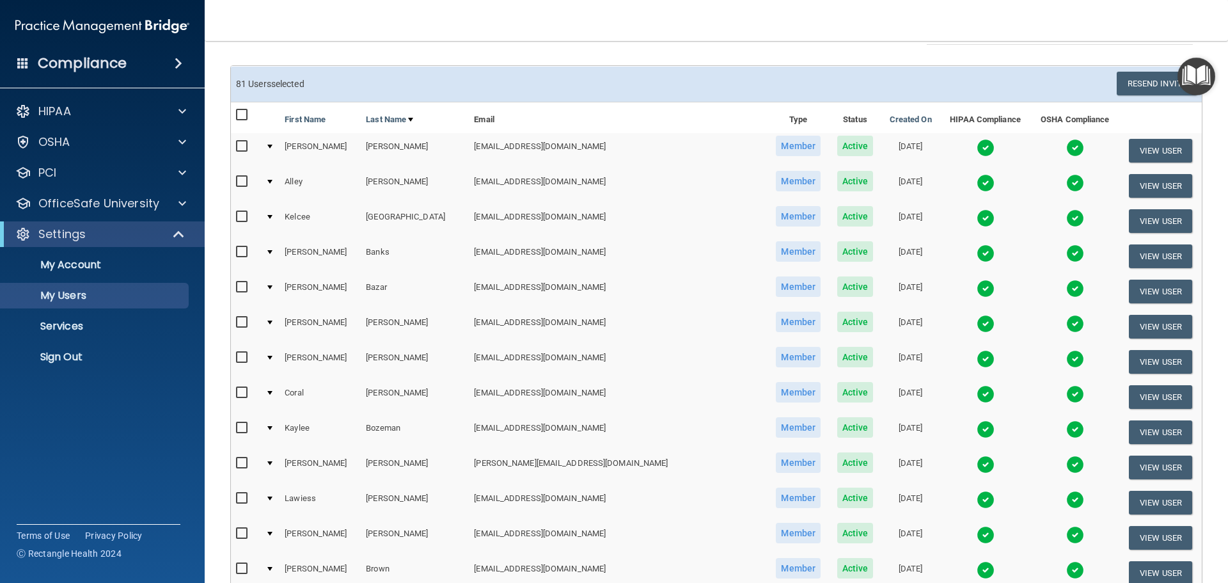
checkbox input "false"
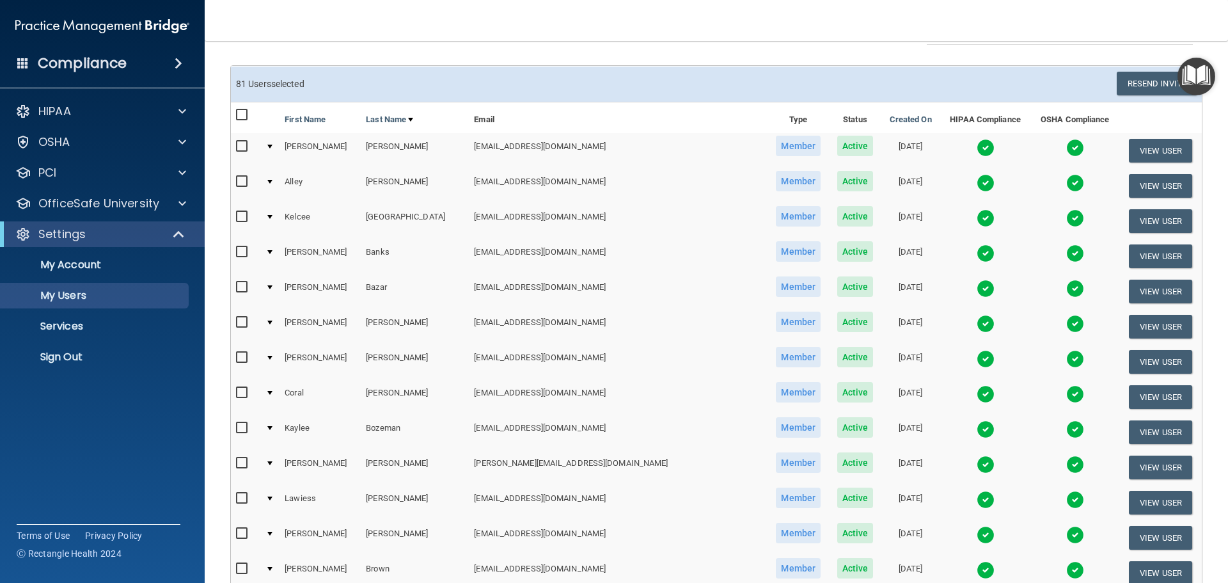
checkbox input "false"
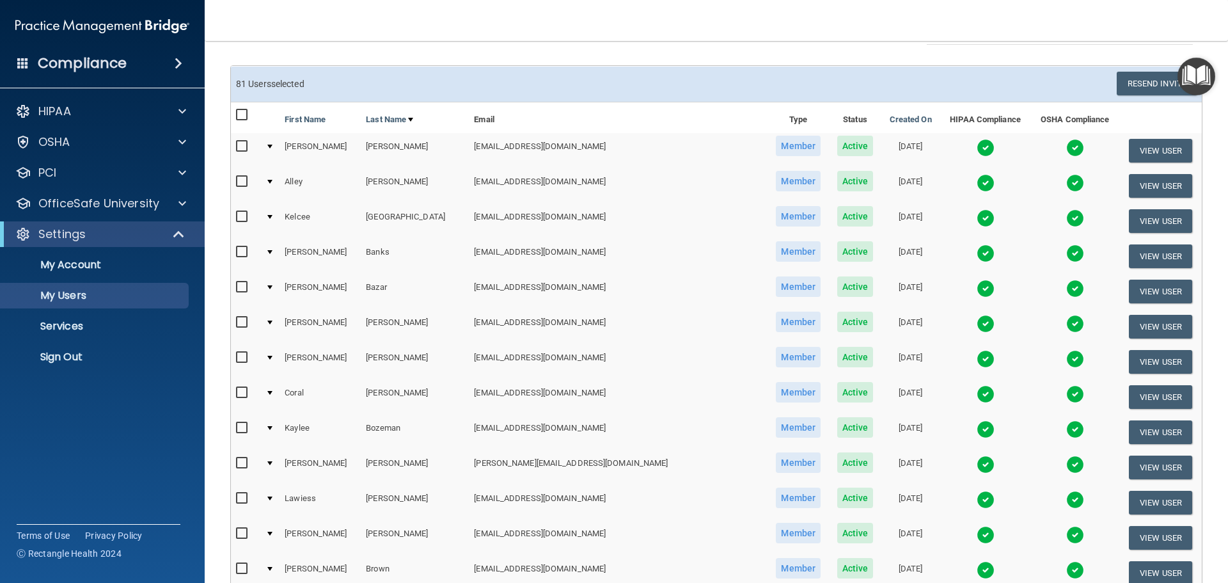
checkbox input "false"
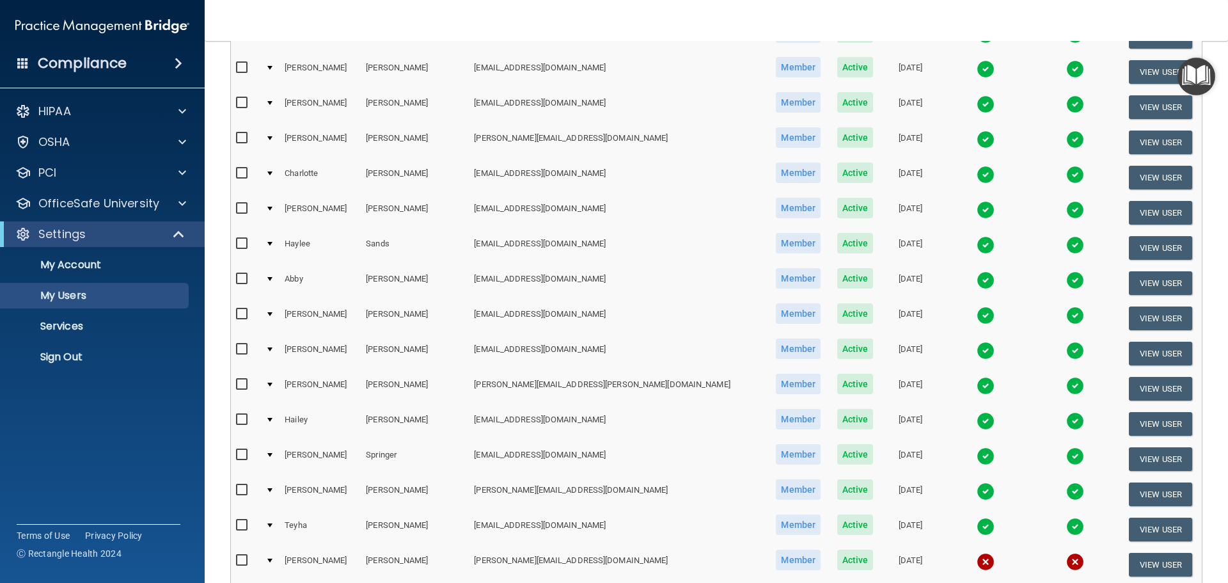
scroll to position [2621, 0]
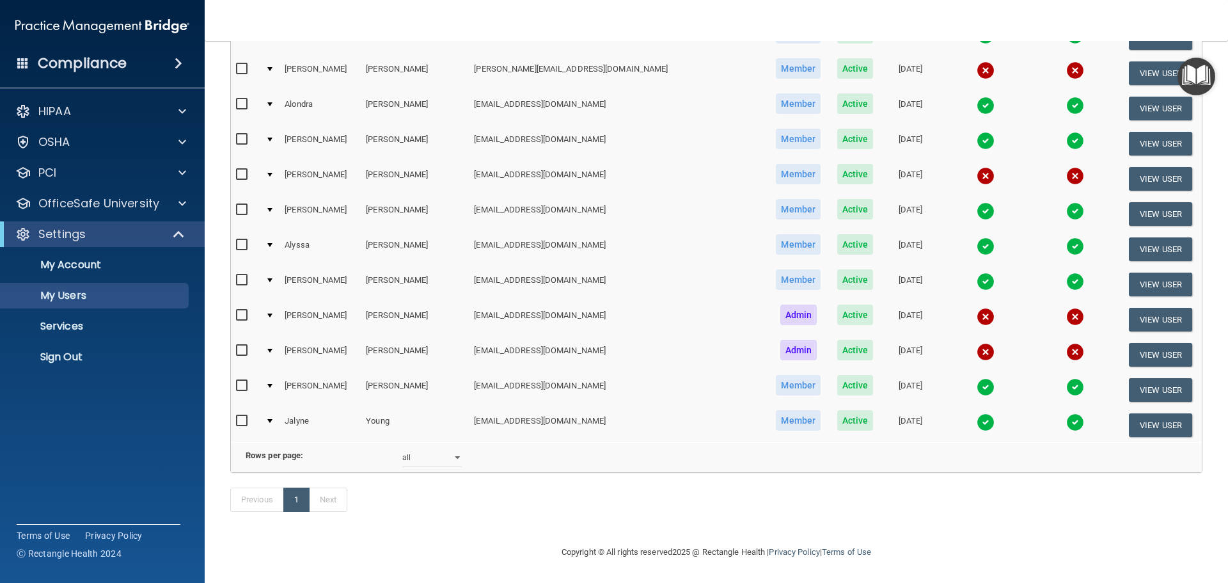
click at [244, 310] on input "checkbox" at bounding box center [243, 315] width 15 height 10
checkbox input "true"
click at [244, 346] on input "checkbox" at bounding box center [243, 351] width 15 height 10
checkbox input "true"
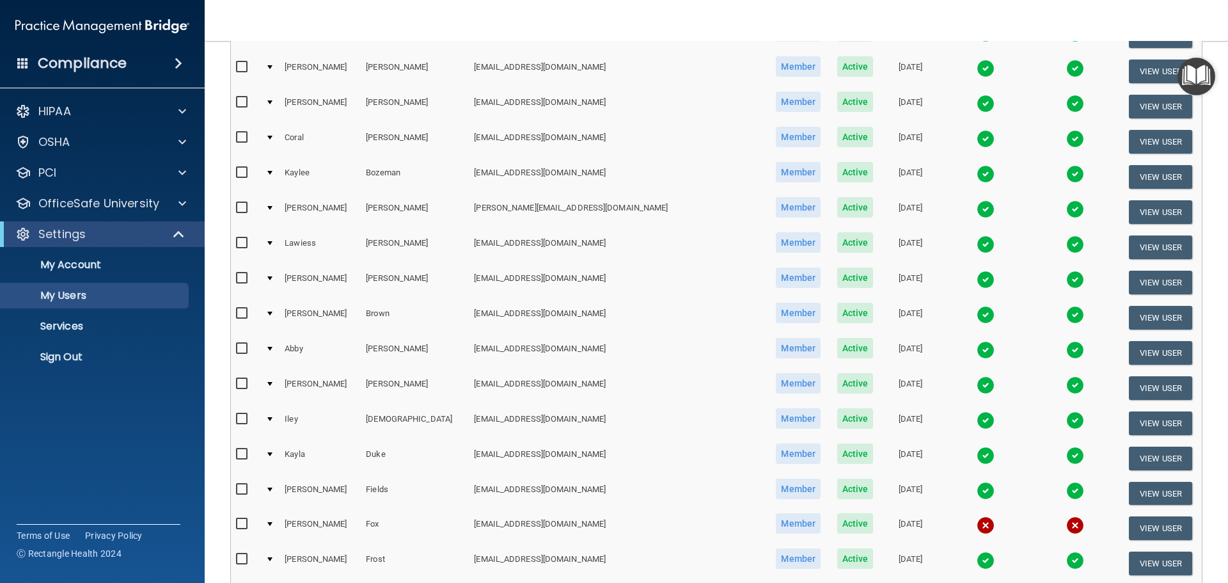
scroll to position [0, 0]
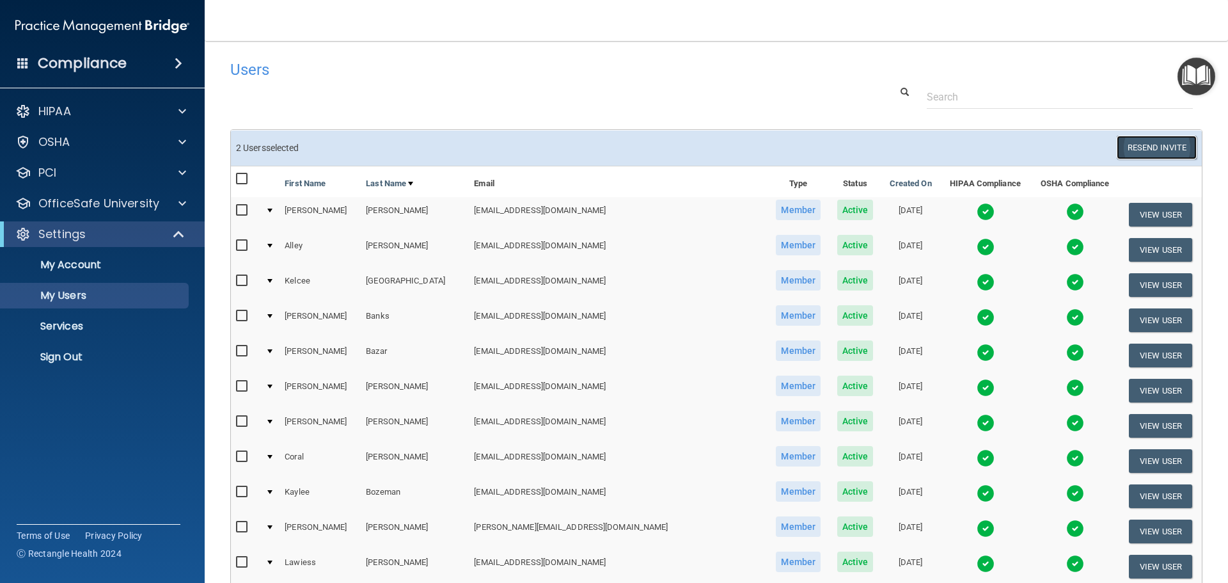
click at [1119, 139] on button "Resend Invite" at bounding box center [1157, 148] width 80 height 24
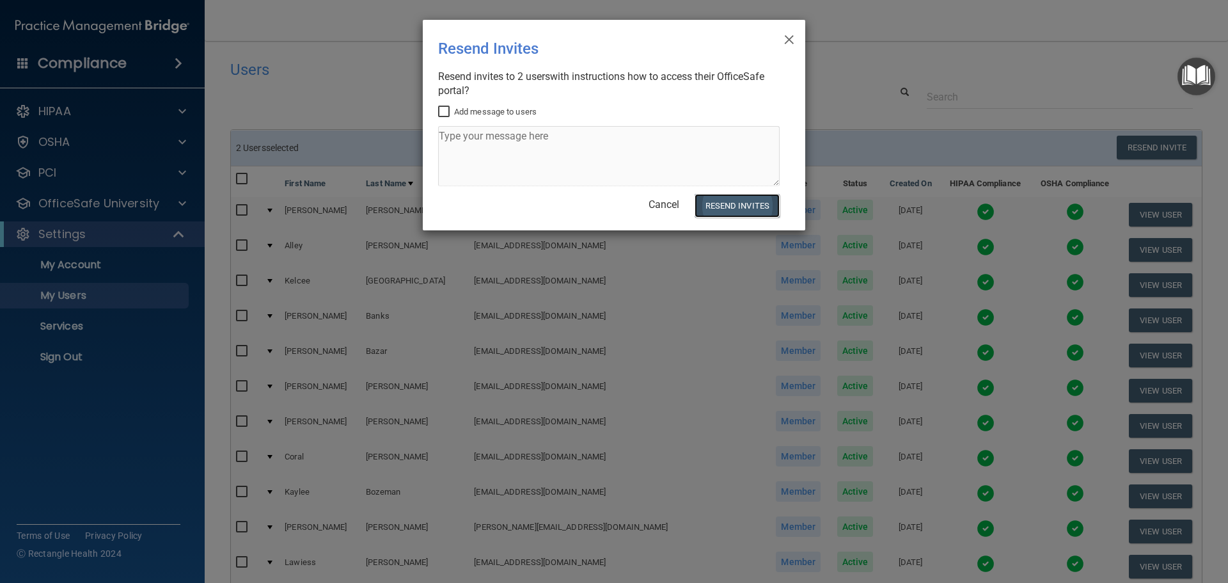
click at [721, 205] on button "Resend Invites" at bounding box center [737, 206] width 85 height 24
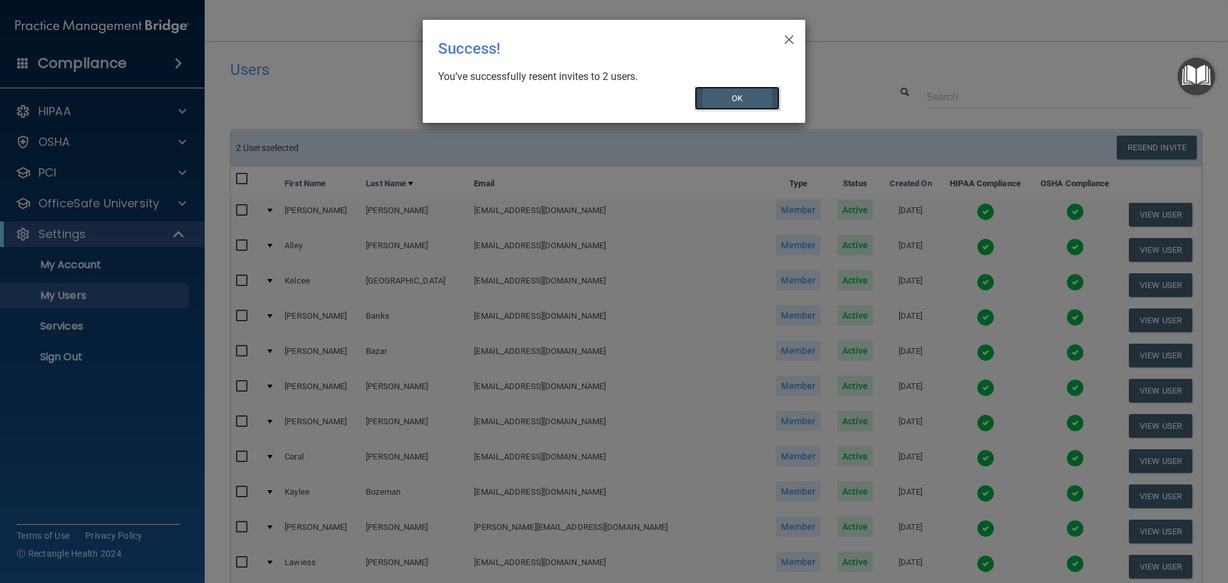
click at [736, 95] on button "OK" at bounding box center [738, 98] width 86 height 24
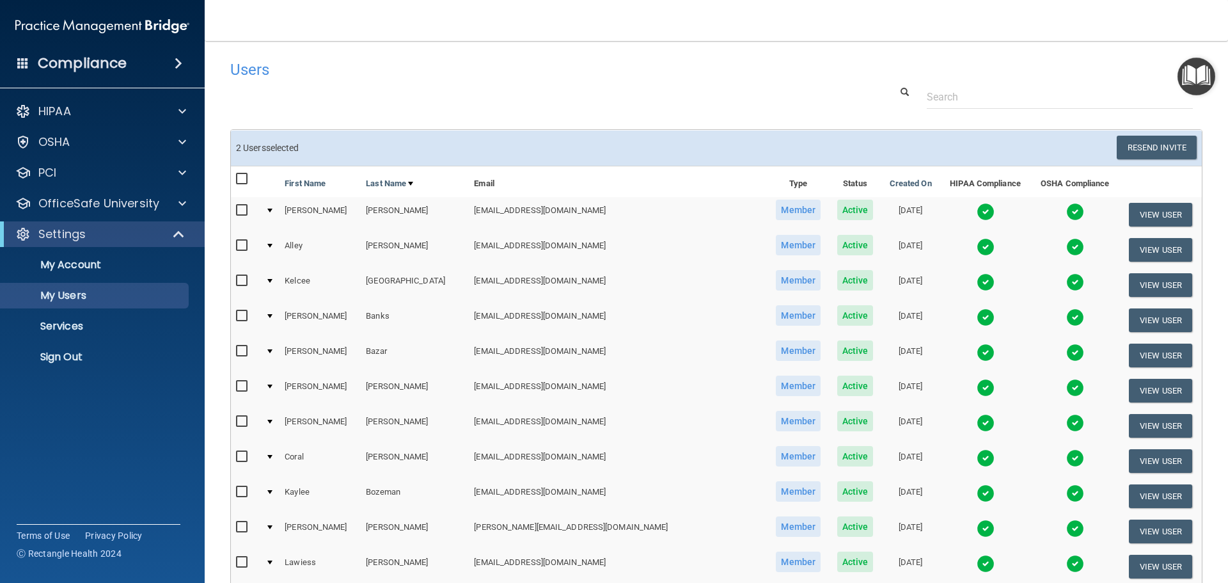
click at [241, 180] on input "checkbox" at bounding box center [243, 179] width 15 height 10
checkbox input "true"
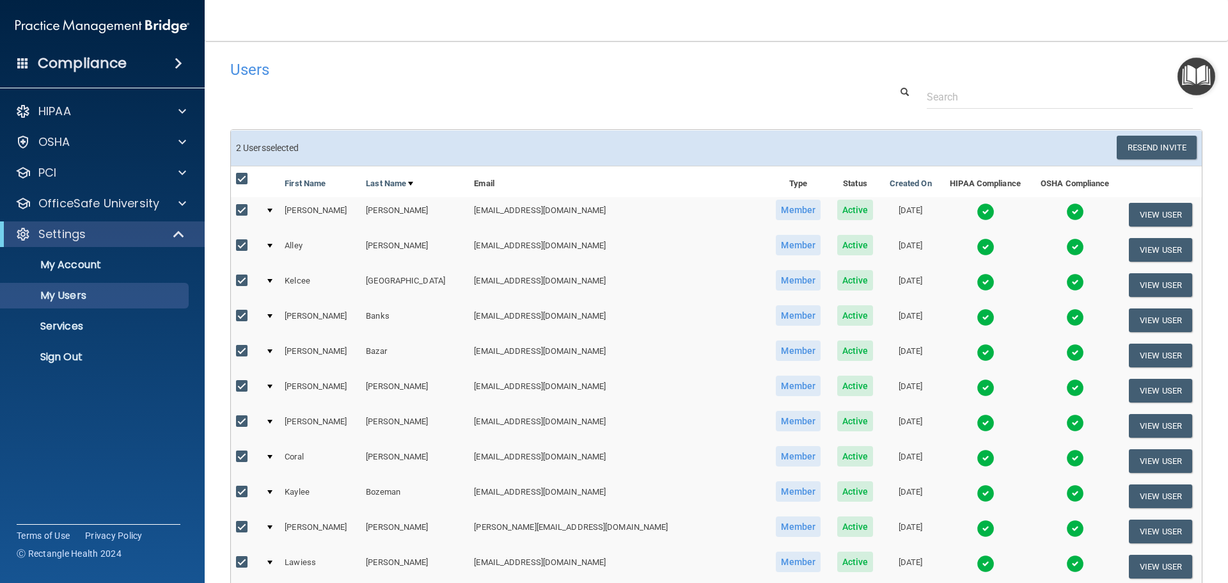
checkbox input "true"
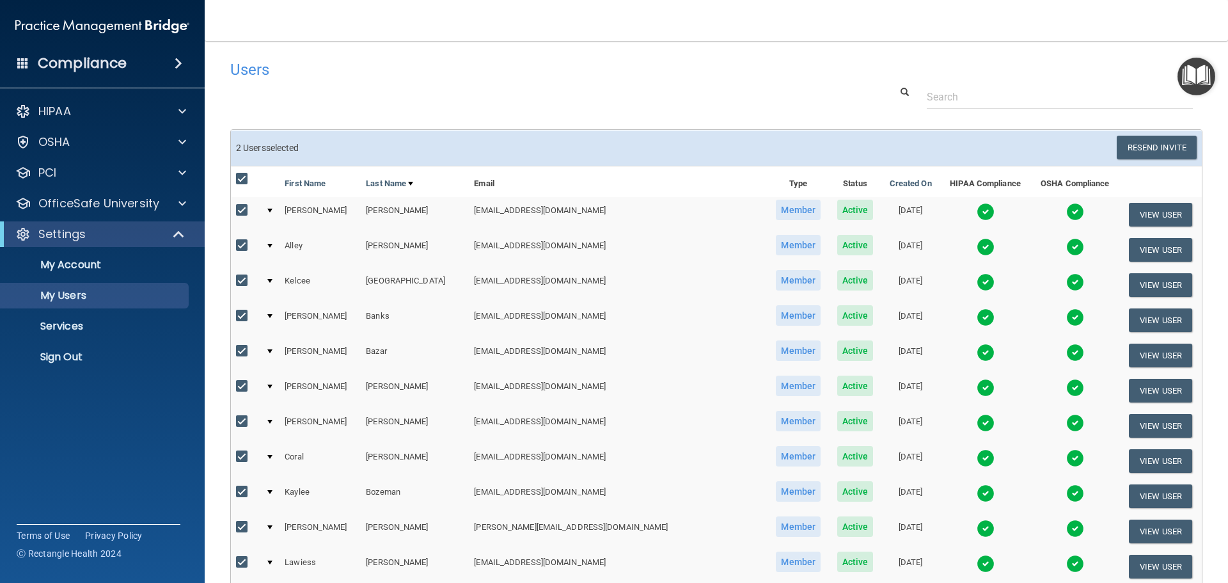
checkbox input "true"
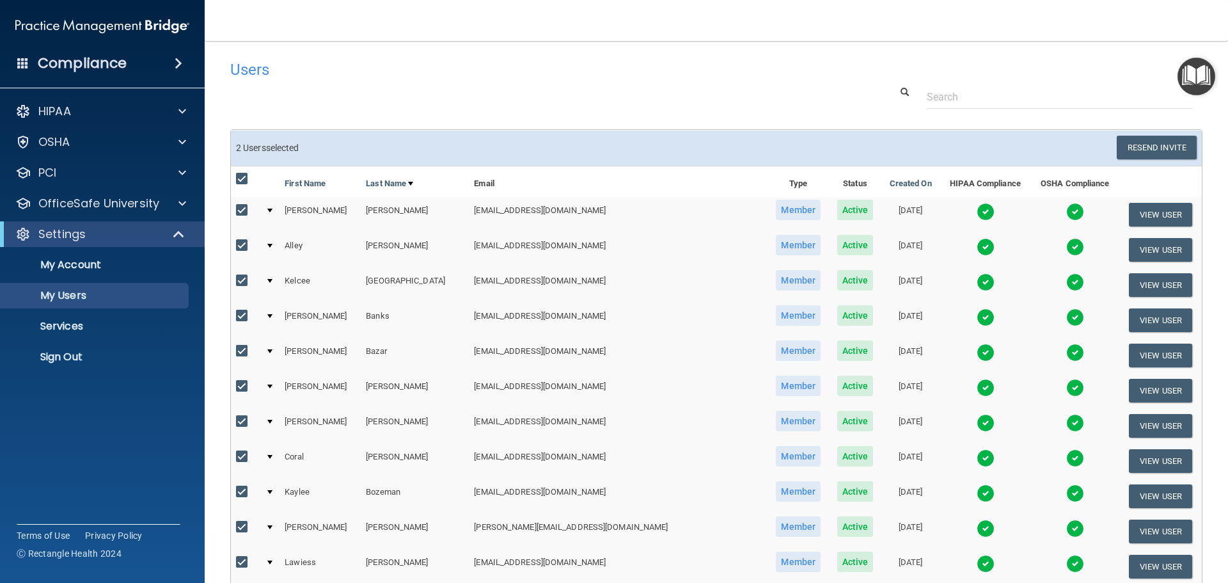
checkbox input "true"
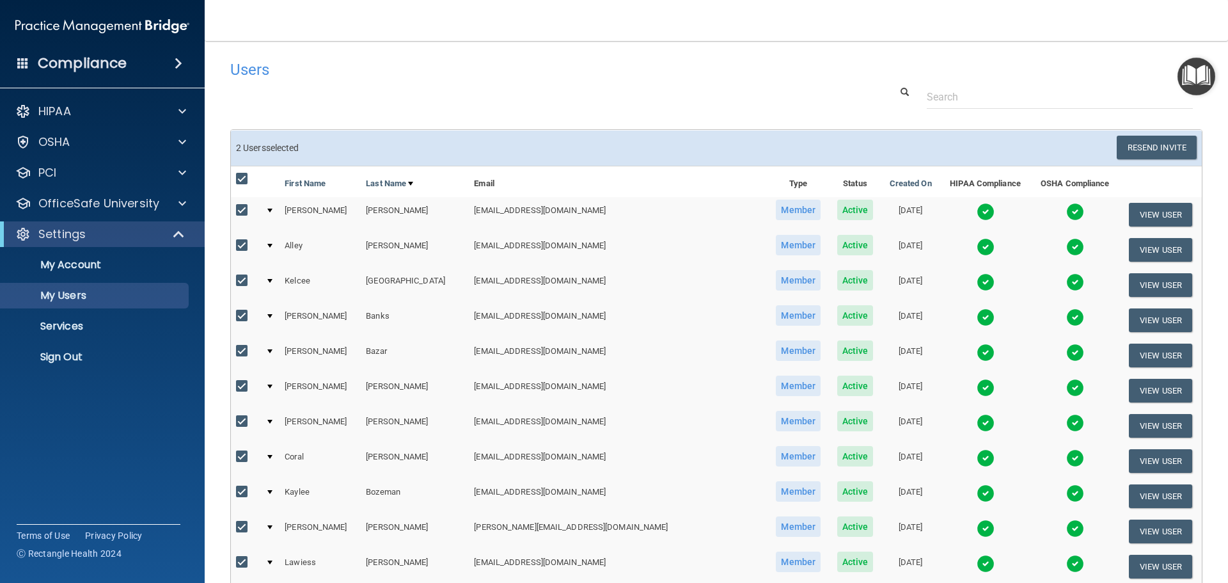
checkbox input "true"
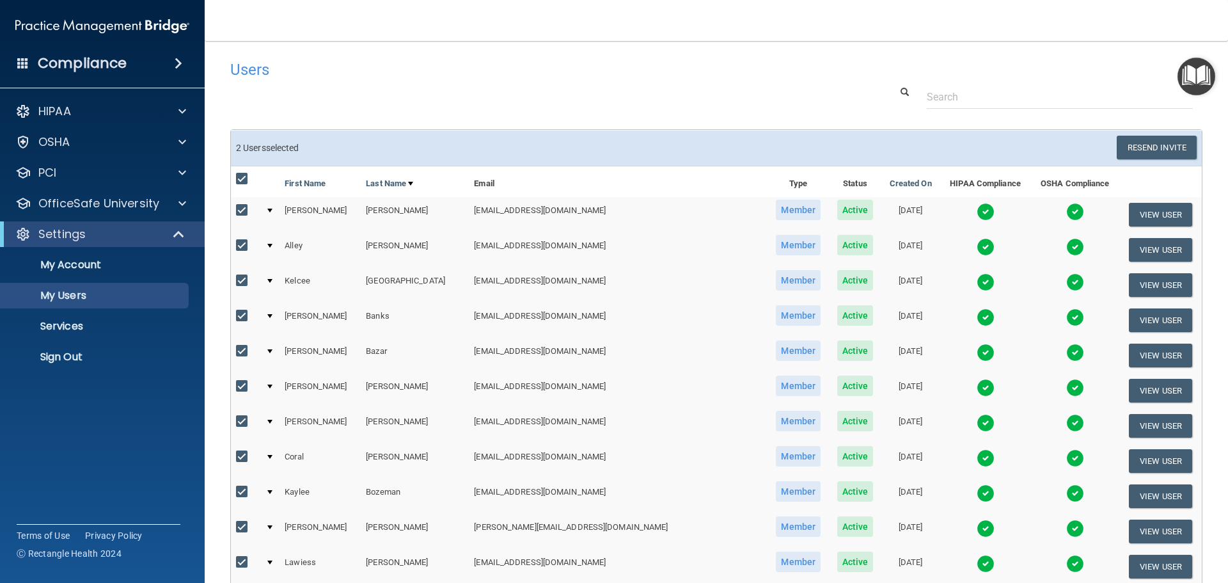
checkbox input "true"
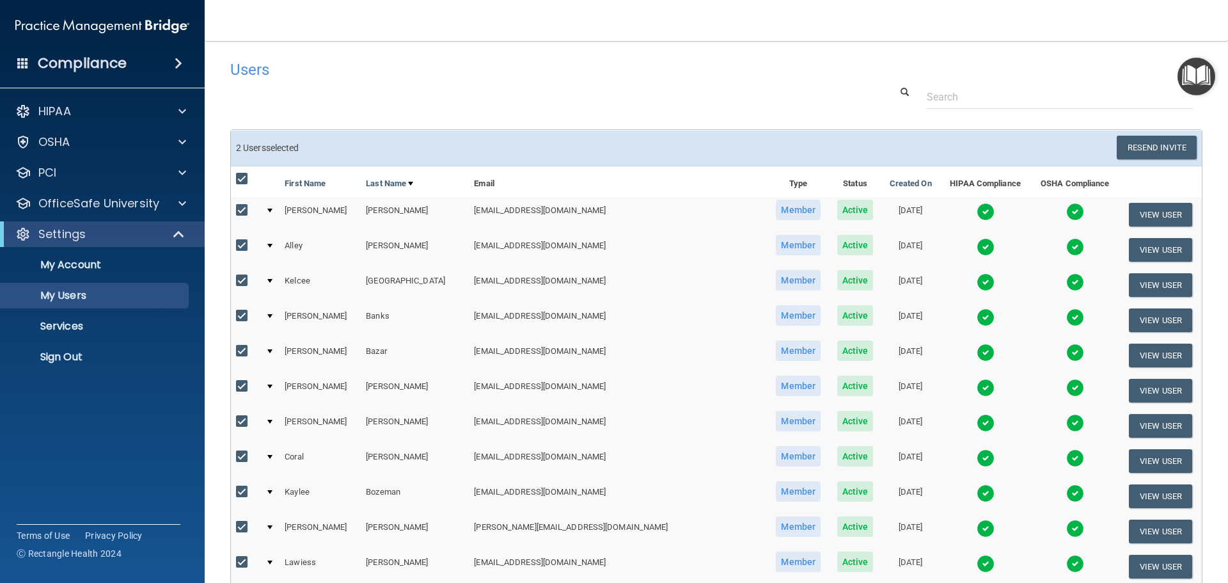
checkbox input "true"
click at [241, 174] on input "checkbox" at bounding box center [243, 179] width 15 height 10
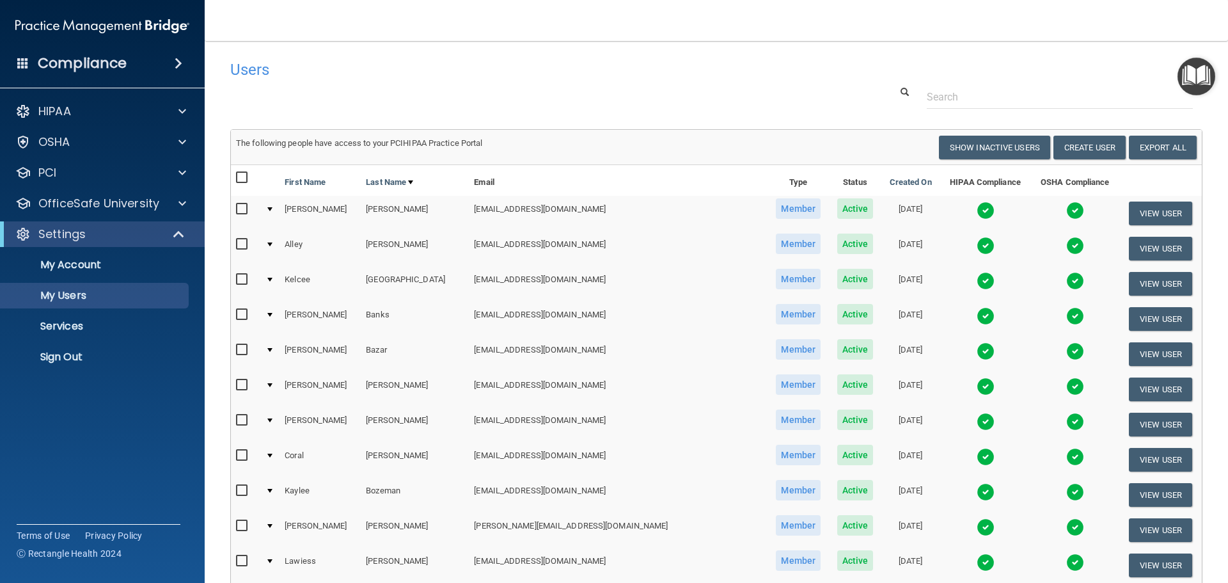
click at [509, 74] on h4 "Users" at bounding box center [509, 69] width 559 height 17
